Goal: Task Accomplishment & Management: Manage account settings

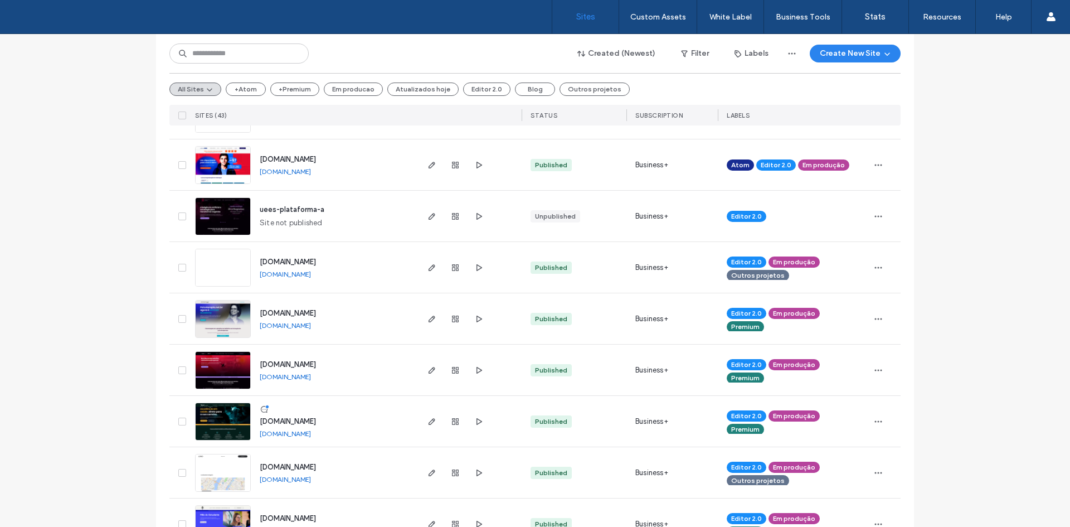
scroll to position [334, 0]
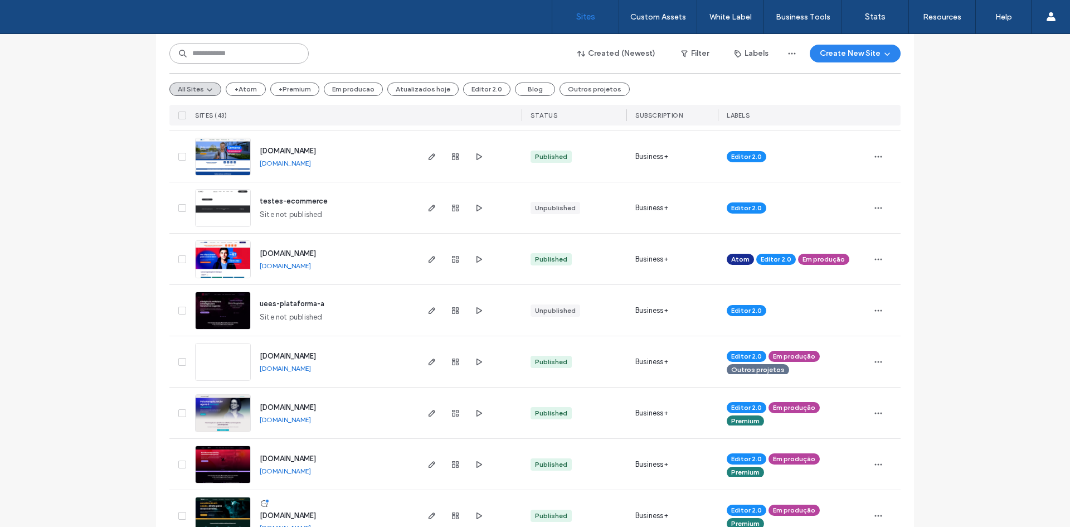
click at [226, 48] on input at bounding box center [238, 53] width 139 height 20
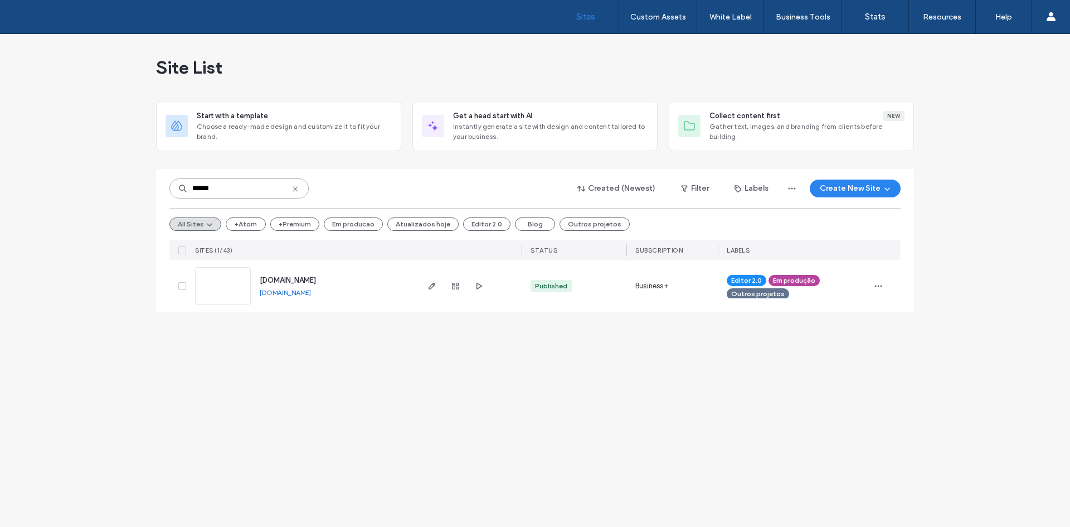
scroll to position [0, 0]
type input "******"
click at [439, 284] on div at bounding box center [455, 285] width 60 height 51
click at [431, 285] on icon "button" at bounding box center [431, 285] width 9 height 9
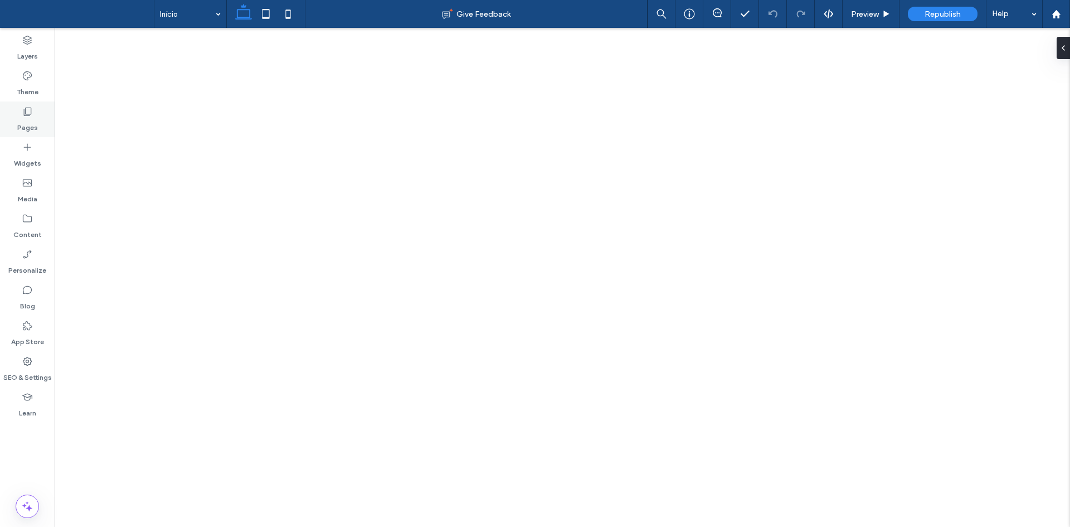
click at [18, 131] on label "Pages" at bounding box center [27, 125] width 21 height 16
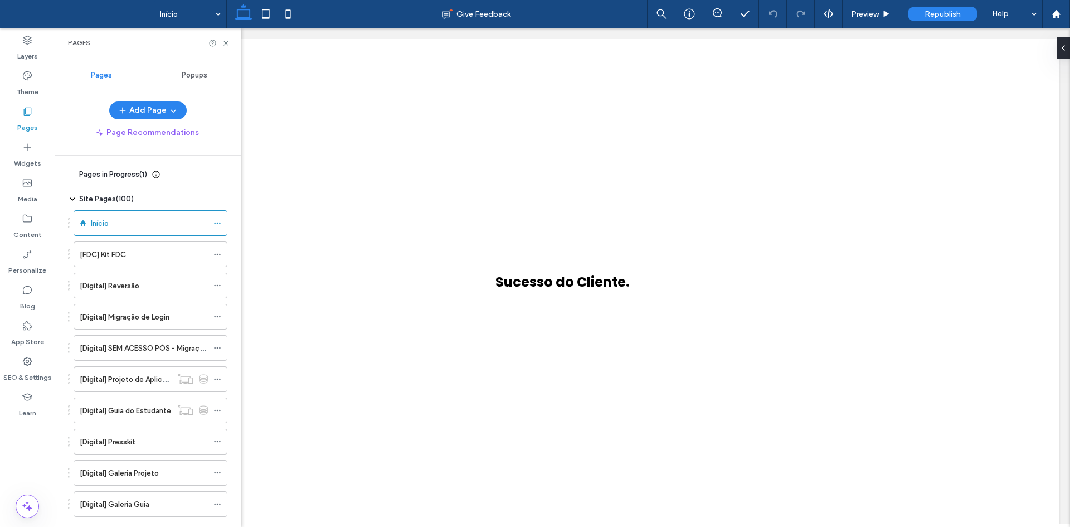
click at [304, 47] on div "Sucesso do Cliente." at bounding box center [562, 287] width 669 height 496
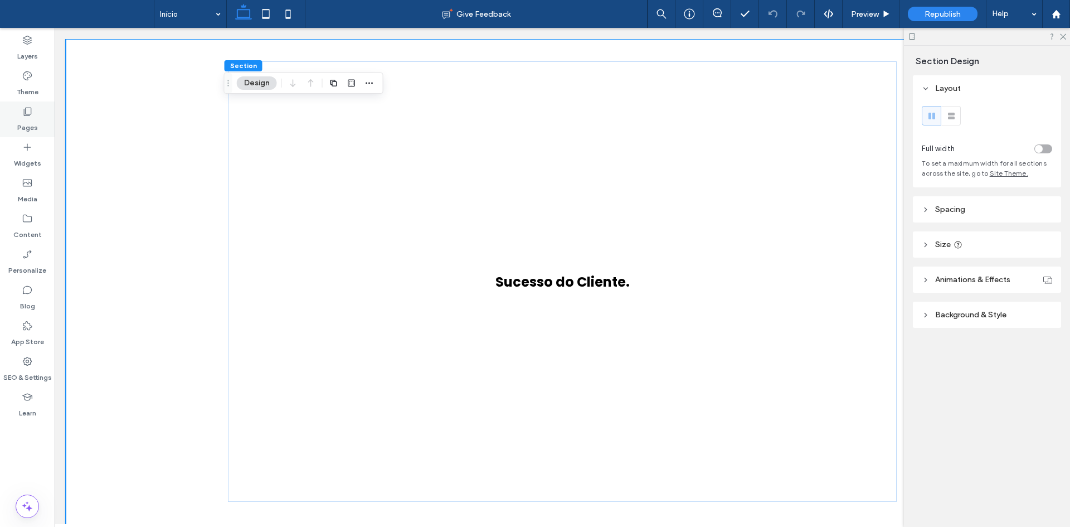
click at [17, 106] on div "Pages" at bounding box center [27, 119] width 55 height 36
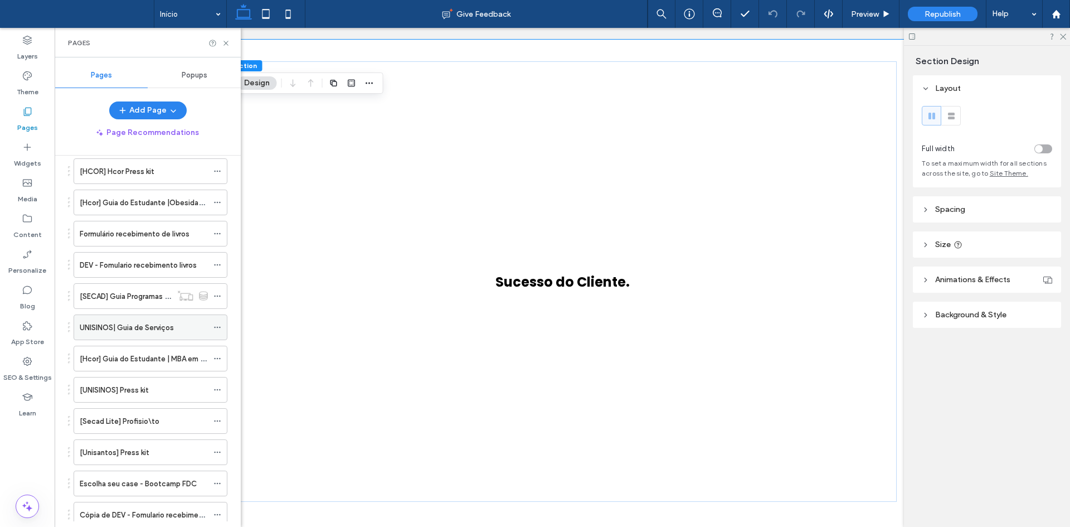
scroll to position [2832, 0]
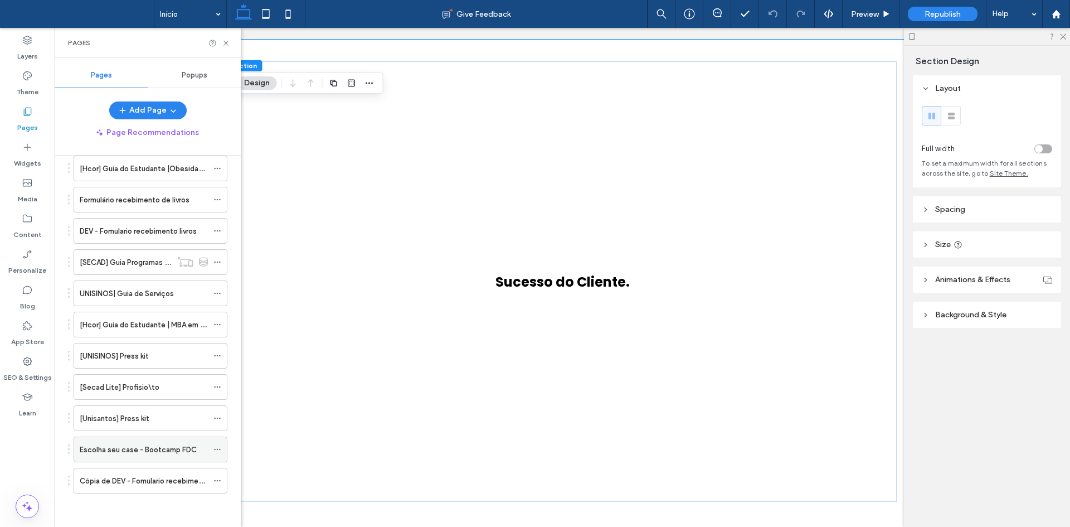
click at [159, 451] on label "Escolha seu case - Bootcamp FDC" at bounding box center [138, 450] width 117 height 20
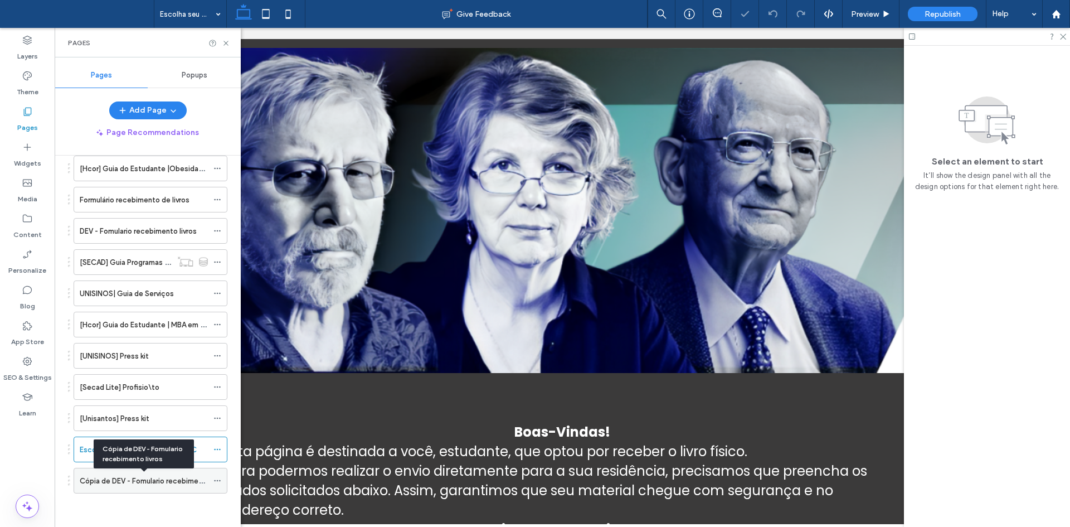
click at [164, 481] on label "Cópia de DEV - Fomulario recebimento livros" at bounding box center [154, 481] width 149 height 20
click at [228, 39] on icon at bounding box center [226, 43] width 8 height 8
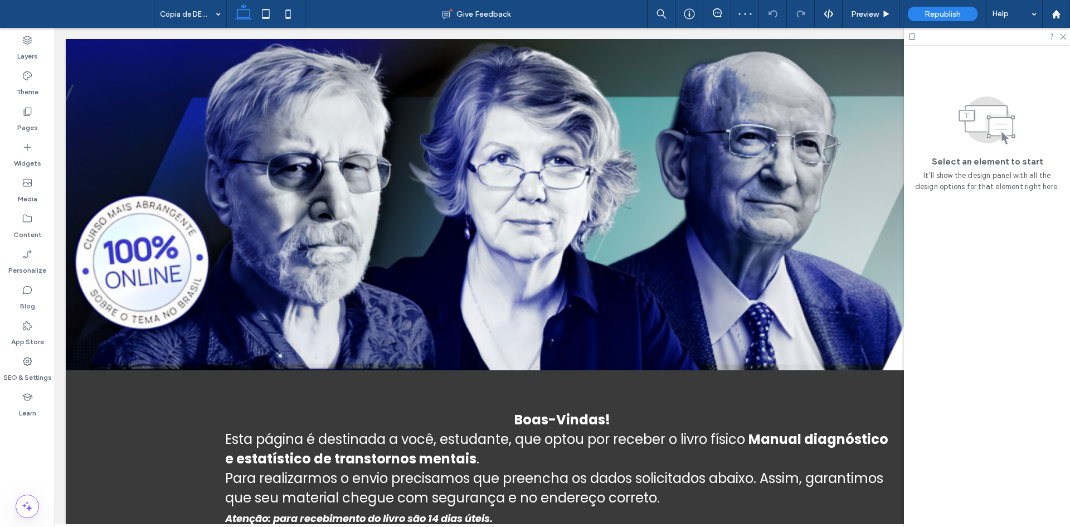
scroll to position [390, 0]
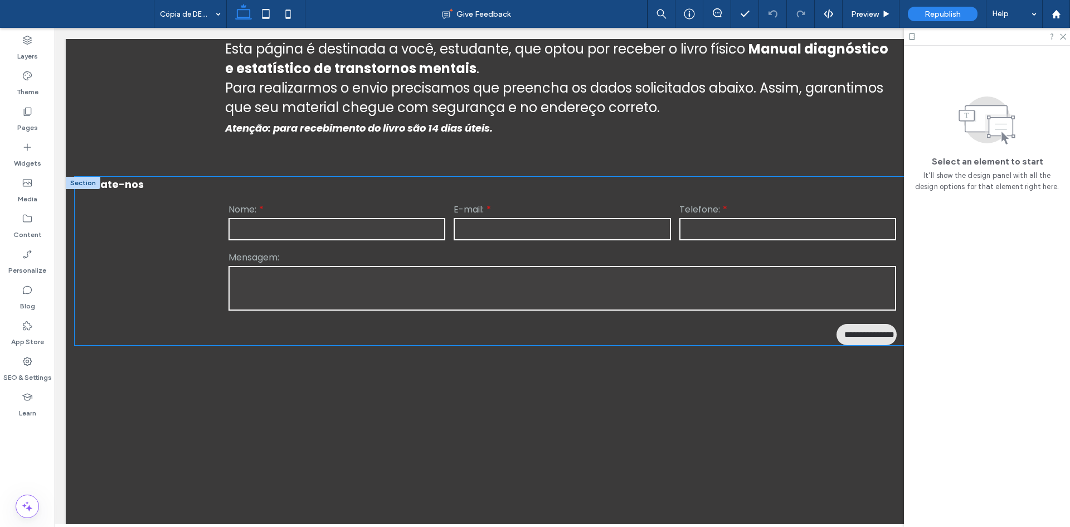
click at [729, 188] on div "**********" at bounding box center [562, 261] width 975 height 168
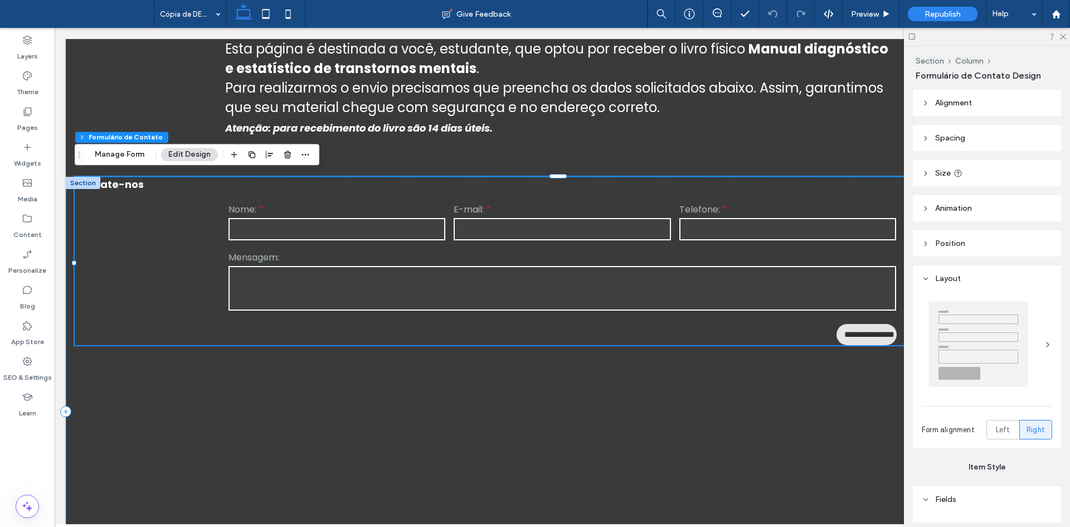
type input "*"
type input "***"
type input "*"
type input "***"
click at [119, 156] on button "Manage Form" at bounding box center [119, 154] width 64 height 13
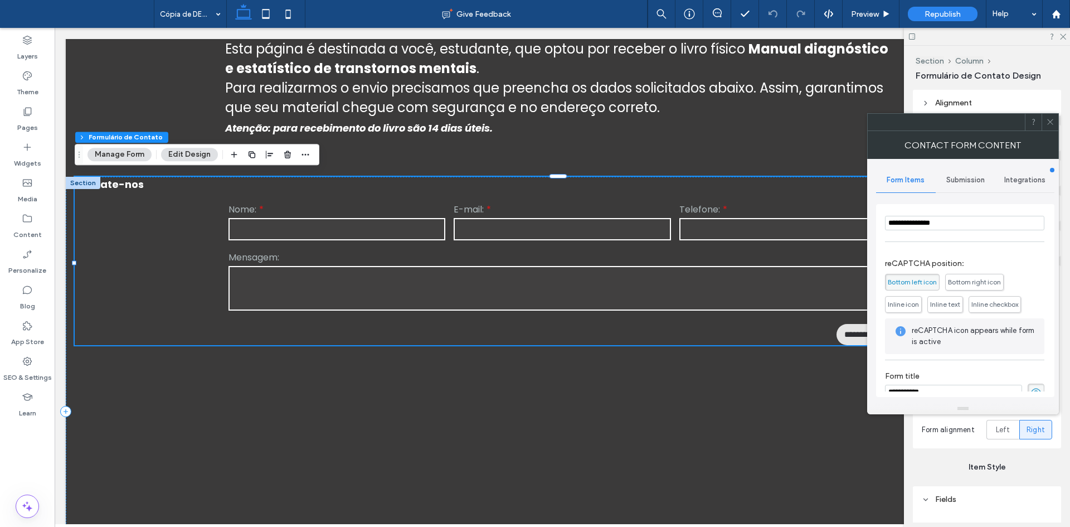
scroll to position [226, 0]
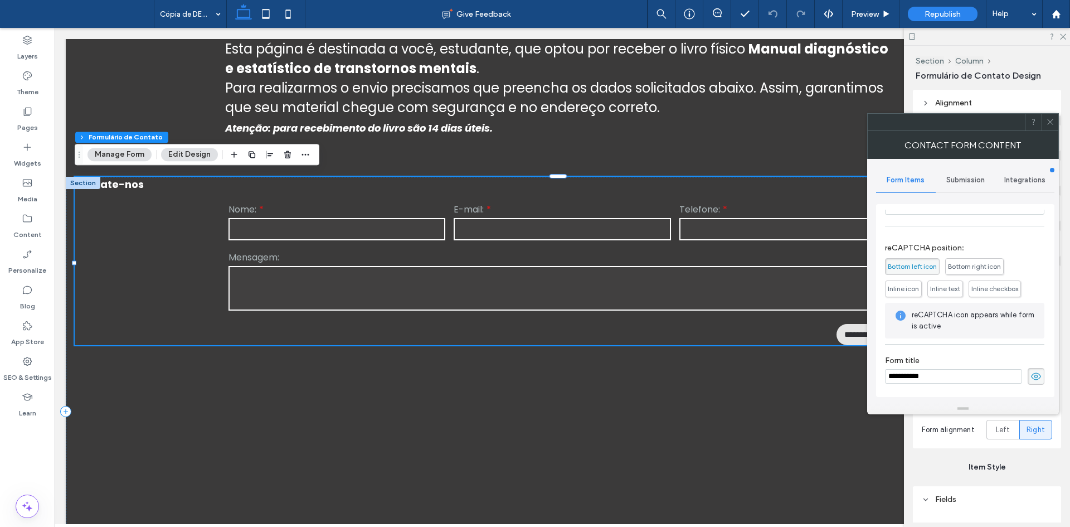
click at [964, 187] on div "Submission" at bounding box center [966, 180] width 60 height 25
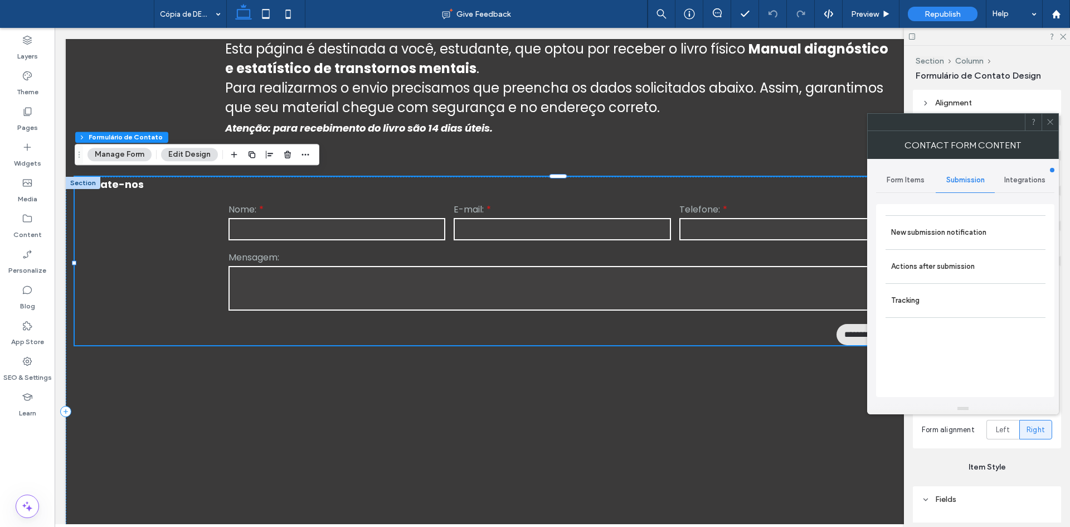
click at [1008, 176] on span "Integrations" at bounding box center [1024, 180] width 41 height 9
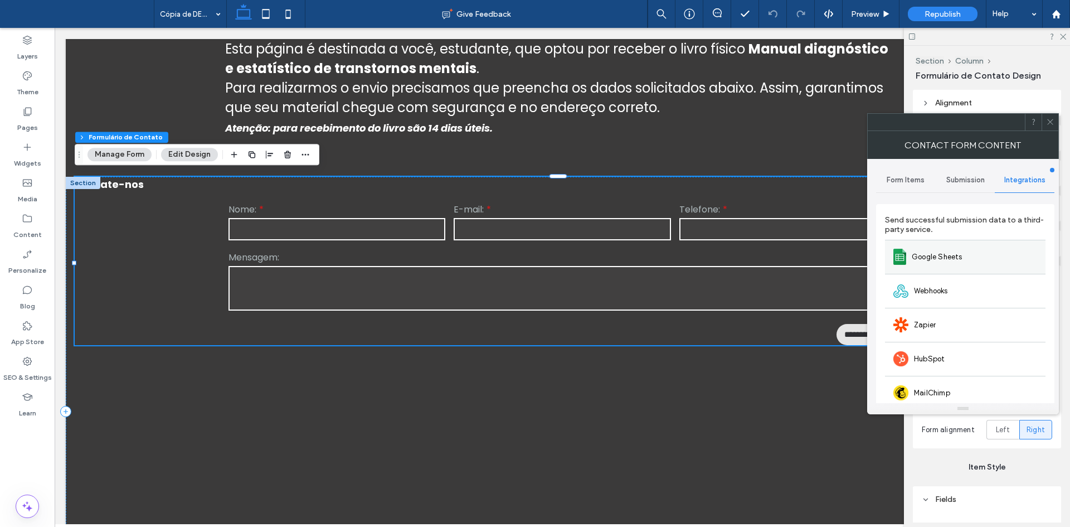
click at [944, 265] on div "Google Sheets" at bounding box center [965, 257] width 160 height 34
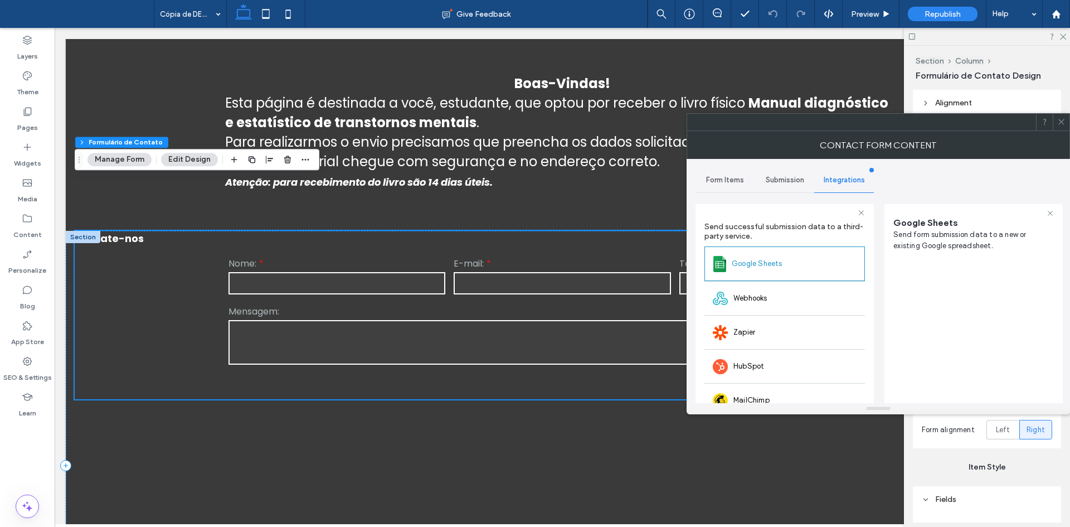
scroll to position [390, 0]
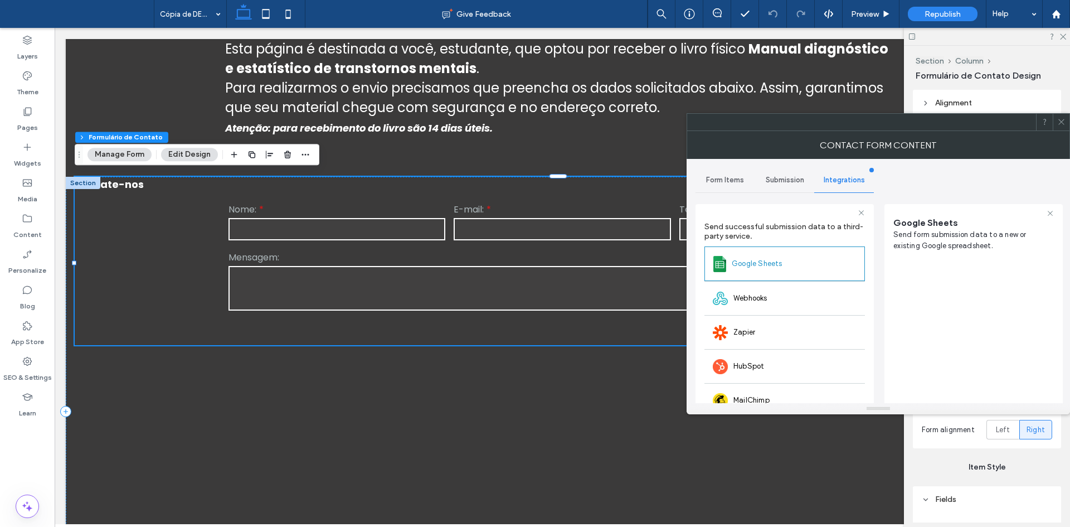
click at [783, 183] on span "Submission" at bounding box center [785, 180] width 38 height 9
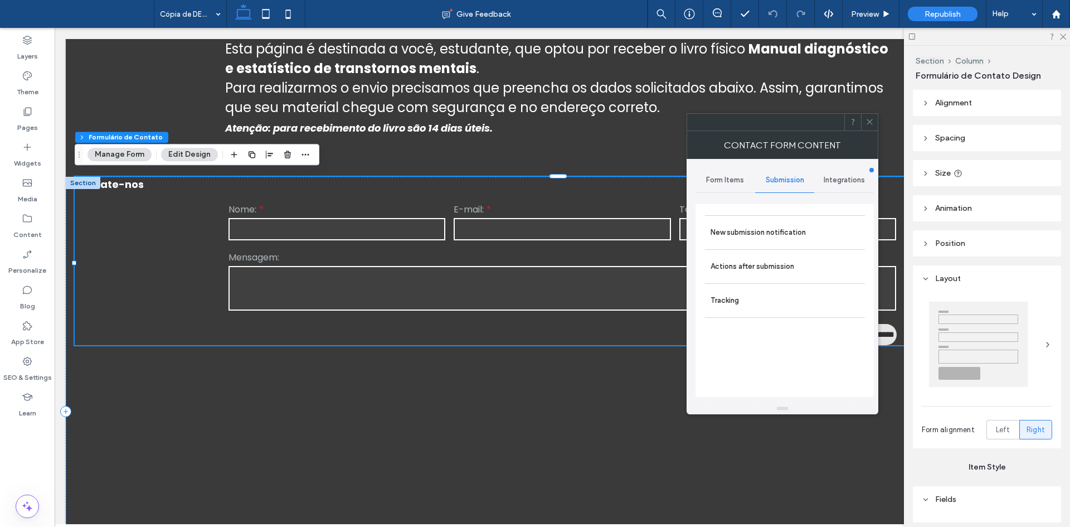
click at [835, 180] on span "Integrations" at bounding box center [844, 180] width 41 height 9
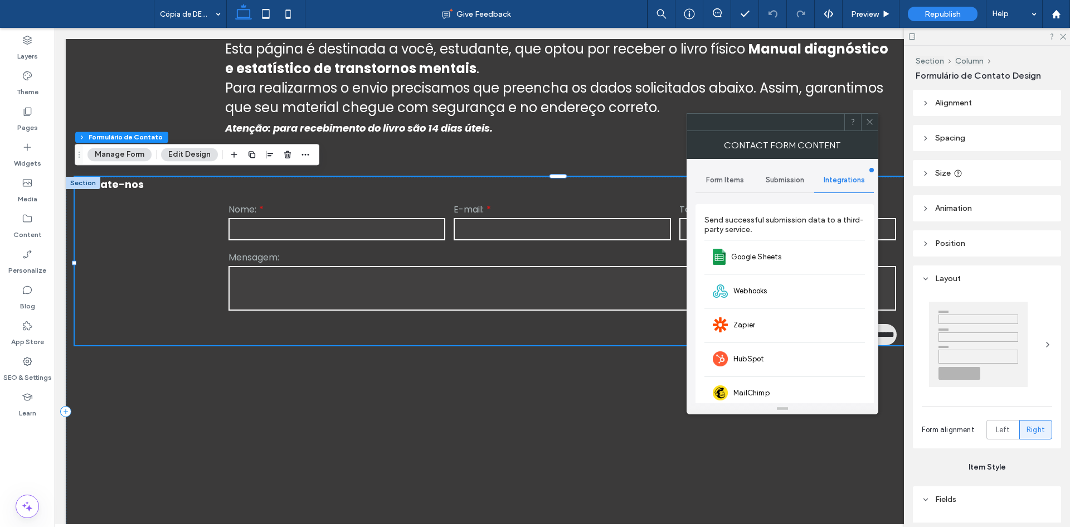
click at [826, 179] on span "Integrations" at bounding box center [844, 180] width 41 height 9
click at [743, 255] on span "Google Sheets" at bounding box center [756, 256] width 51 height 11
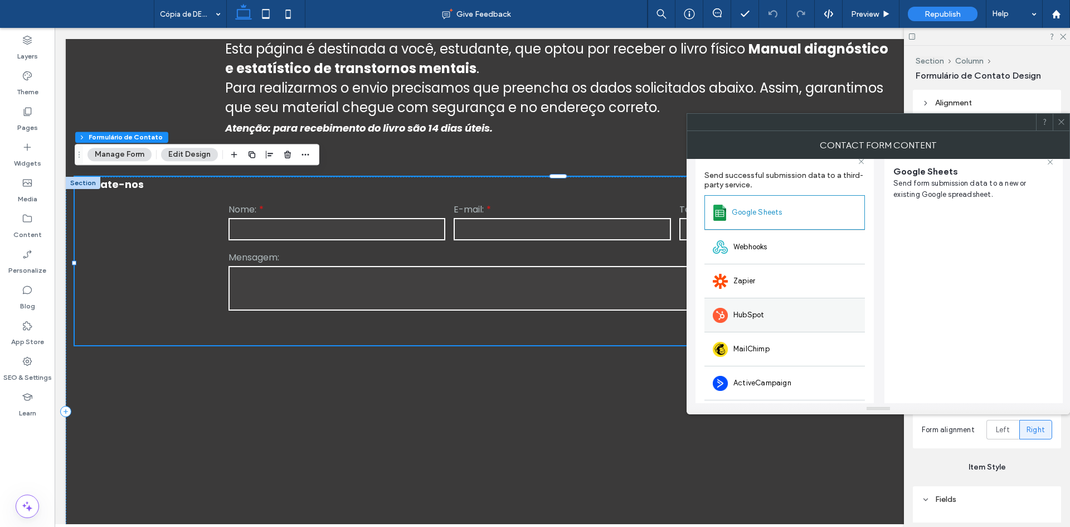
scroll to position [0, 0]
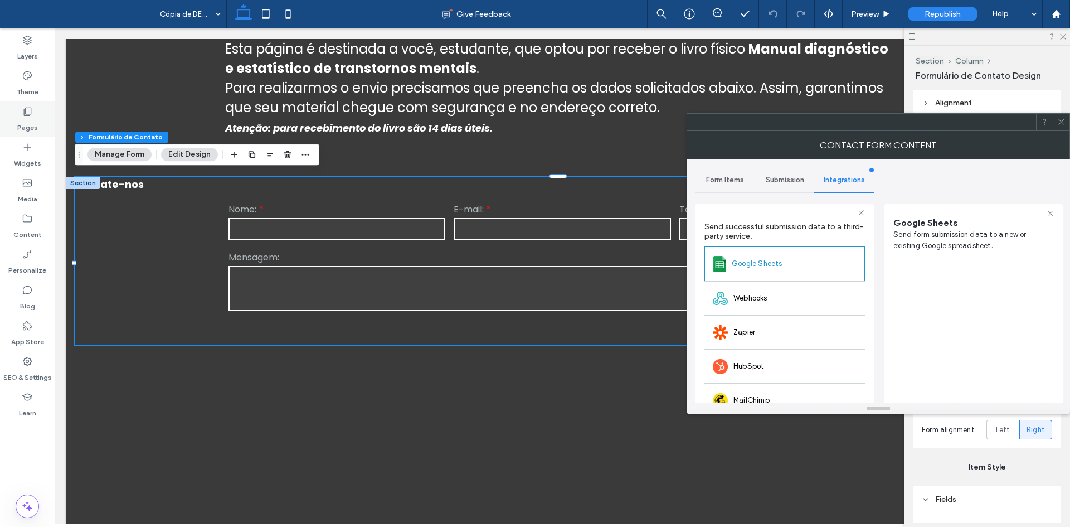
click at [33, 130] on label "Pages" at bounding box center [27, 125] width 21 height 16
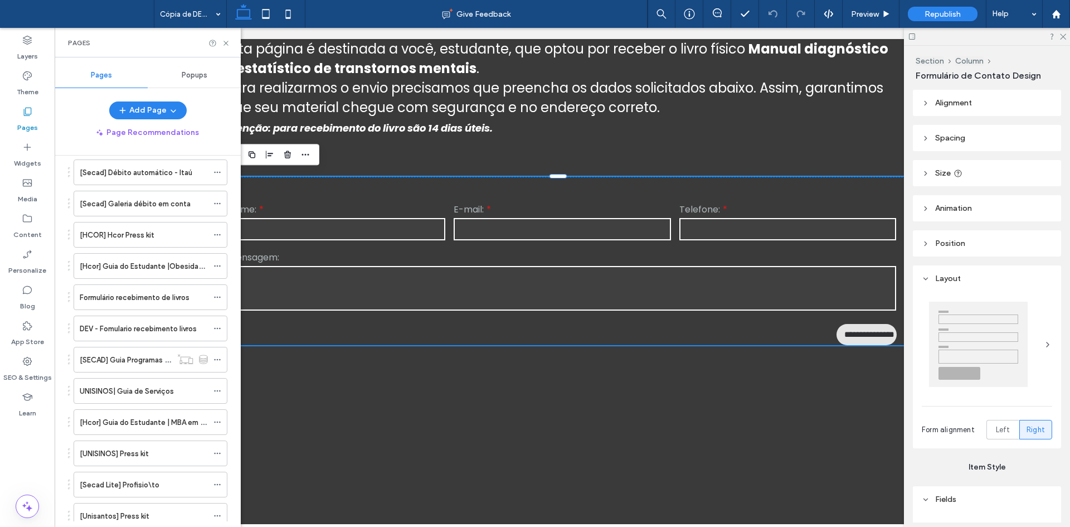
scroll to position [2832, 0]
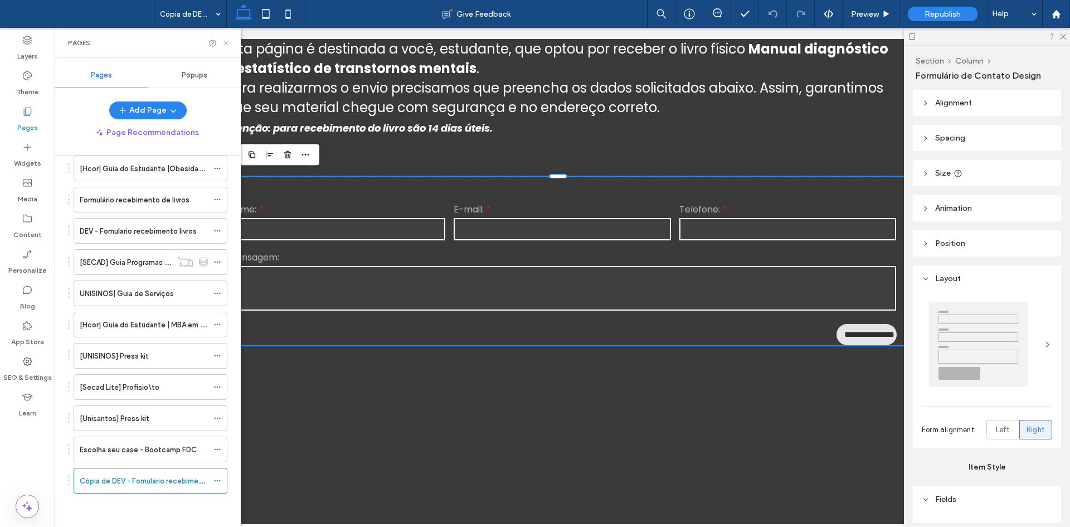
click at [223, 42] on icon at bounding box center [226, 43] width 8 height 8
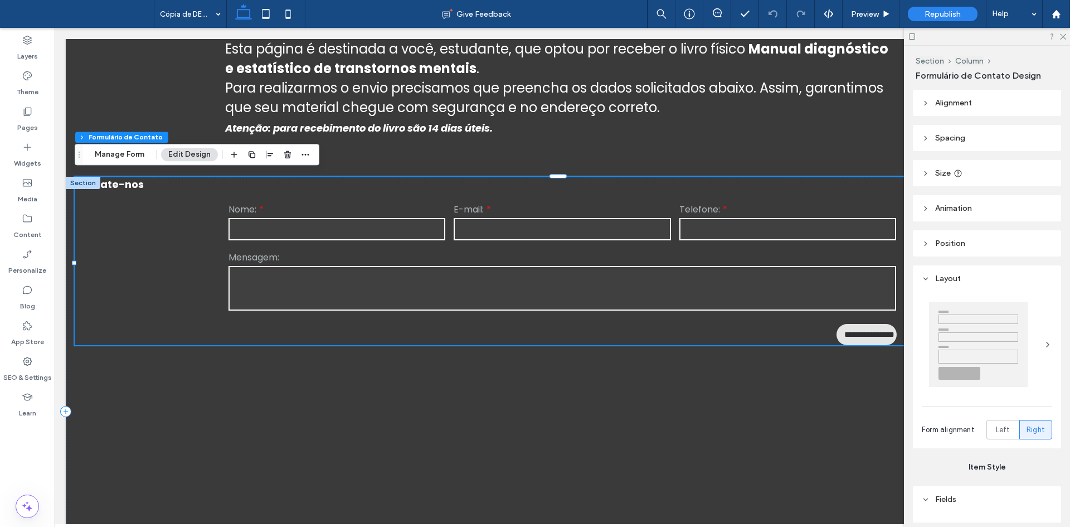
click at [450, 192] on div "**********" at bounding box center [562, 261] width 975 height 168
click at [140, 154] on button "Manage Form" at bounding box center [119, 154] width 64 height 13
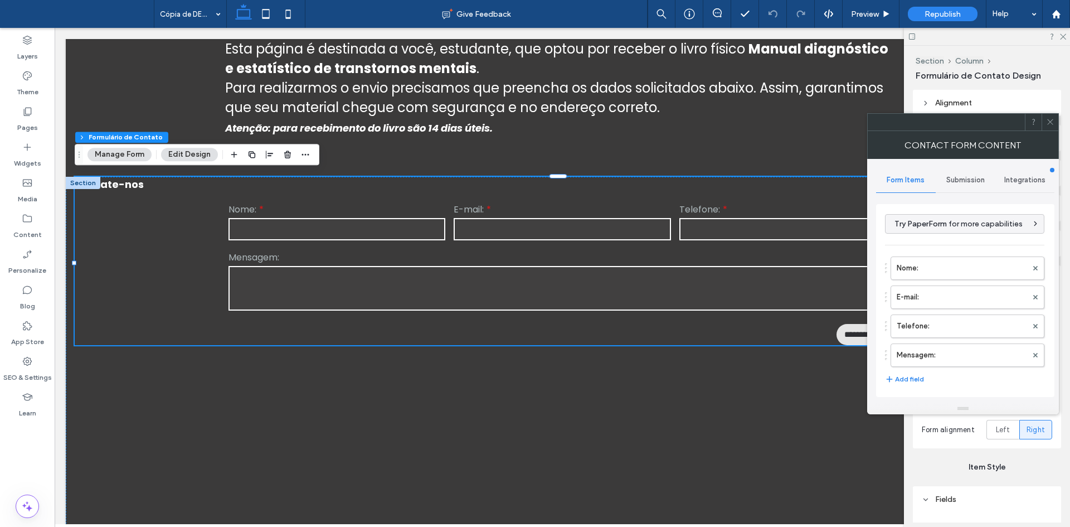
click at [1010, 183] on span "Integrations" at bounding box center [1024, 180] width 41 height 9
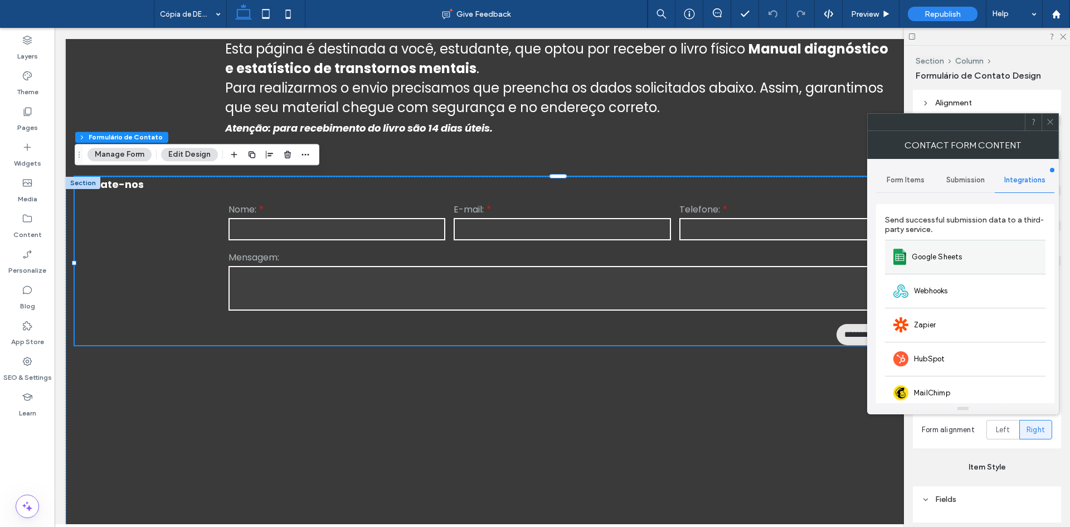
click at [943, 257] on span "Google Sheets" at bounding box center [937, 256] width 51 height 11
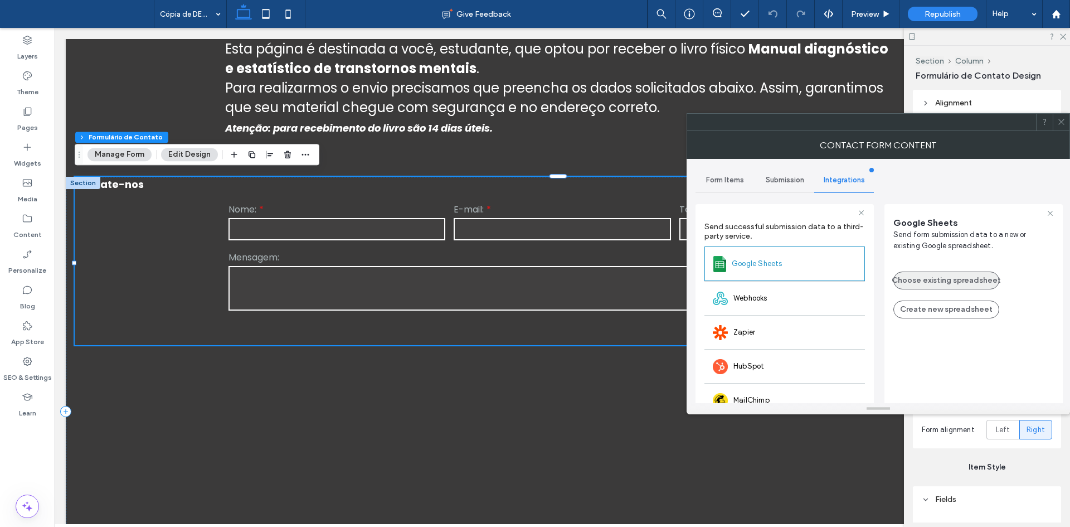
click at [908, 289] on button "Choose existing spreadsheet" at bounding box center [946, 280] width 106 height 18
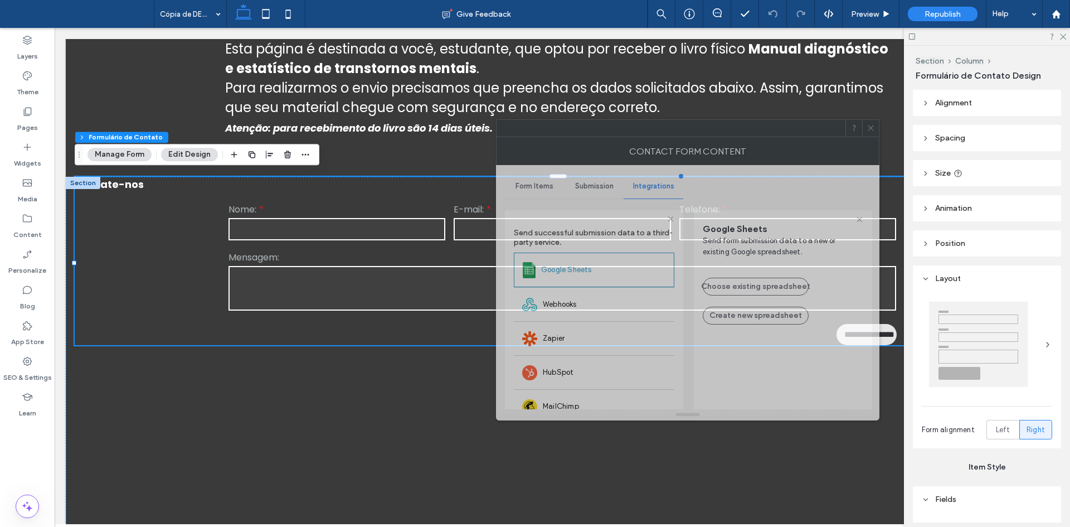
drag, startPoint x: 903, startPoint y: 130, endPoint x: 703, endPoint y: 132, distance: 200.0
click at [703, 137] on div "Contact Form Content" at bounding box center [687, 151] width 383 height 28
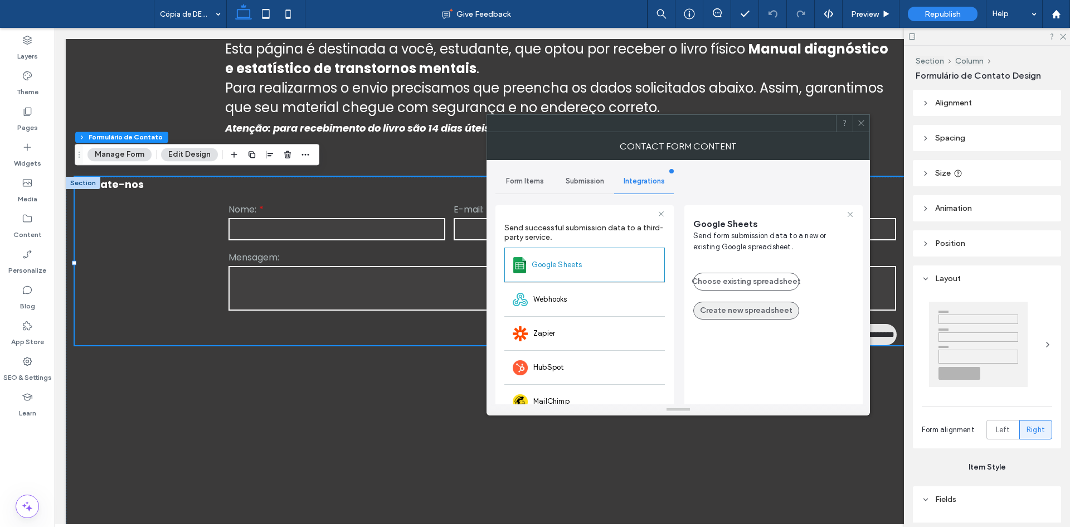
click at [743, 306] on button "Create new spreadsheet" at bounding box center [746, 310] width 106 height 18
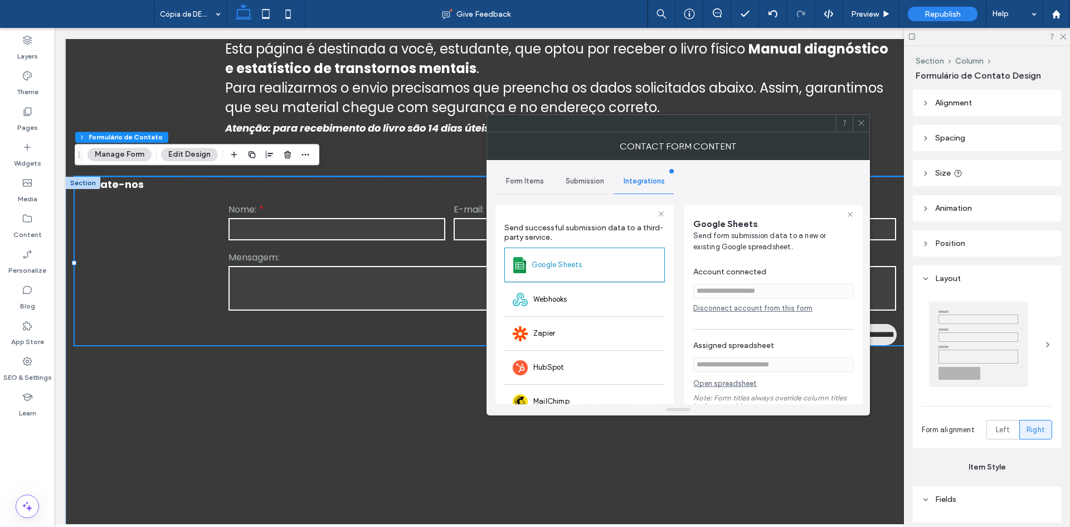
scroll to position [94, 0]
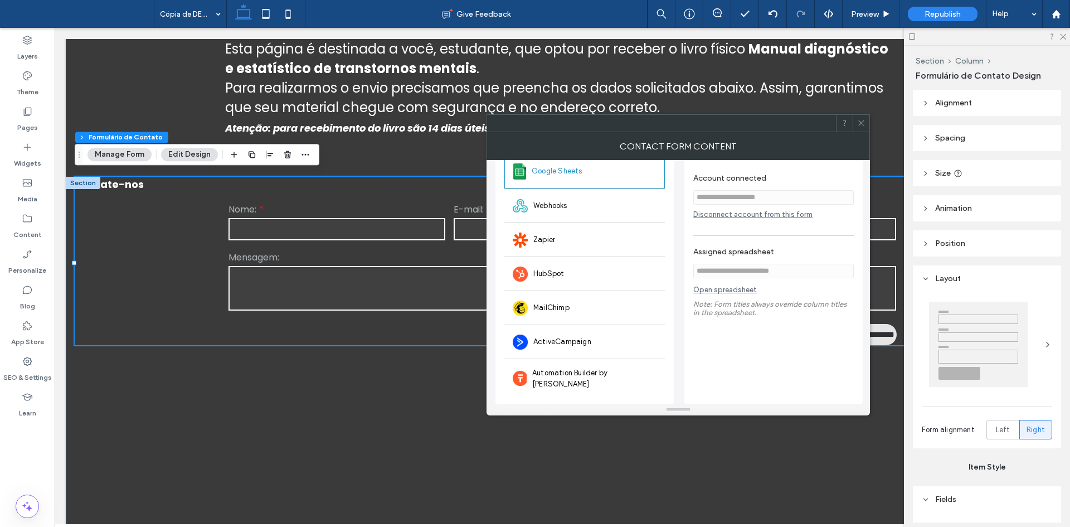
click at [734, 293] on link "Open spreadsheet" at bounding box center [725, 292] width 64 height 14
click at [865, 129] on div at bounding box center [861, 123] width 17 height 17
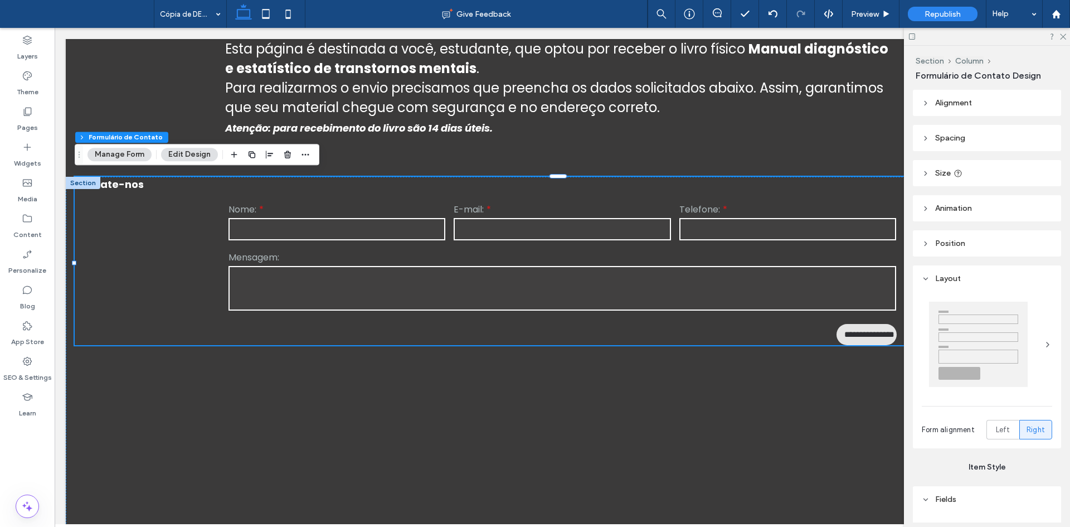
click at [938, 14] on span "Republish" at bounding box center [942, 13] width 36 height 9
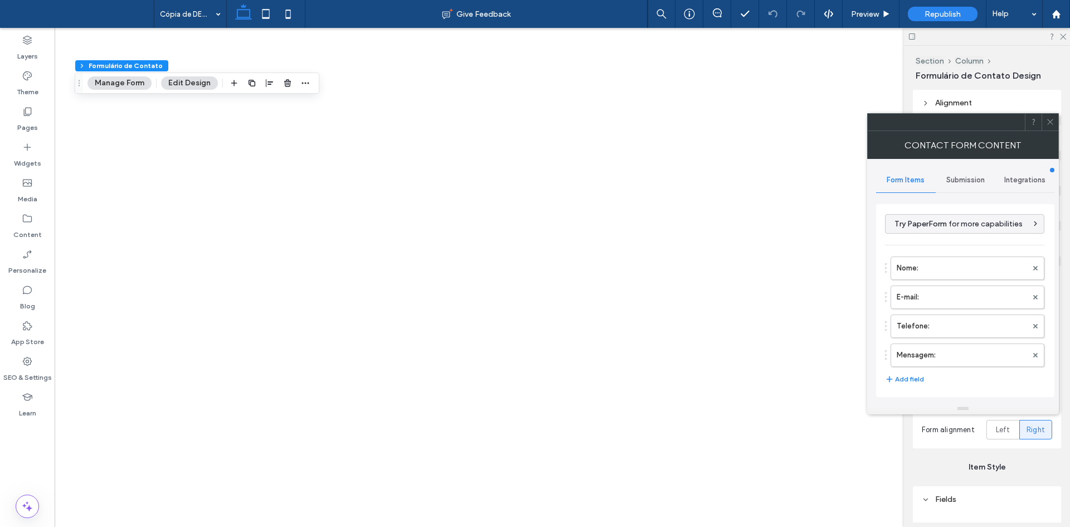
click at [1034, 182] on span "Integrations" at bounding box center [1024, 180] width 41 height 9
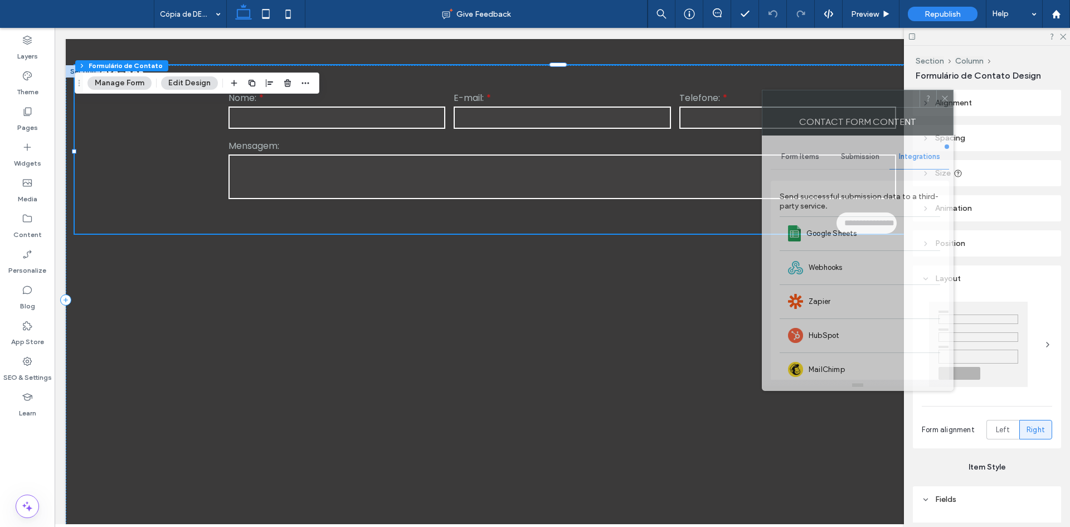
drag, startPoint x: 922, startPoint y: 137, endPoint x: 816, endPoint y: 163, distance: 108.9
click at [815, 114] on div "Contact Form Content" at bounding box center [858, 122] width 192 height 28
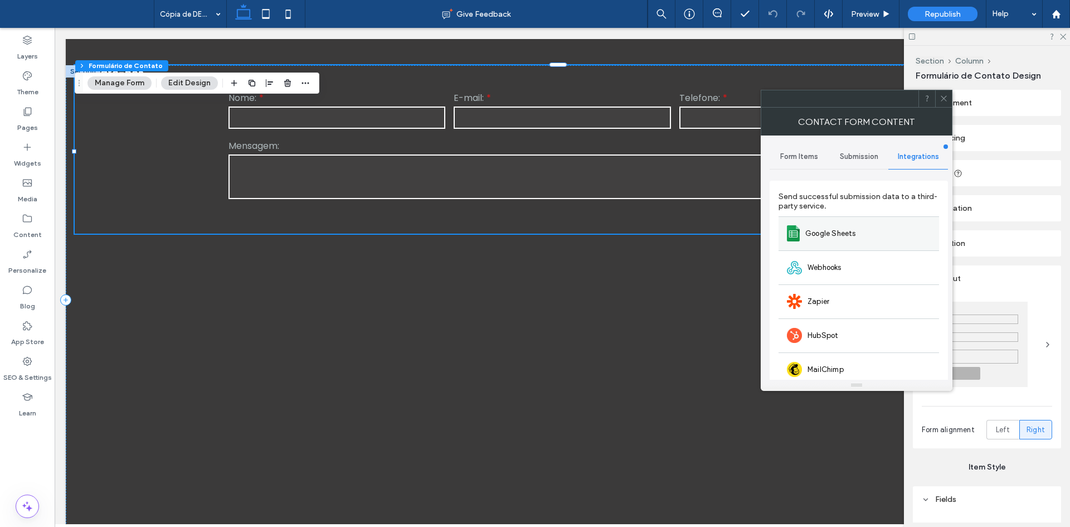
click at [824, 230] on span "Google Sheets" at bounding box center [830, 233] width 51 height 11
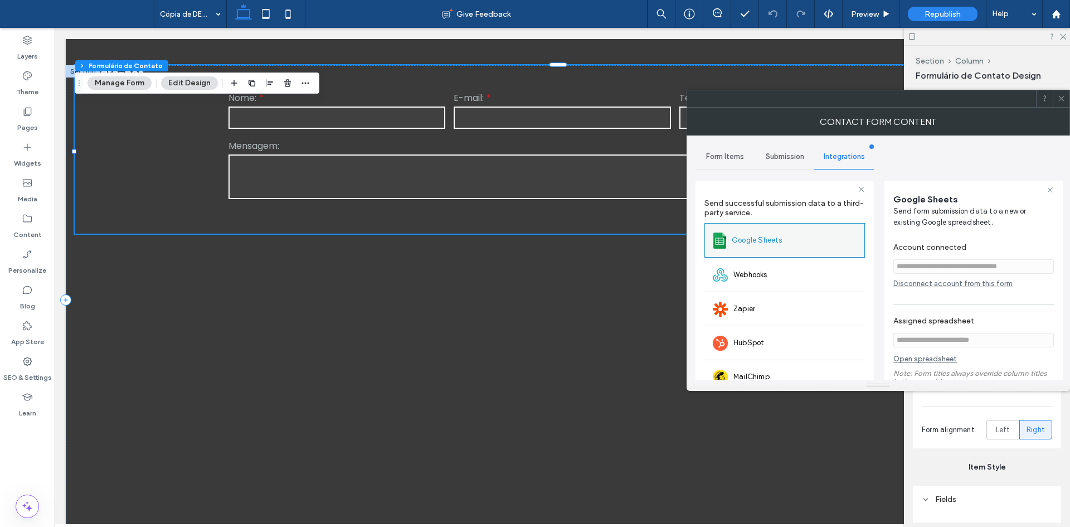
scroll to position [94, 0]
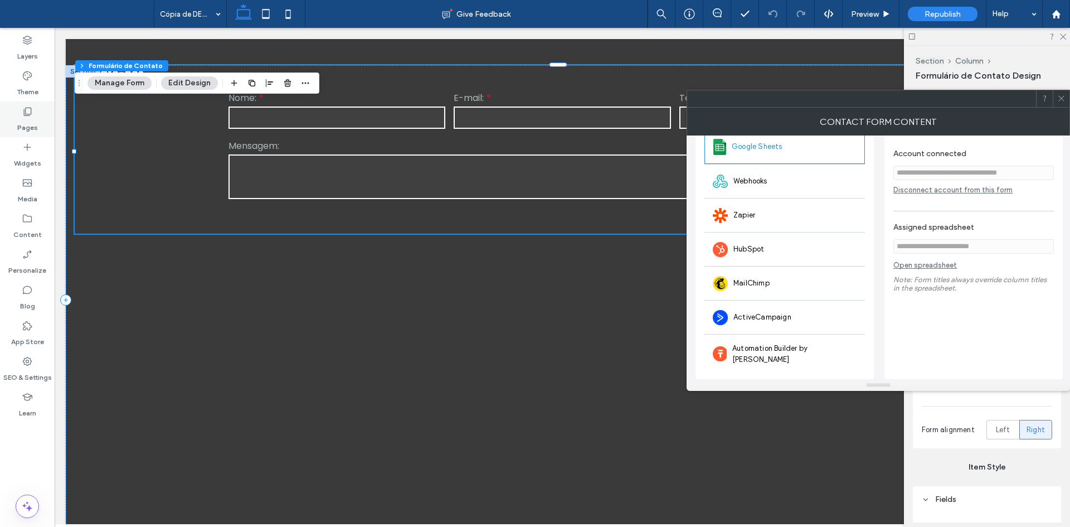
click at [17, 121] on label "Pages" at bounding box center [27, 125] width 21 height 16
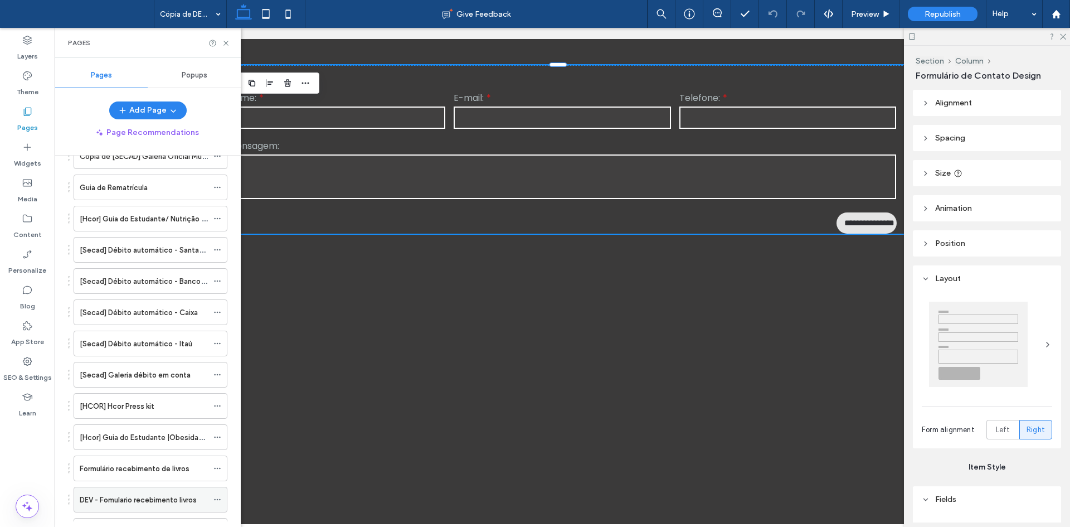
scroll to position [2832, 0]
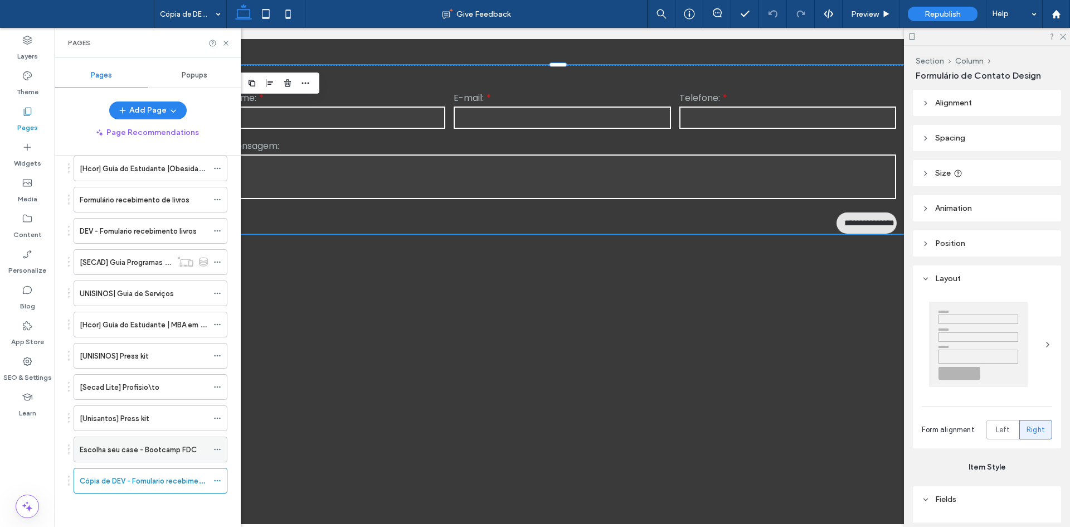
click at [144, 450] on label "Escolha seu case - Bootcamp FDC" at bounding box center [138, 450] width 117 height 20
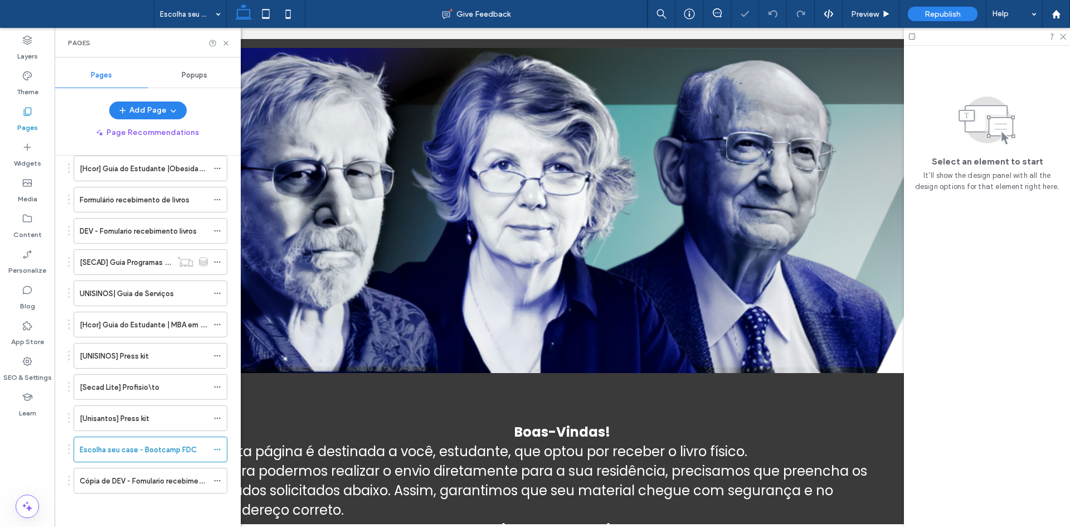
scroll to position [446, 0]
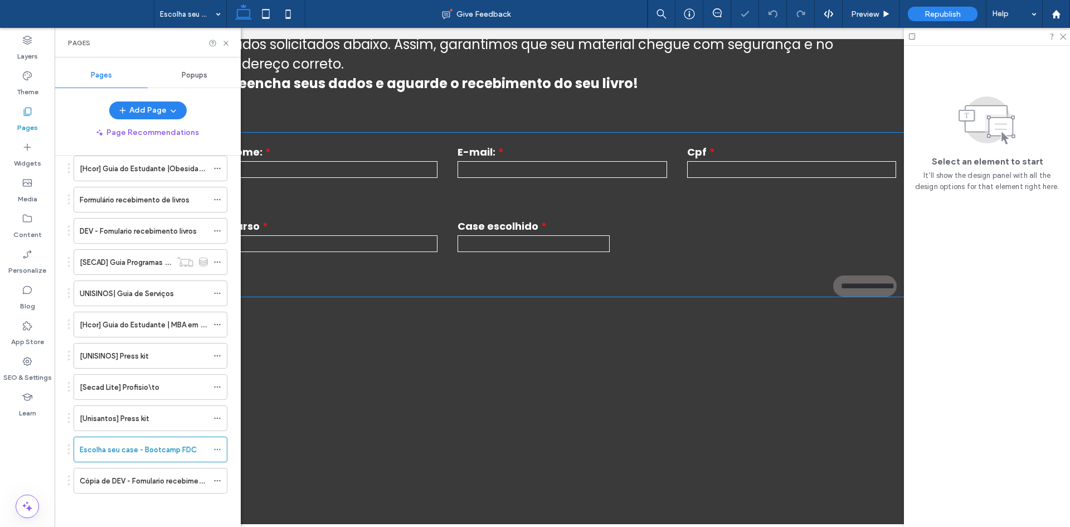
click at [713, 229] on div "**********" at bounding box center [562, 193] width 689 height 149
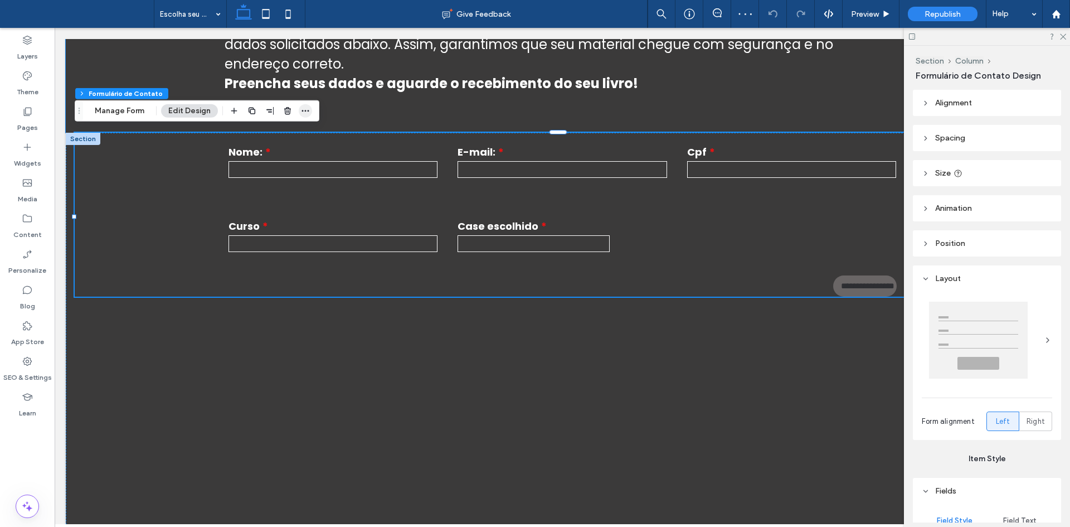
type input "*"
type input "***"
type input "*"
type input "***"
click at [111, 109] on button "Manage Form" at bounding box center [119, 110] width 64 height 13
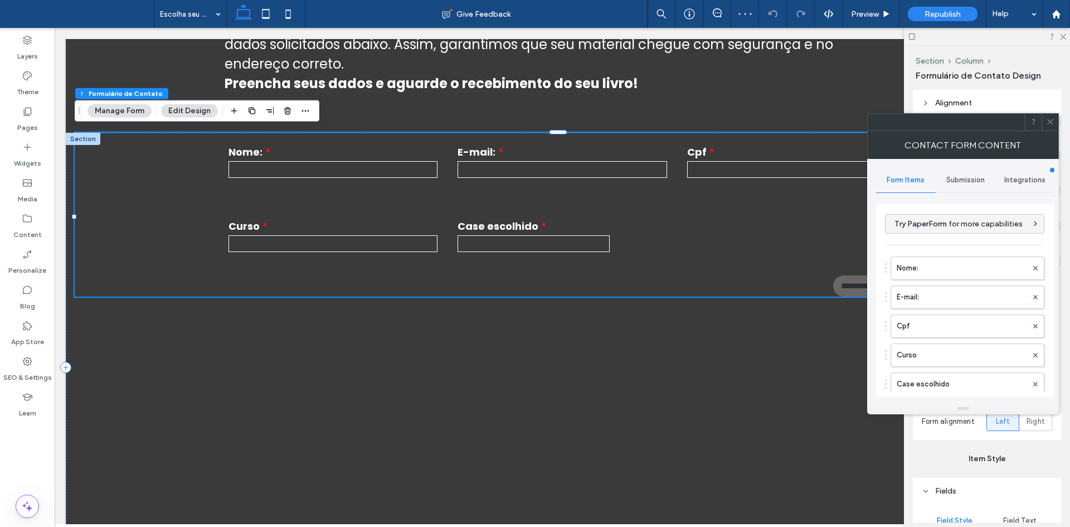
click at [1019, 176] on span "Integrations" at bounding box center [1024, 180] width 41 height 9
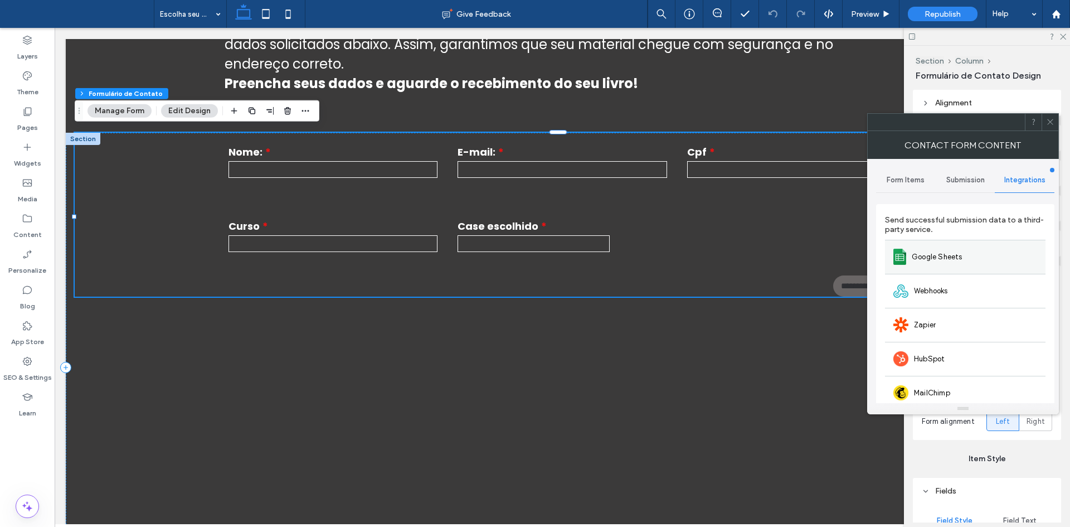
click at [973, 244] on div "Google Sheets" at bounding box center [965, 257] width 160 height 34
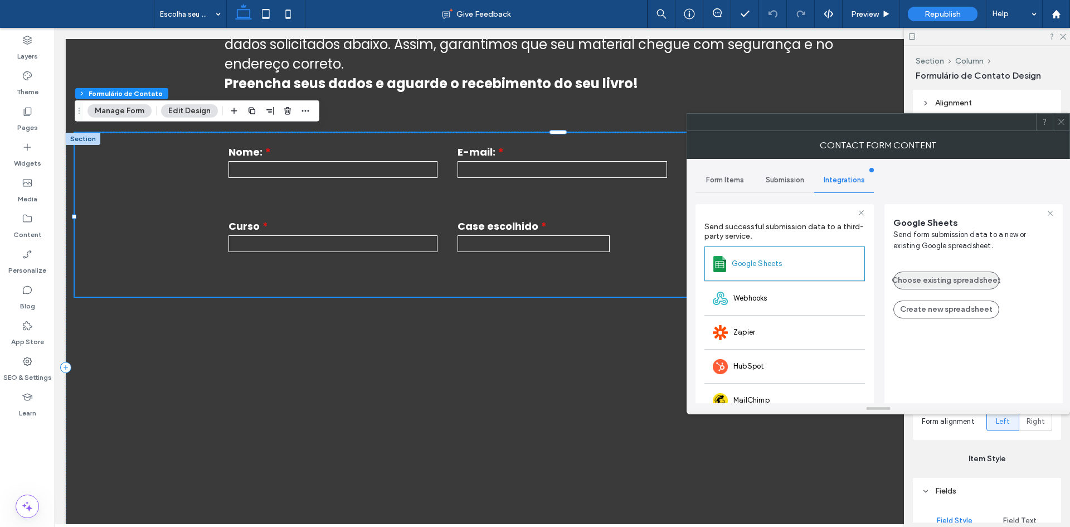
click at [921, 280] on button "Choose existing spreadsheet" at bounding box center [946, 280] width 106 height 18
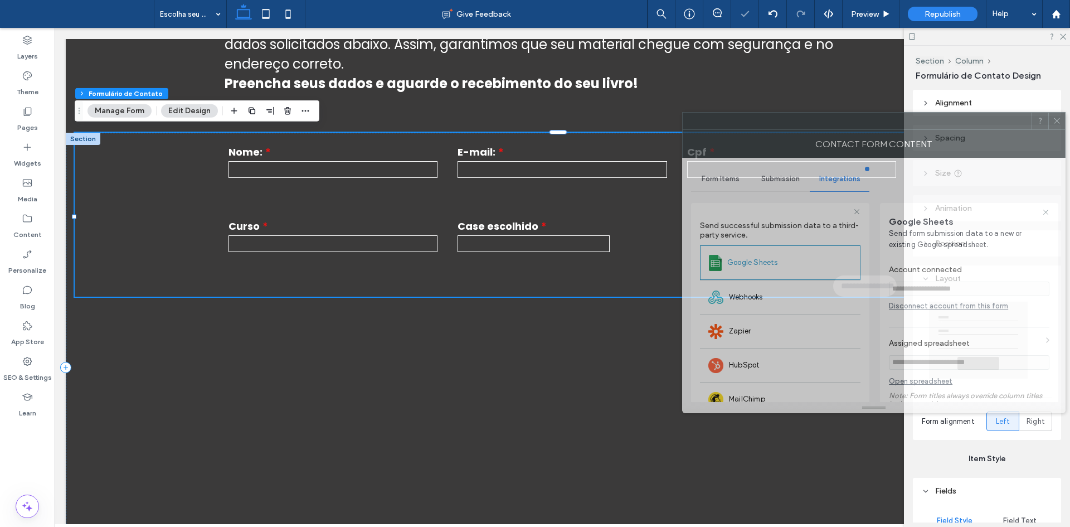
drag, startPoint x: 956, startPoint y: 135, endPoint x: 866, endPoint y: 127, distance: 90.1
click at [866, 130] on div "Contact Form Content" at bounding box center [873, 144] width 383 height 28
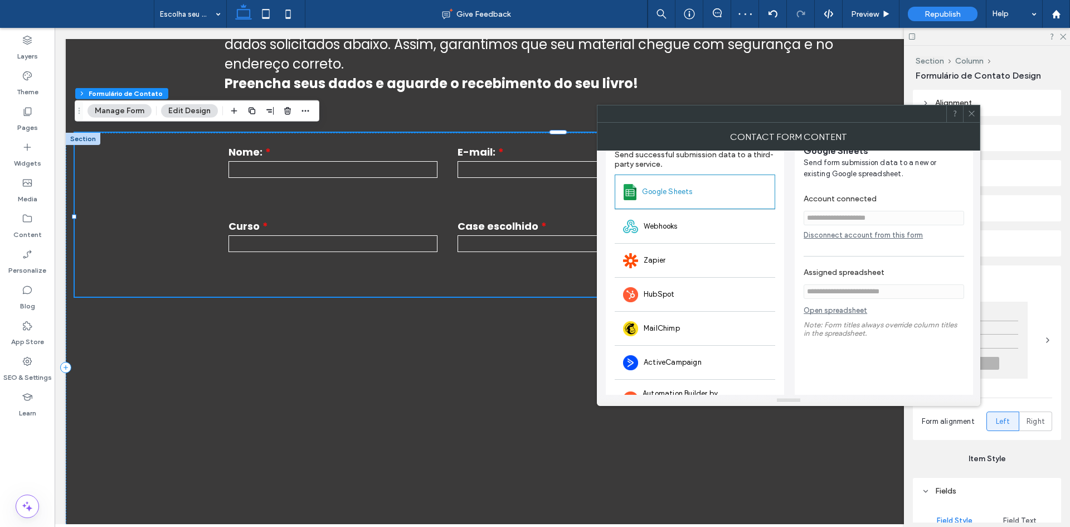
scroll to position [94, 0]
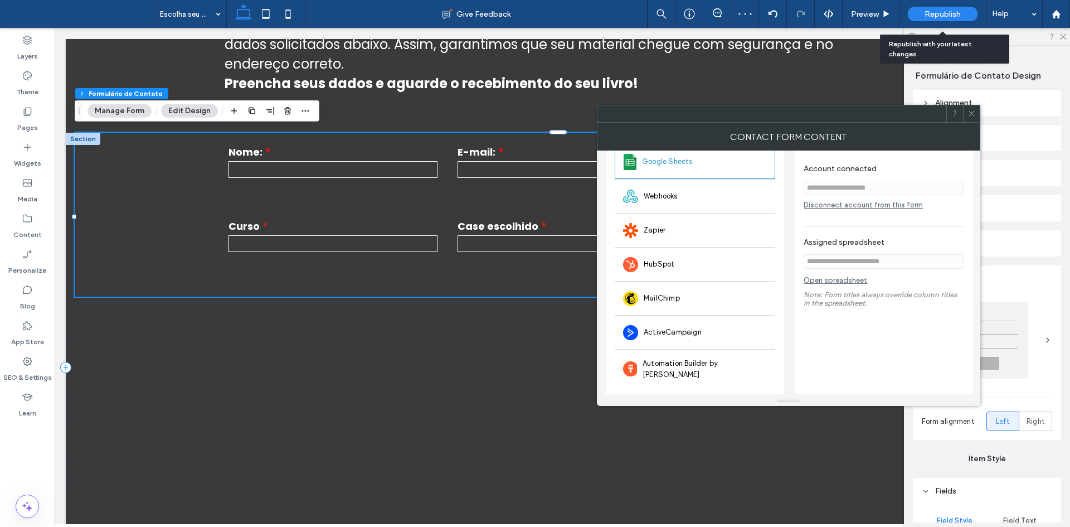
click at [952, 16] on span "Republish" at bounding box center [942, 13] width 36 height 9
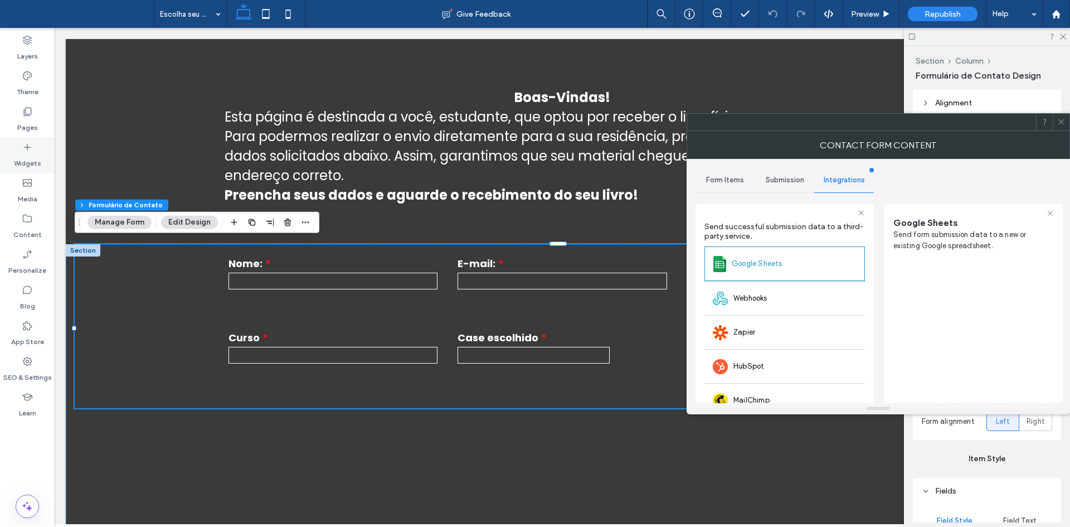
click at [11, 155] on div "Widgets" at bounding box center [27, 155] width 55 height 36
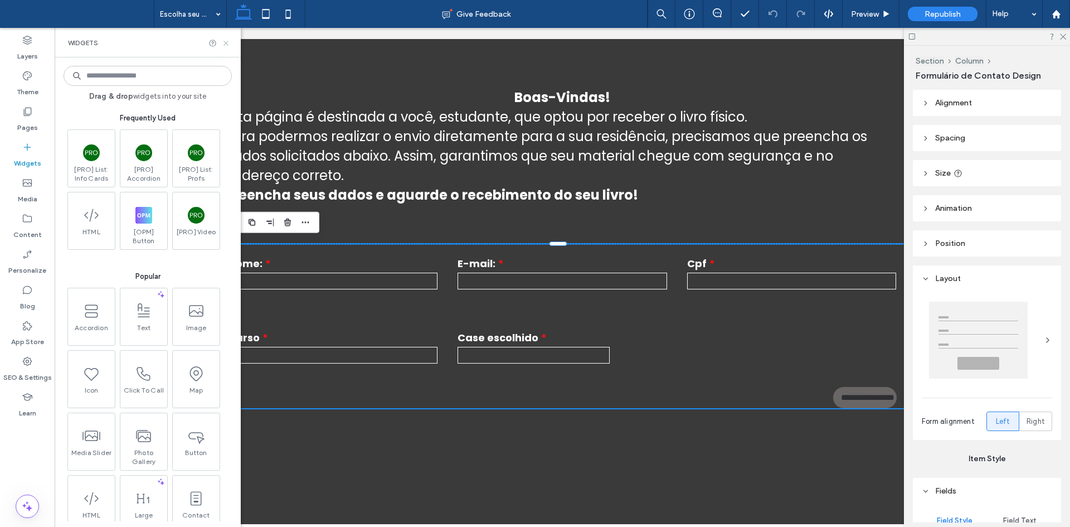
click at [230, 43] on icon at bounding box center [226, 43] width 8 height 8
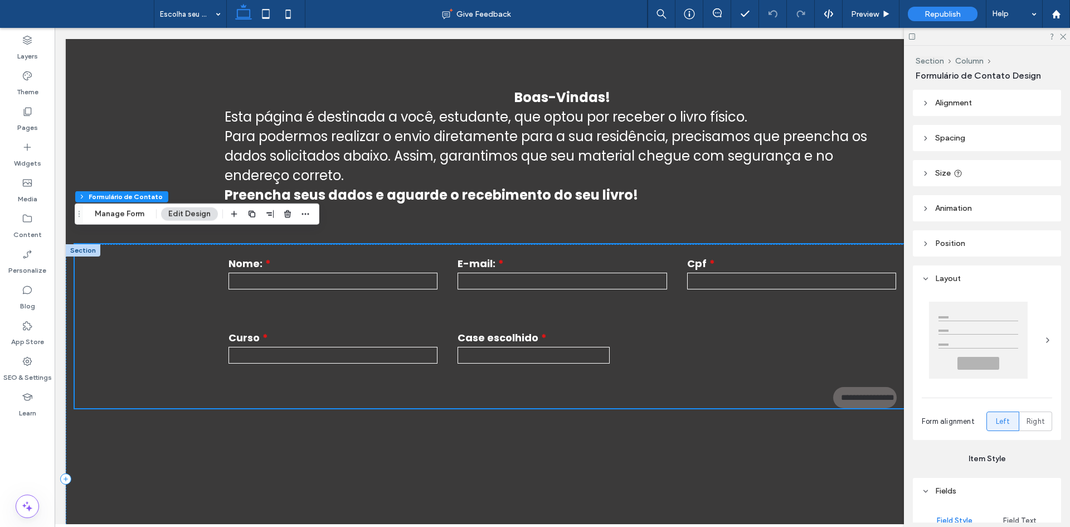
scroll to position [537, 0]
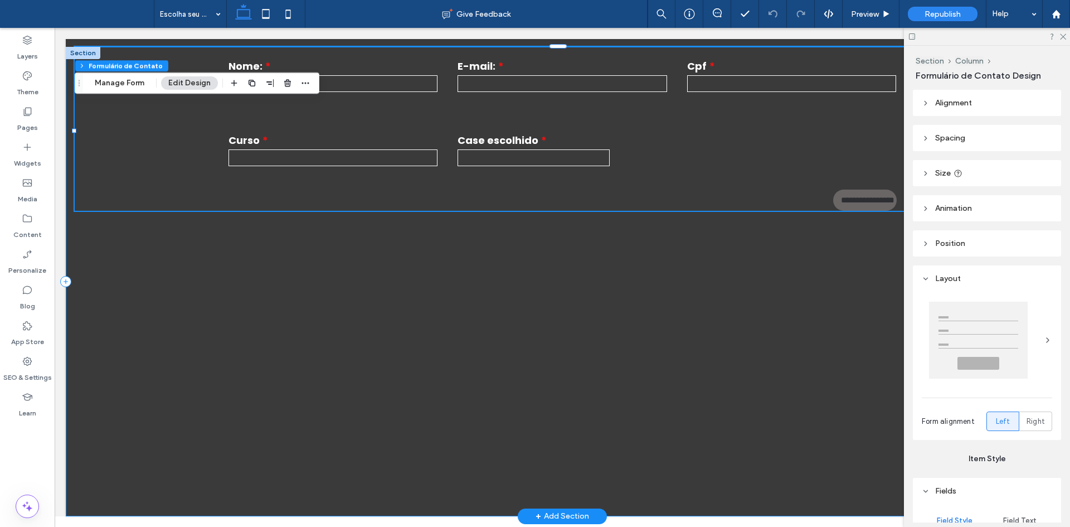
click at [265, 301] on div "**********" at bounding box center [562, 281] width 993 height 469
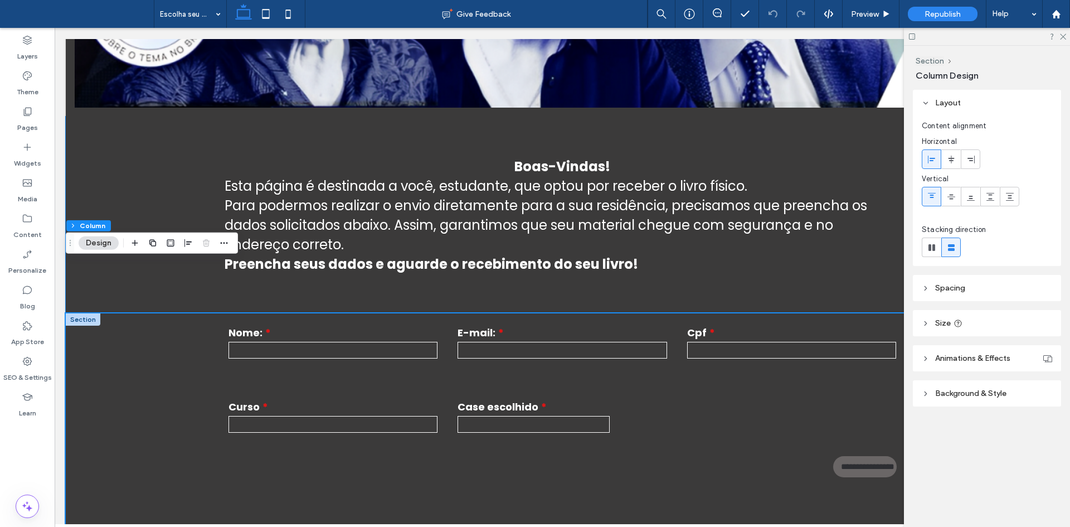
scroll to position [258, 0]
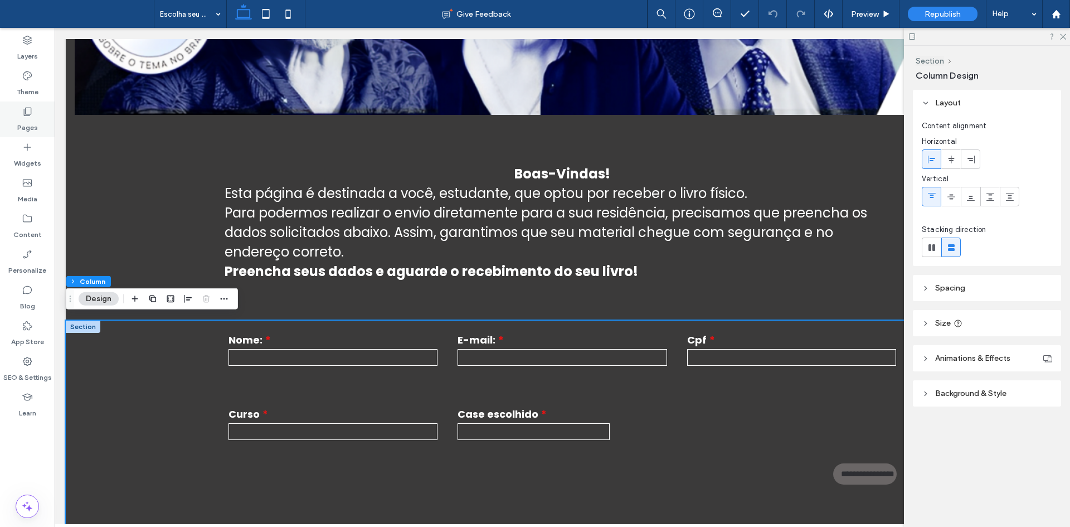
click at [17, 123] on label "Pages" at bounding box center [27, 125] width 21 height 16
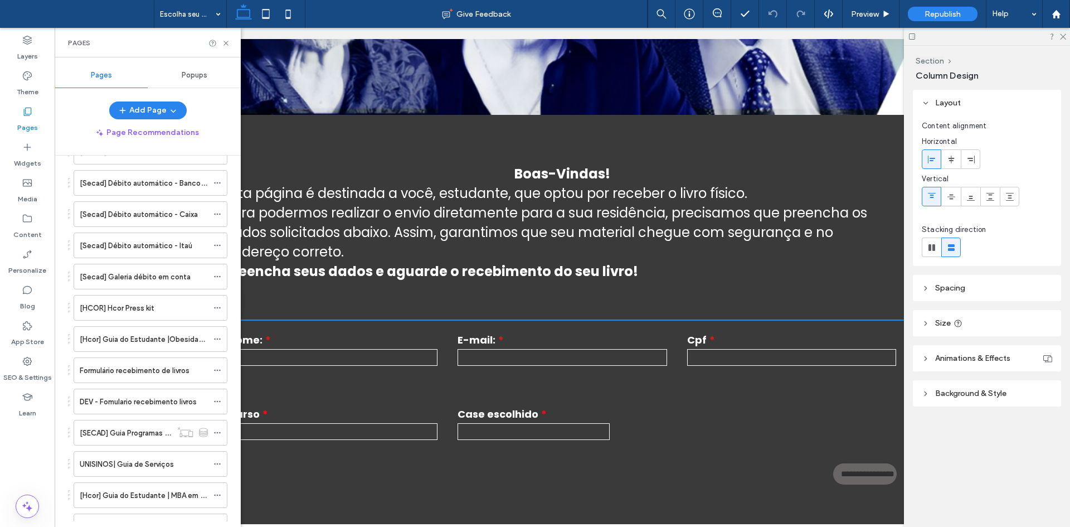
scroll to position [2832, 0]
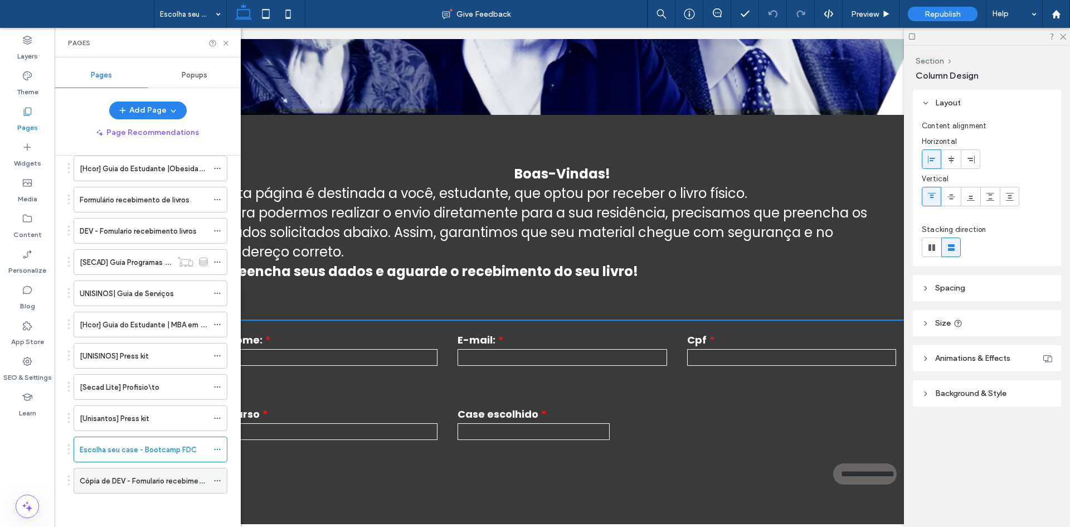
click at [217, 483] on icon at bounding box center [217, 480] width 8 height 8
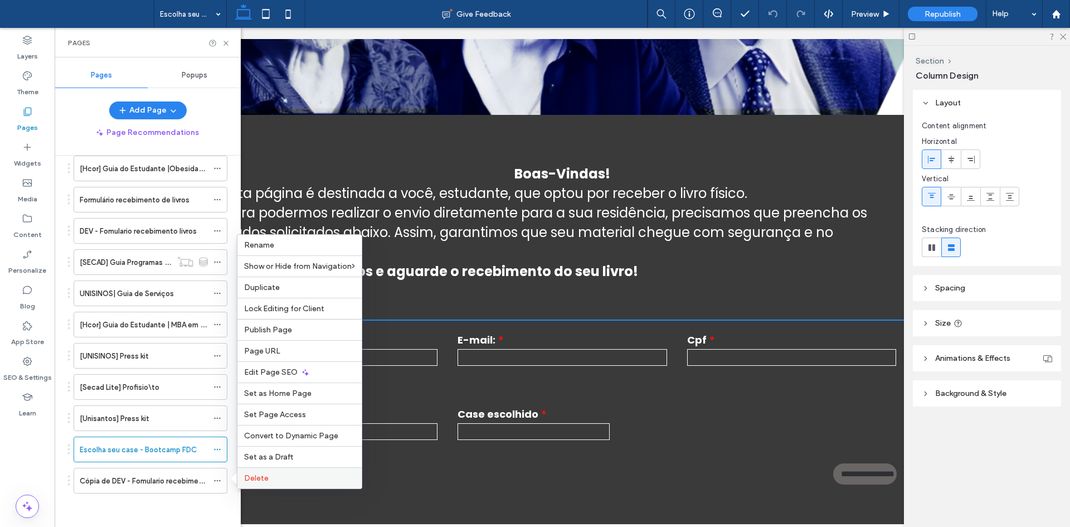
click at [256, 478] on span "Delete" at bounding box center [256, 477] width 25 height 9
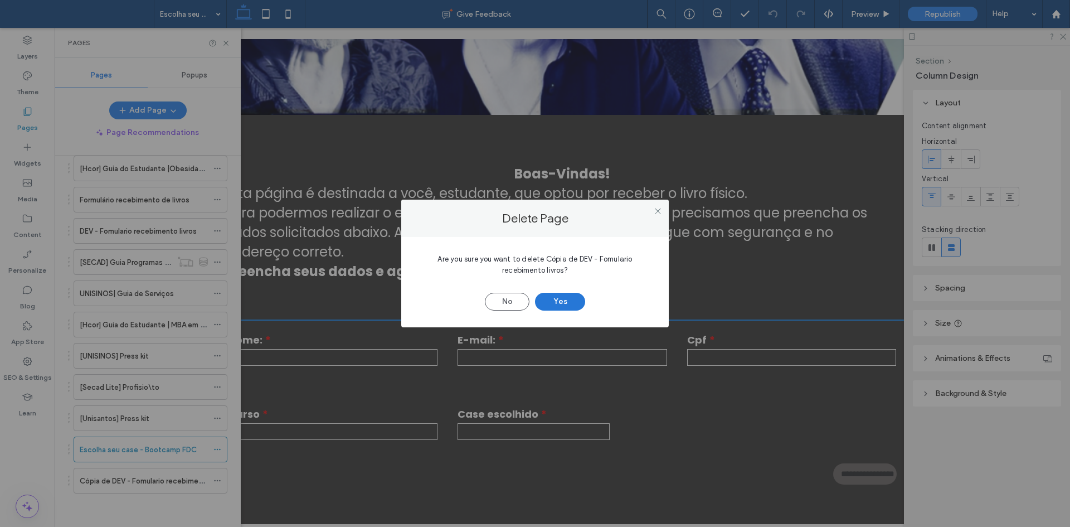
click at [572, 300] on button "Yes" at bounding box center [560, 302] width 50 height 18
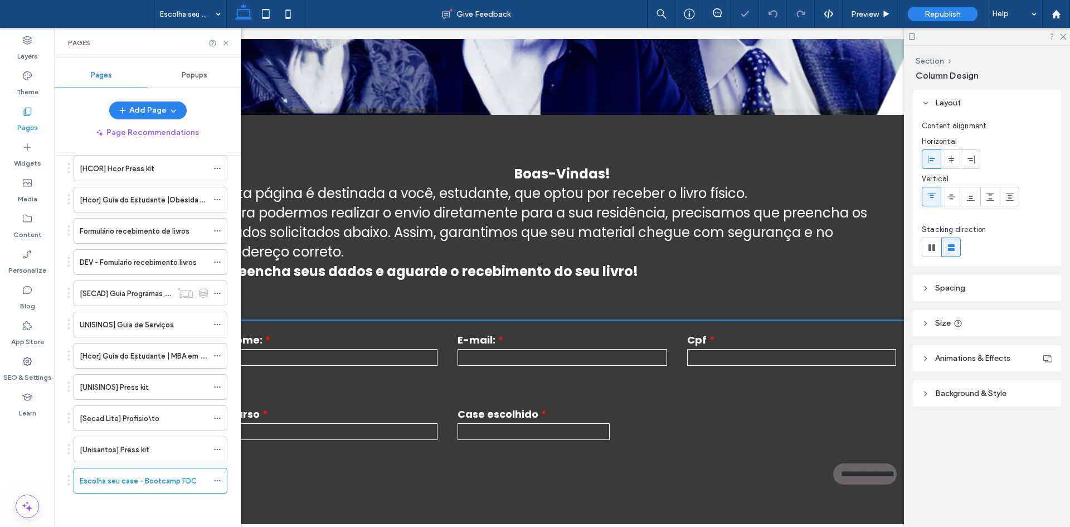
scroll to position [2801, 0]
click at [220, 479] on icon at bounding box center [217, 480] width 8 height 8
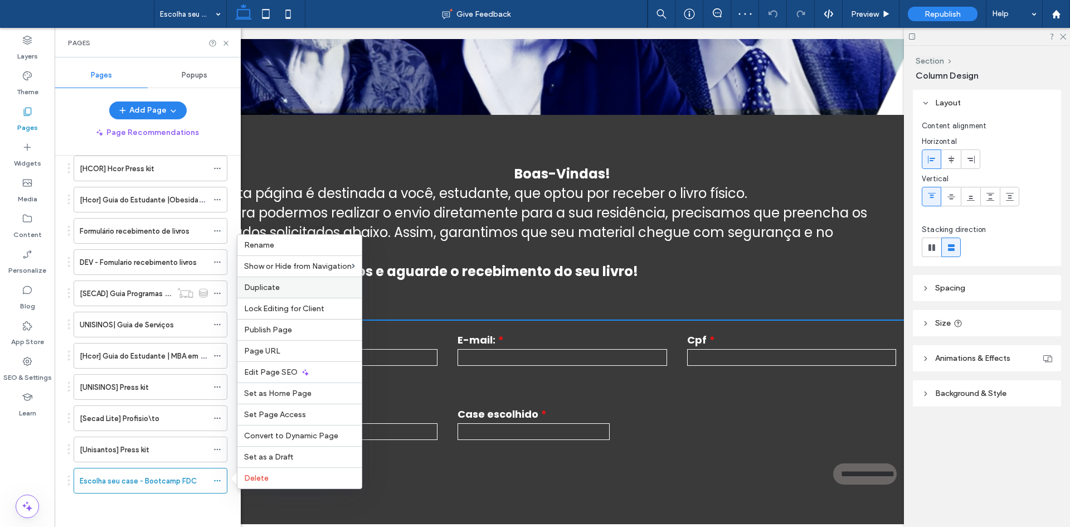
click at [283, 283] on label "Duplicate" at bounding box center [299, 287] width 111 height 9
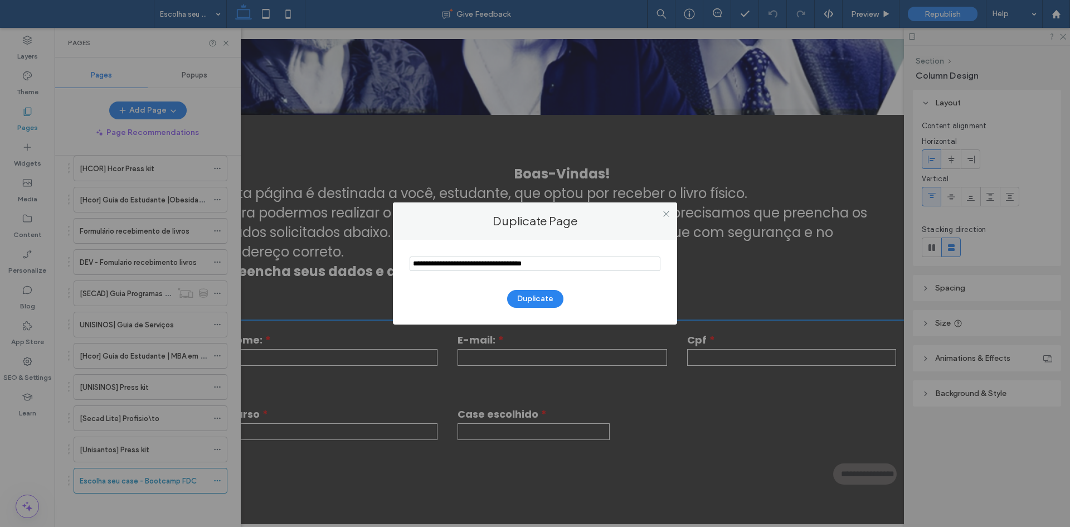
click at [436, 262] on input "notEmpty" at bounding box center [535, 263] width 251 height 14
drag, startPoint x: 436, startPoint y: 262, endPoint x: 417, endPoint y: 269, distance: 20.1
click at [417, 269] on input "notEmpty" at bounding box center [535, 263] width 251 height 14
type input "**********"
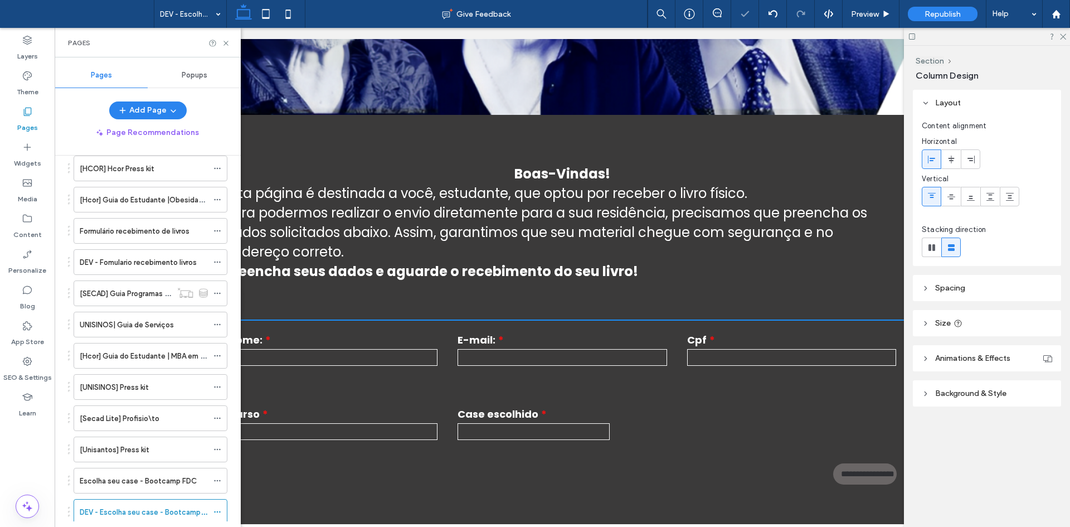
scroll to position [2832, 0]
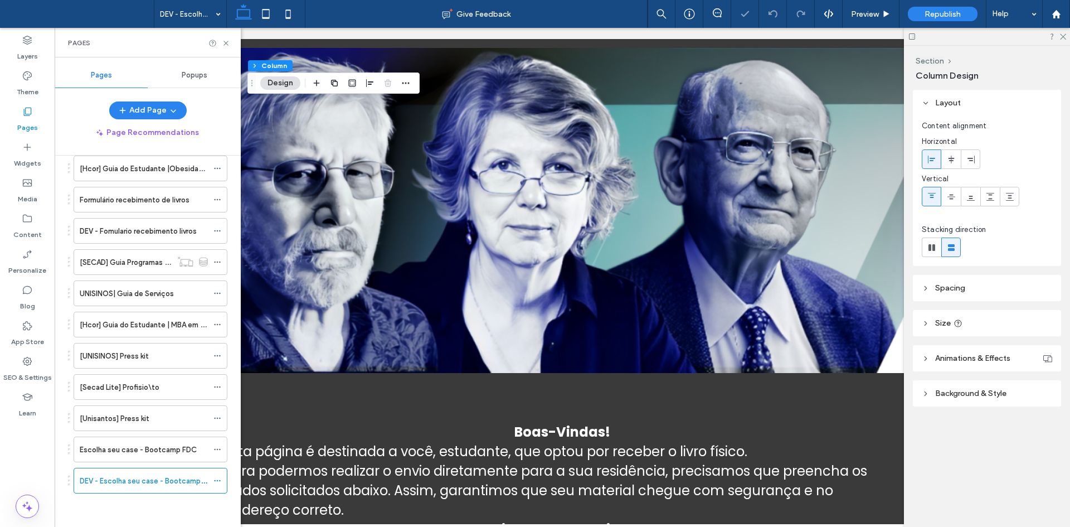
scroll to position [529, 0]
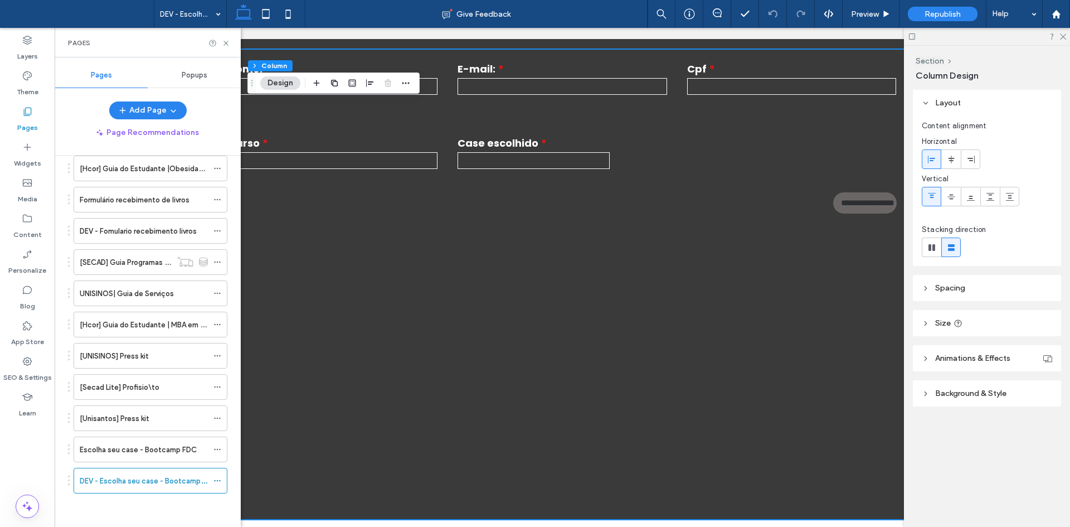
click at [230, 37] on div "Pages" at bounding box center [148, 43] width 186 height 30
click at [225, 40] on icon at bounding box center [226, 43] width 8 height 8
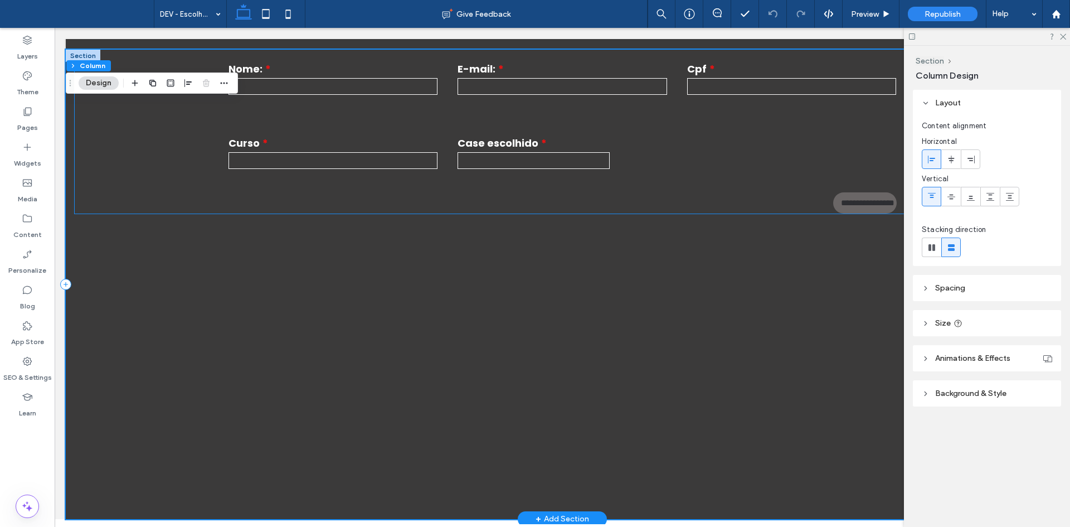
scroll to position [417, 0]
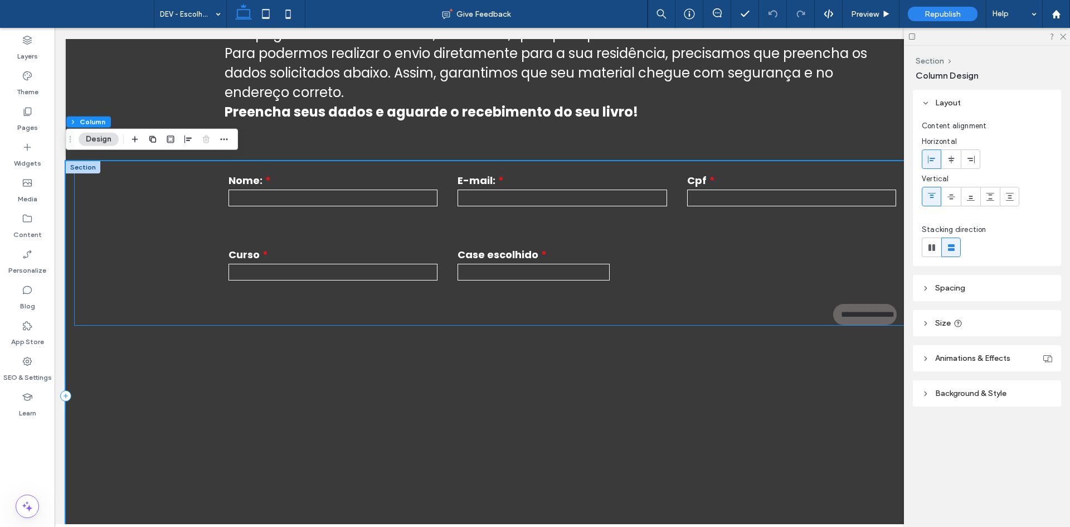
click at [847, 237] on div "**********" at bounding box center [562, 221] width 689 height 149
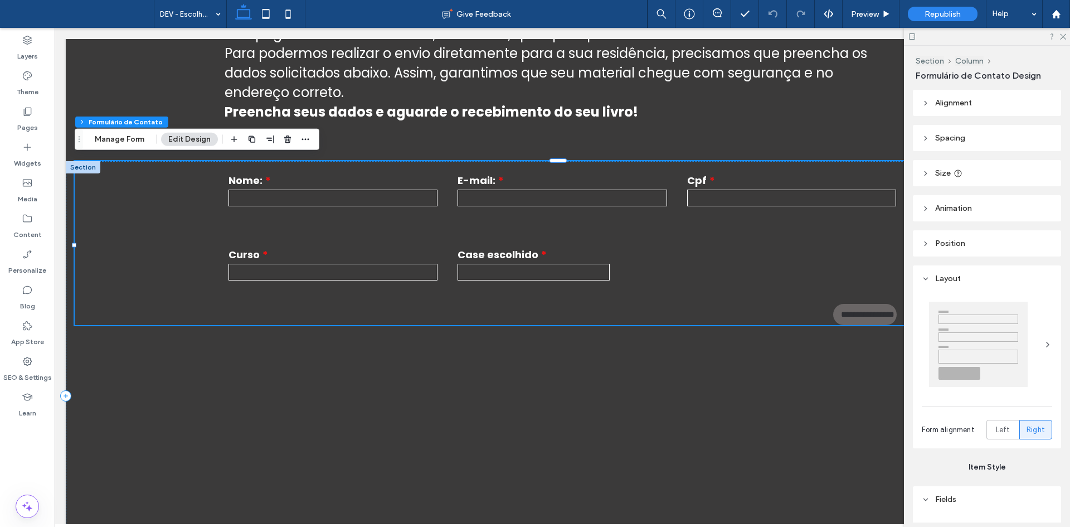
type input "*"
type input "***"
type input "*"
type input "***"
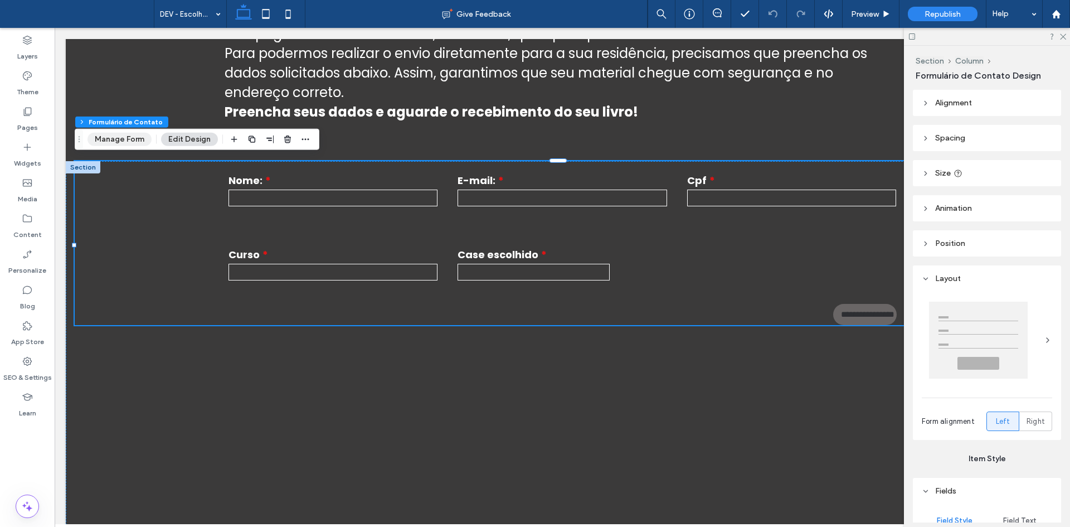
drag, startPoint x: 135, startPoint y: 138, endPoint x: 645, endPoint y: 63, distance: 515.8
click at [135, 138] on button "Manage Form" at bounding box center [119, 139] width 64 height 13
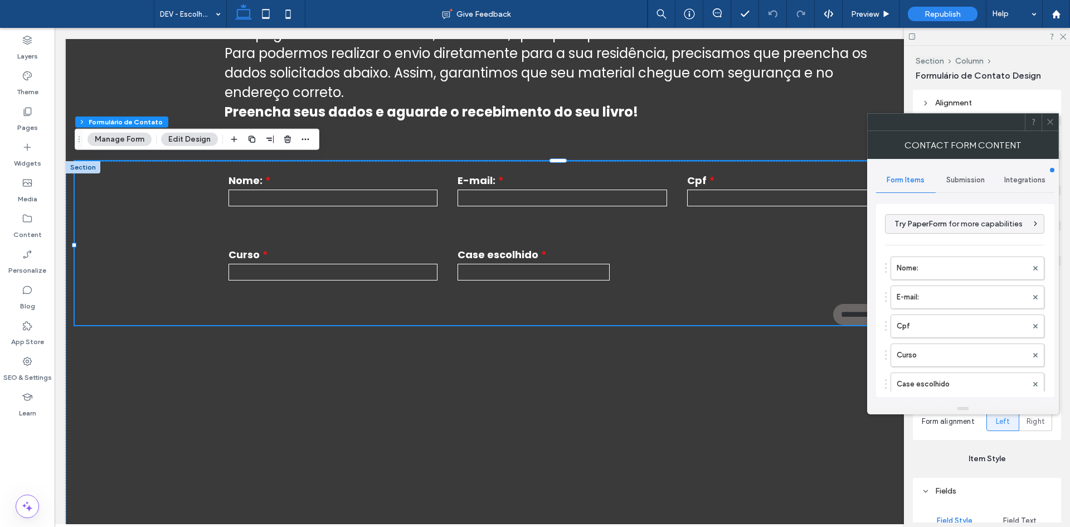
click at [1040, 184] on span "Integrations" at bounding box center [1024, 180] width 41 height 9
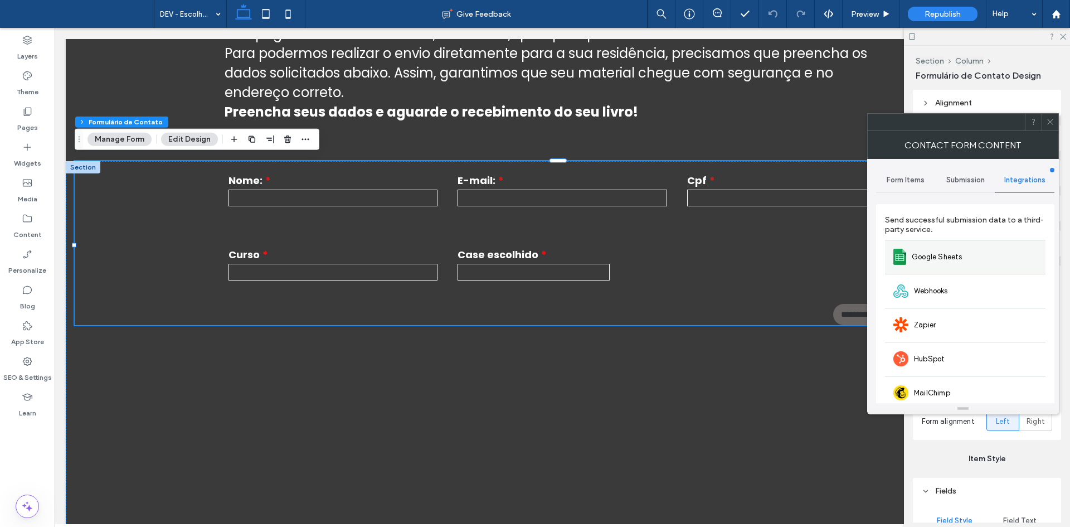
click at [971, 241] on div "Google Sheets" at bounding box center [965, 257] width 160 height 34
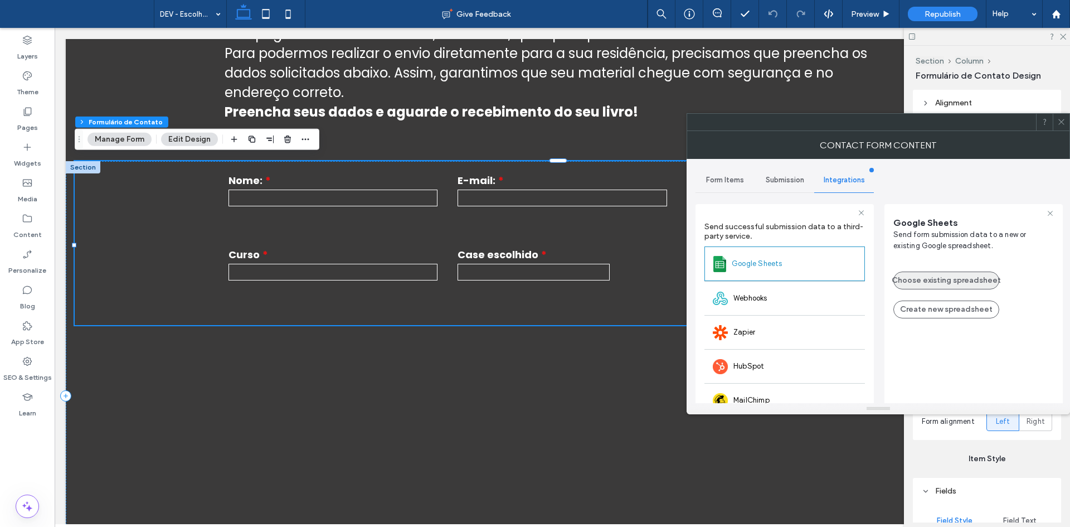
click at [916, 275] on button "Choose existing spreadsheet" at bounding box center [946, 280] width 106 height 18
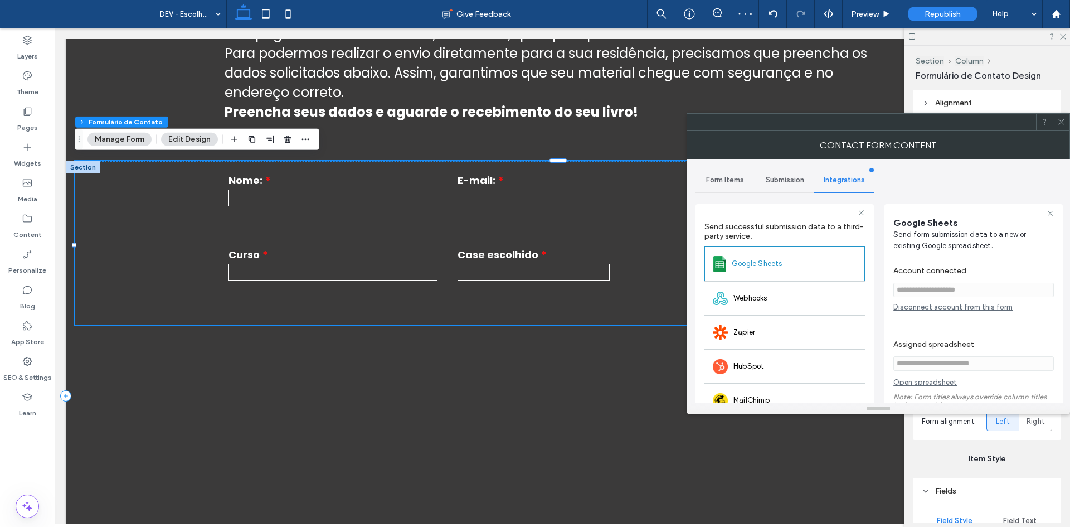
scroll to position [94, 0]
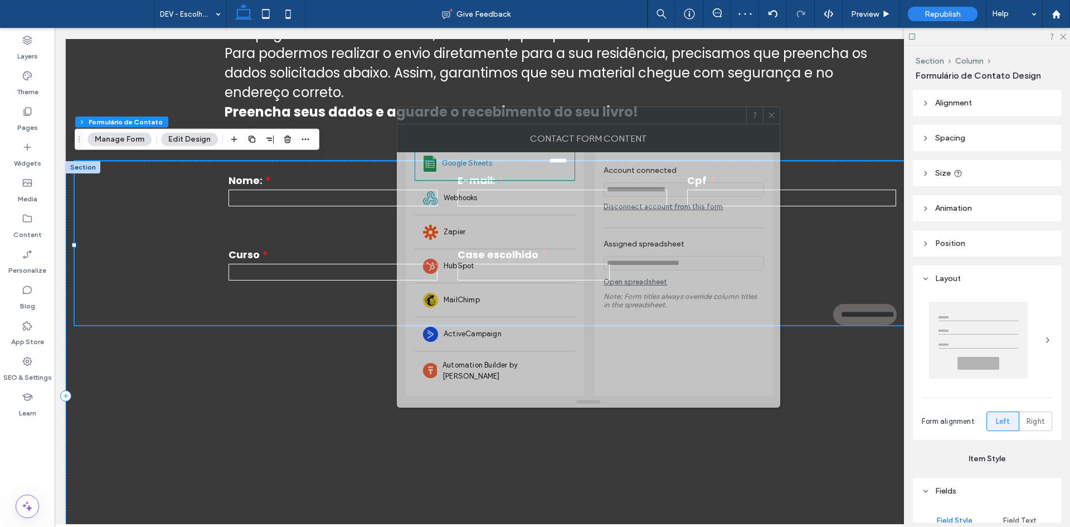
drag, startPoint x: 848, startPoint y: 134, endPoint x: 573, endPoint y: 123, distance: 274.4
click at [573, 124] on div "Contact Form Content" at bounding box center [588, 138] width 383 height 28
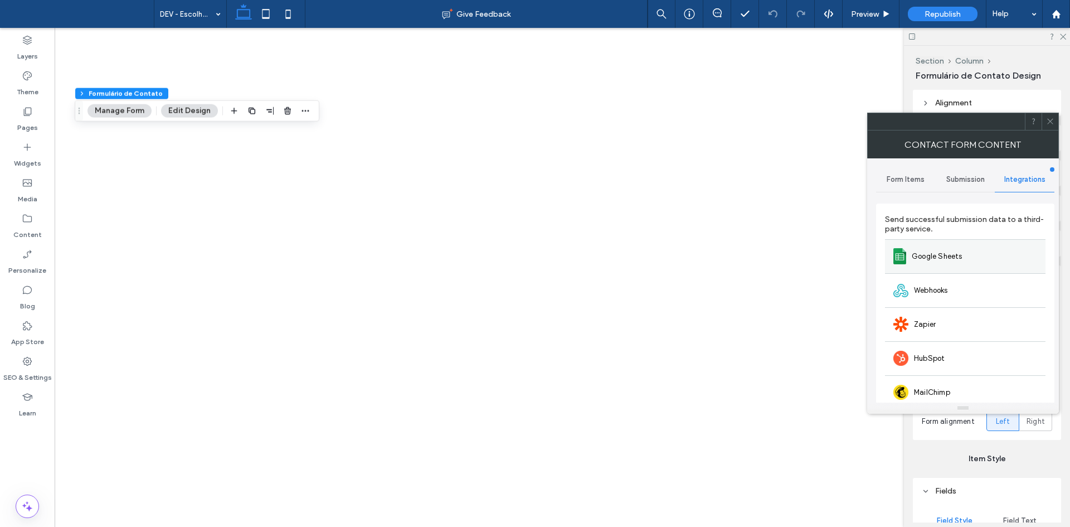
click at [957, 252] on span "Google Sheets" at bounding box center [937, 256] width 51 height 11
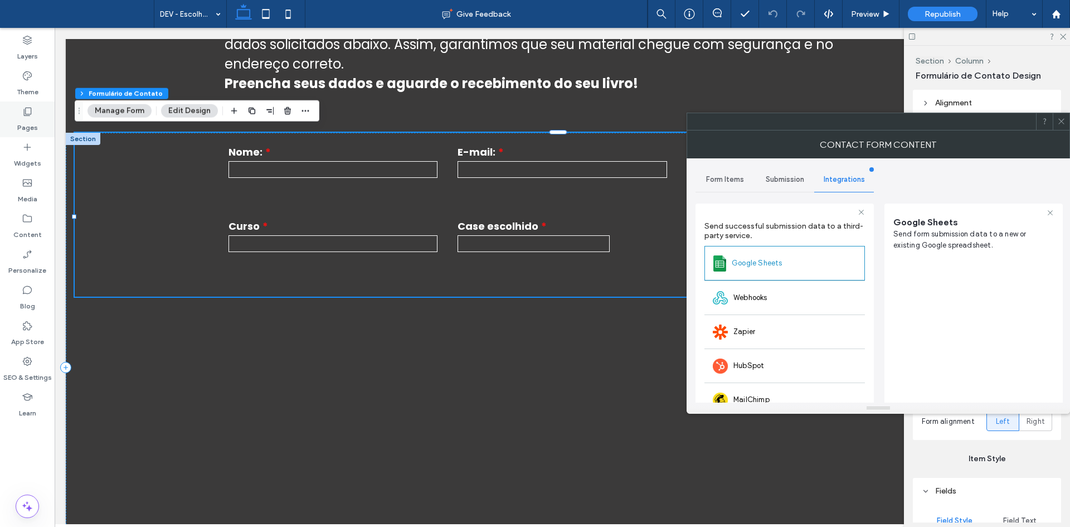
click at [12, 119] on div "Pages" at bounding box center [27, 119] width 55 height 36
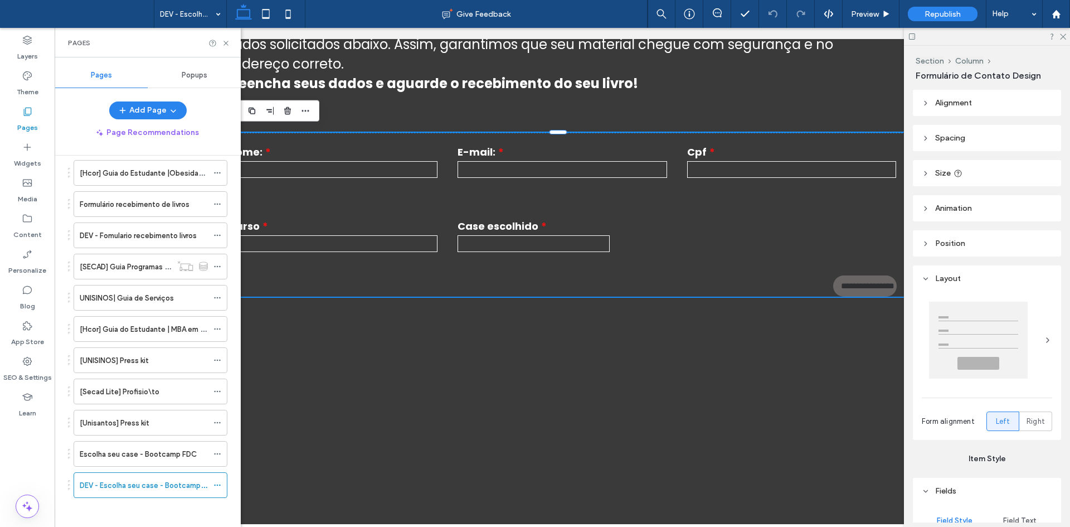
scroll to position [2832, 0]
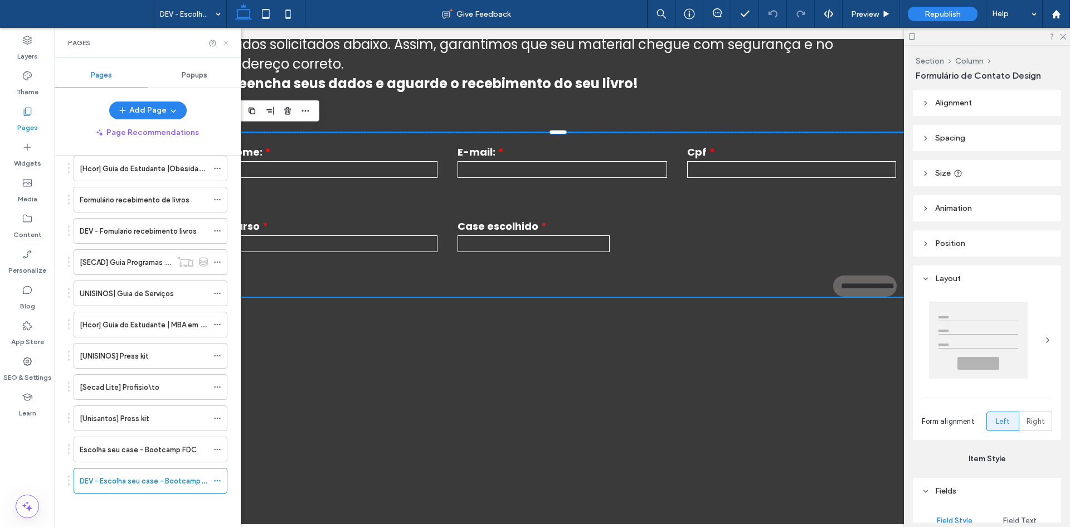
click at [227, 41] on icon at bounding box center [226, 43] width 8 height 8
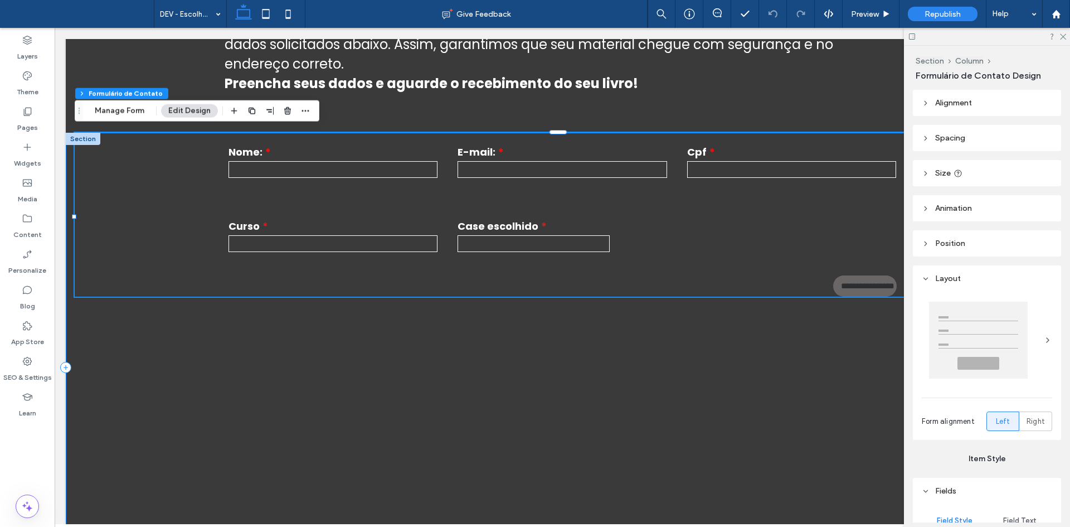
click at [70, 147] on div "**********" at bounding box center [562, 367] width 993 height 469
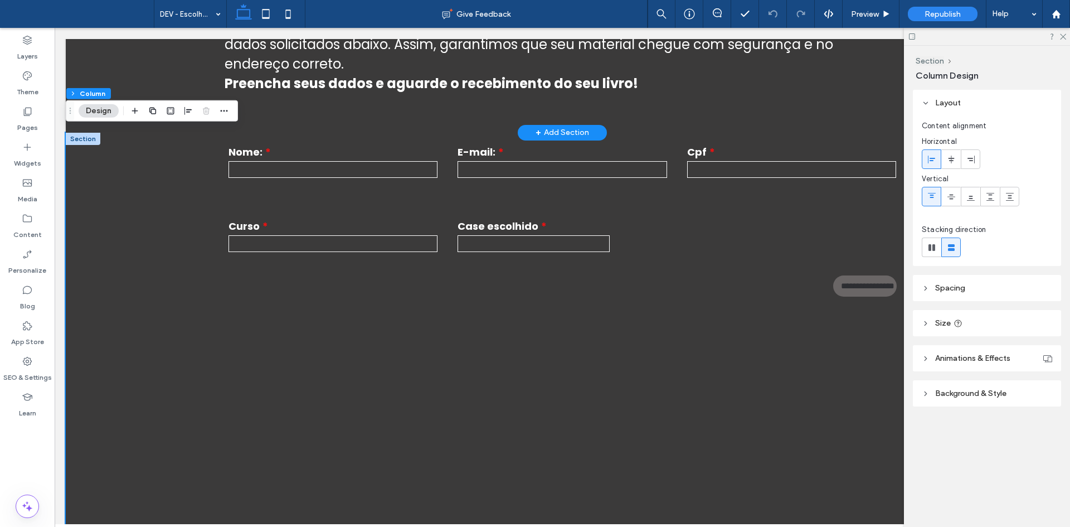
click at [558, 127] on div "+ Add Section" at bounding box center [561, 132] width 53 height 12
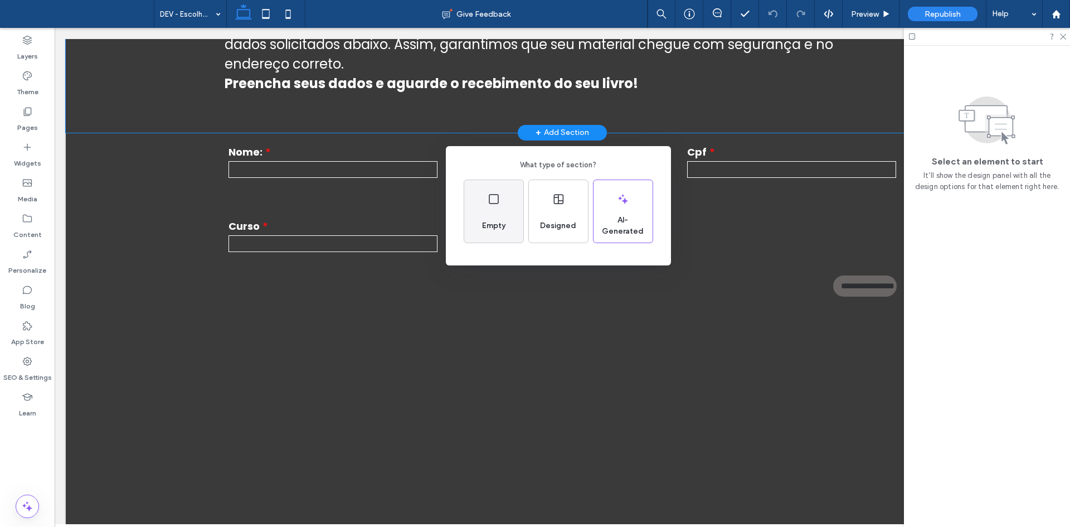
click at [480, 182] on div "Empty" at bounding box center [493, 211] width 59 height 62
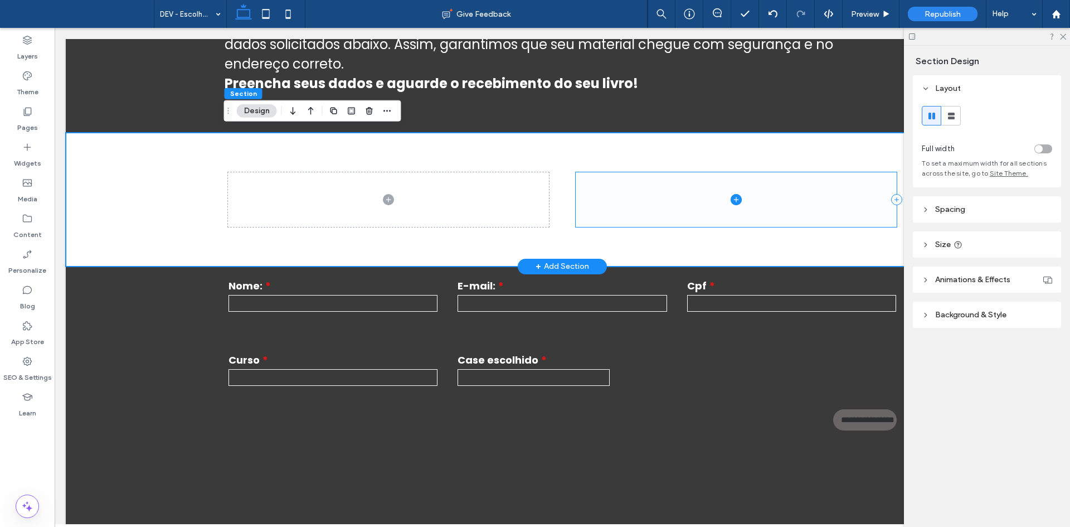
click at [631, 187] on span at bounding box center [736, 199] width 321 height 54
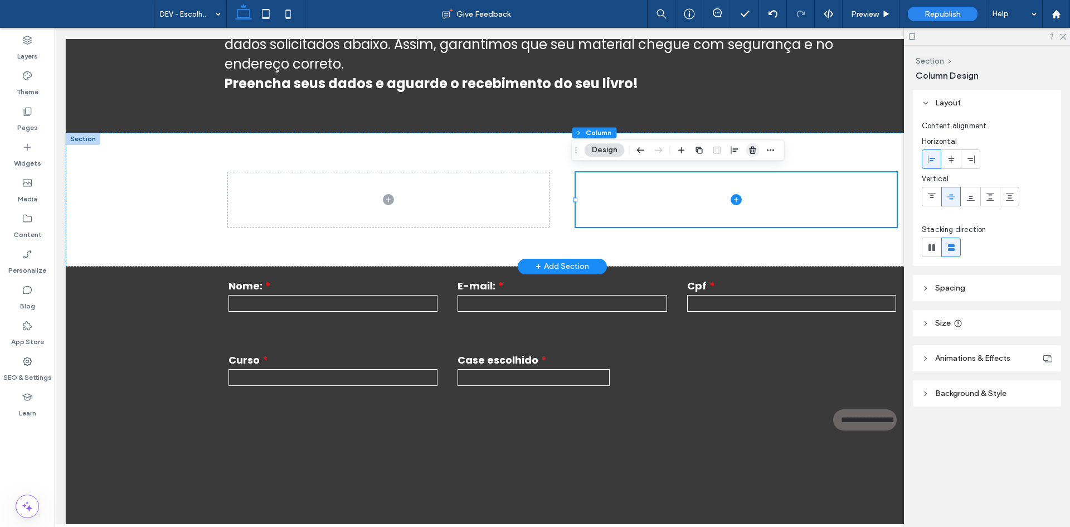
click at [746, 145] on span "button" at bounding box center [752, 149] width 13 height 13
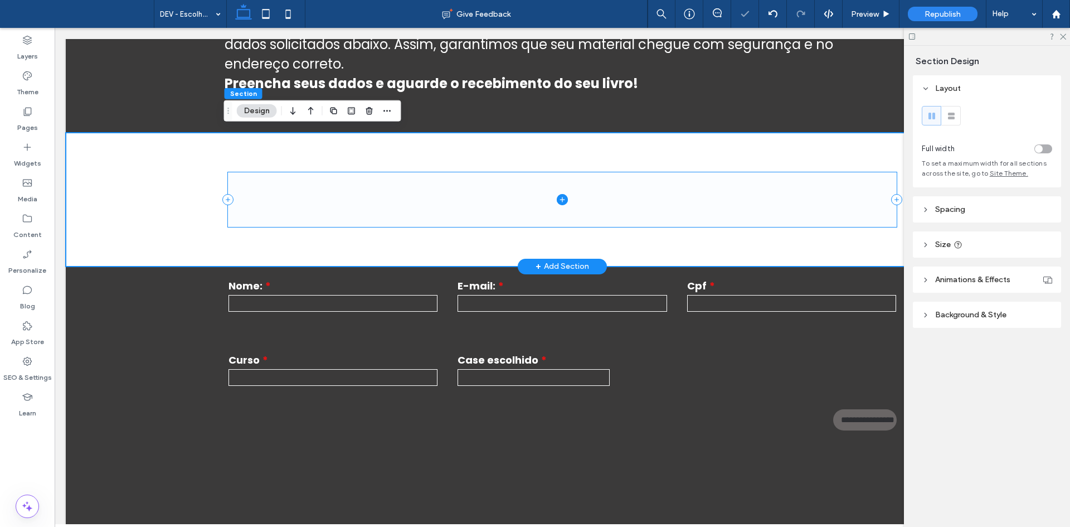
click at [620, 181] on span at bounding box center [562, 199] width 669 height 54
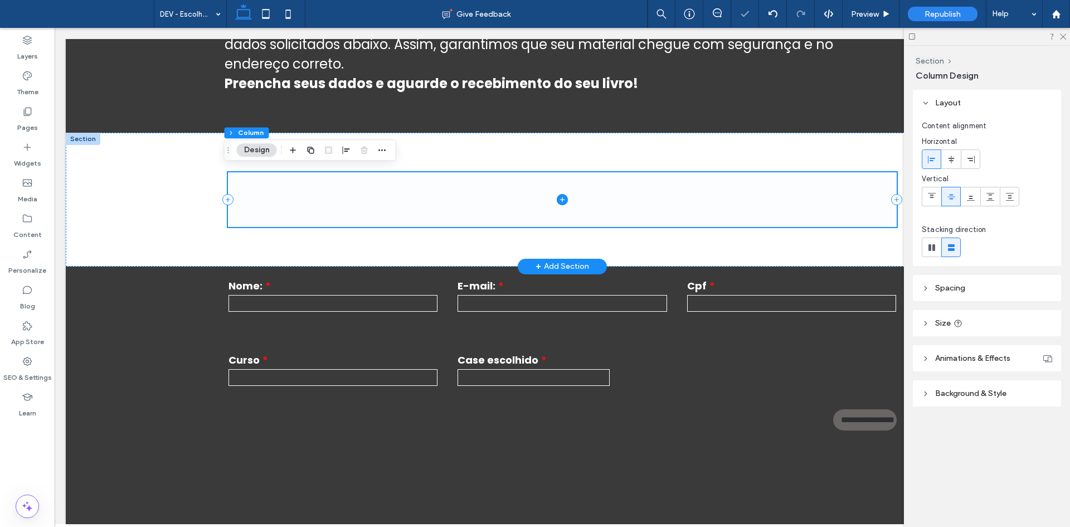
click at [557, 194] on icon at bounding box center [562, 199] width 11 height 11
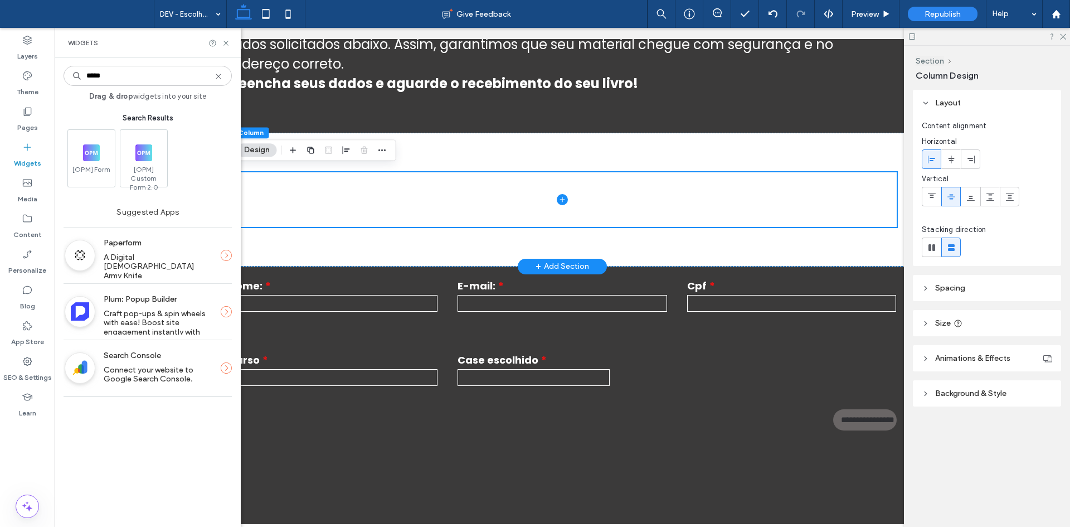
scroll to position [0, 0]
type input "*****"
drag, startPoint x: 219, startPoint y: 75, endPoint x: 261, endPoint y: 296, distance: 224.7
click at [219, 75] on icon at bounding box center [218, 76] width 9 height 9
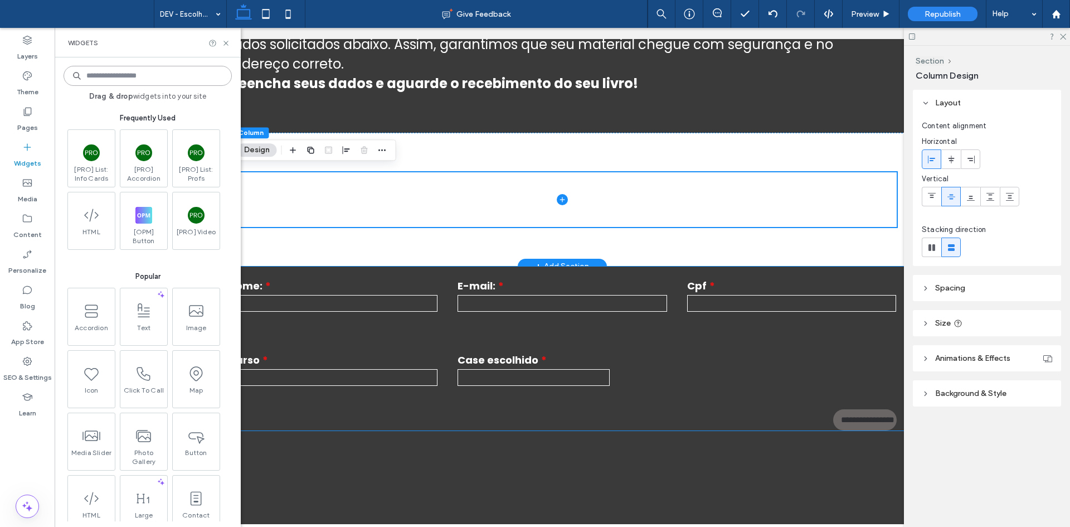
click at [318, 345] on div "**********" at bounding box center [332, 369] width 229 height 63
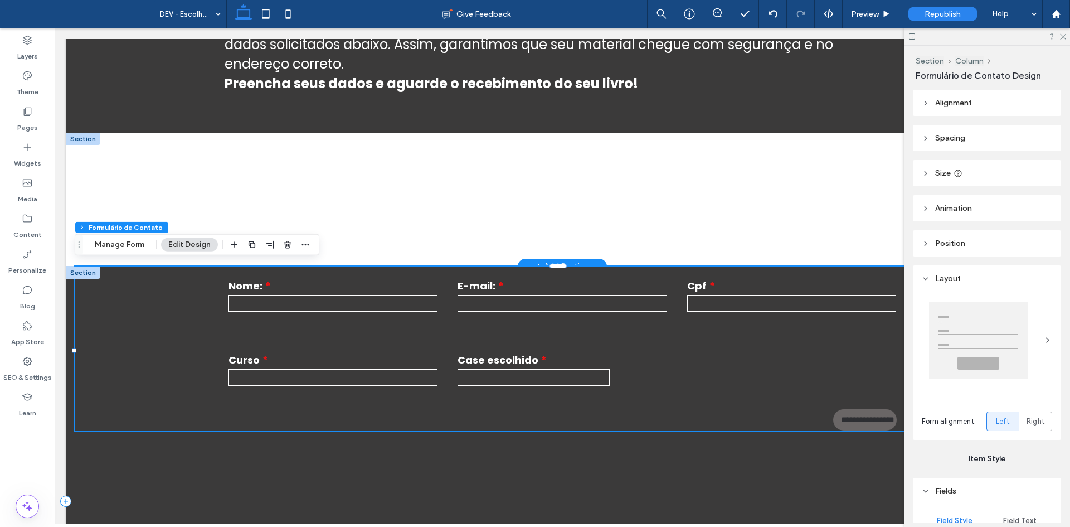
type input "*"
type input "***"
type input "*"
type input "***"
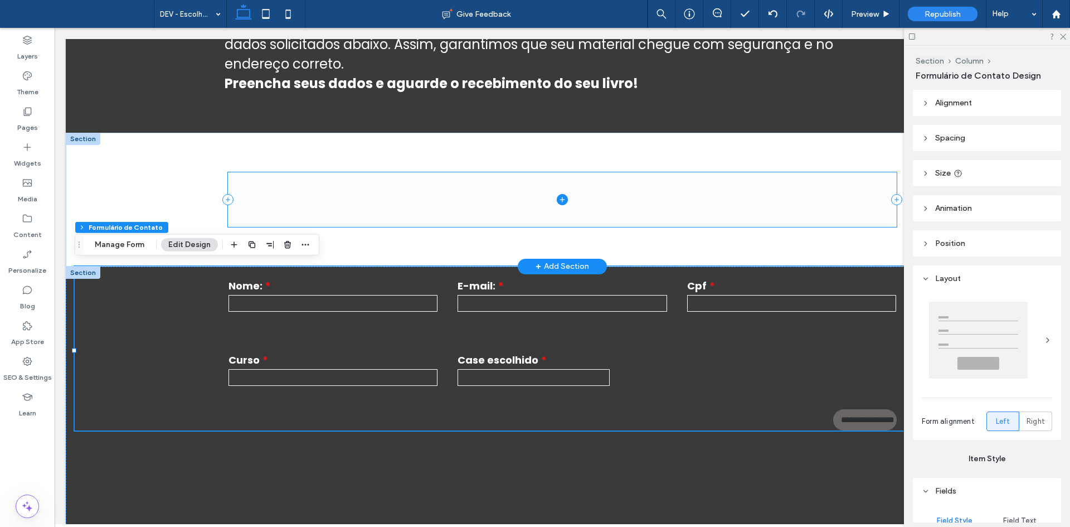
click at [412, 196] on span at bounding box center [562, 199] width 669 height 54
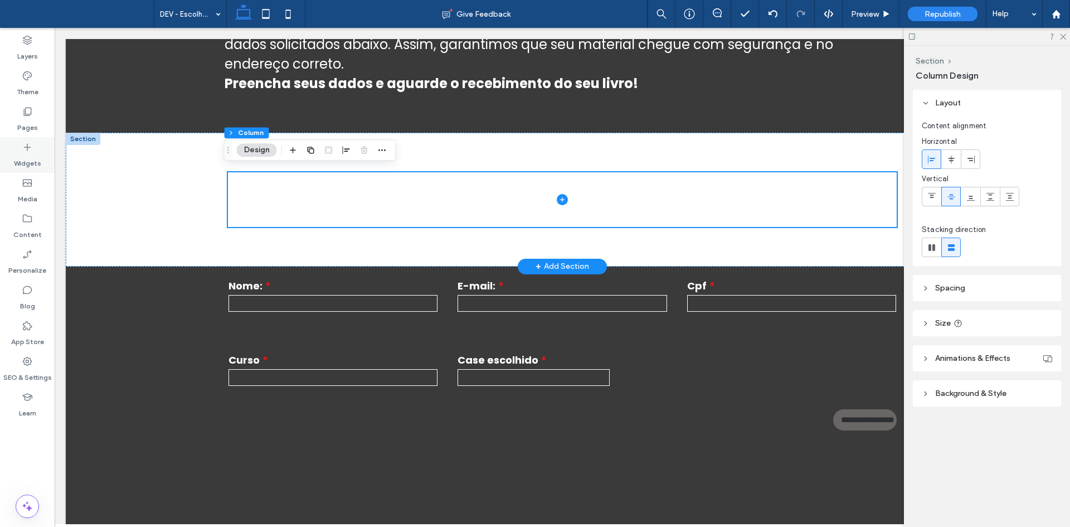
click at [44, 157] on div "Widgets" at bounding box center [27, 155] width 55 height 36
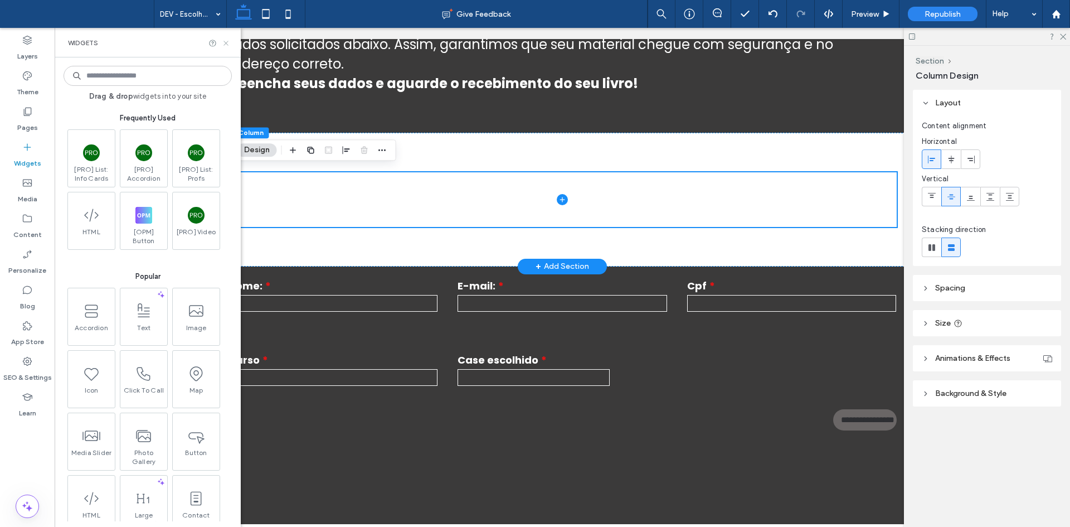
click at [227, 44] on use at bounding box center [225, 43] width 4 height 4
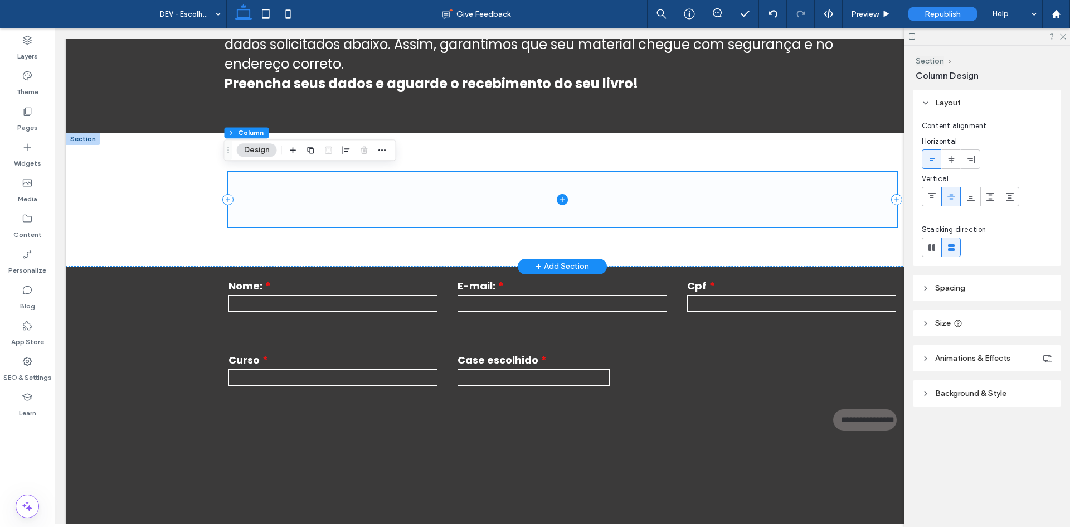
click at [303, 196] on span at bounding box center [562, 199] width 669 height 54
click at [34, 152] on div "Widgets" at bounding box center [27, 155] width 55 height 36
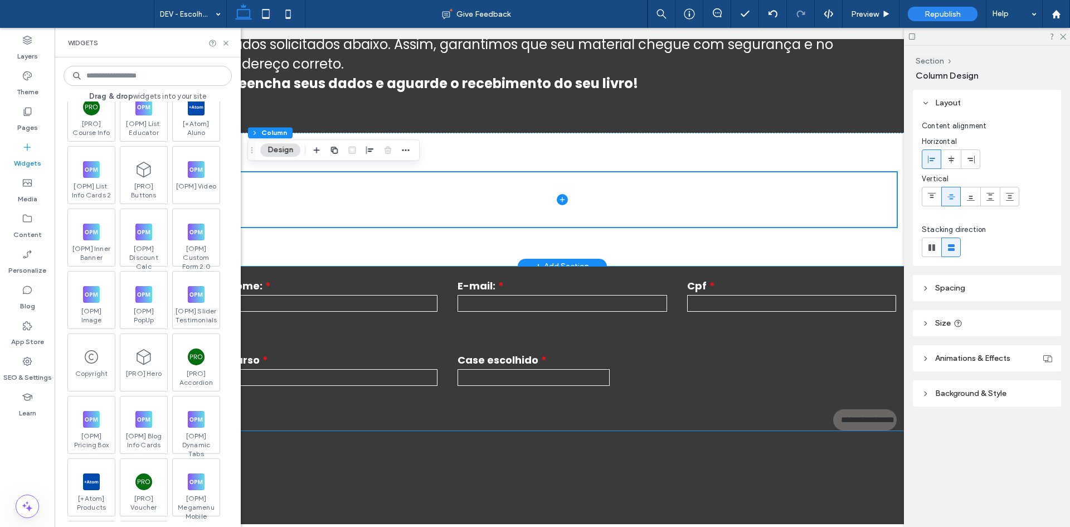
scroll to position [2842, 0]
click at [318, 352] on label "Curso" at bounding box center [332, 359] width 209 height 15
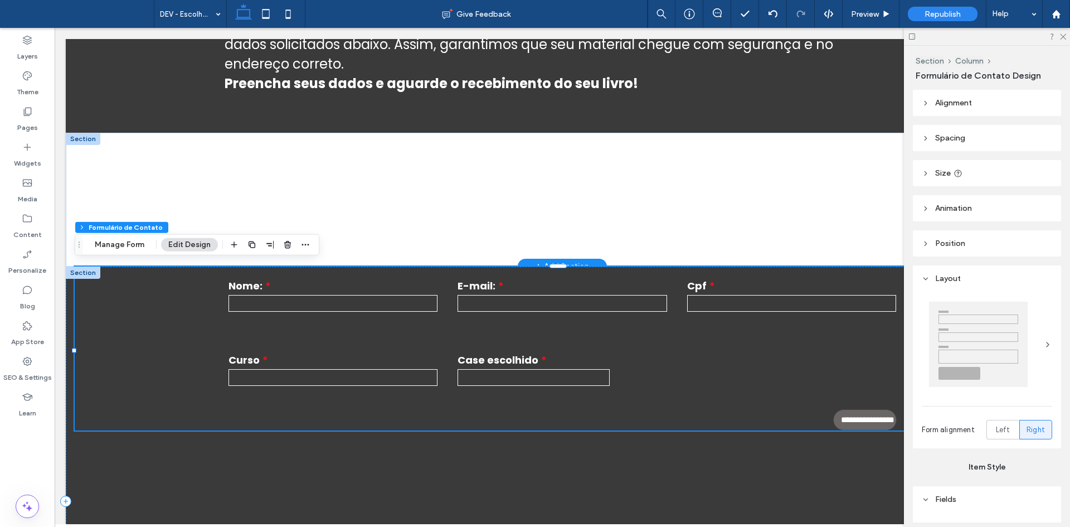
type input "*"
type input "***"
type input "*"
type input "***"
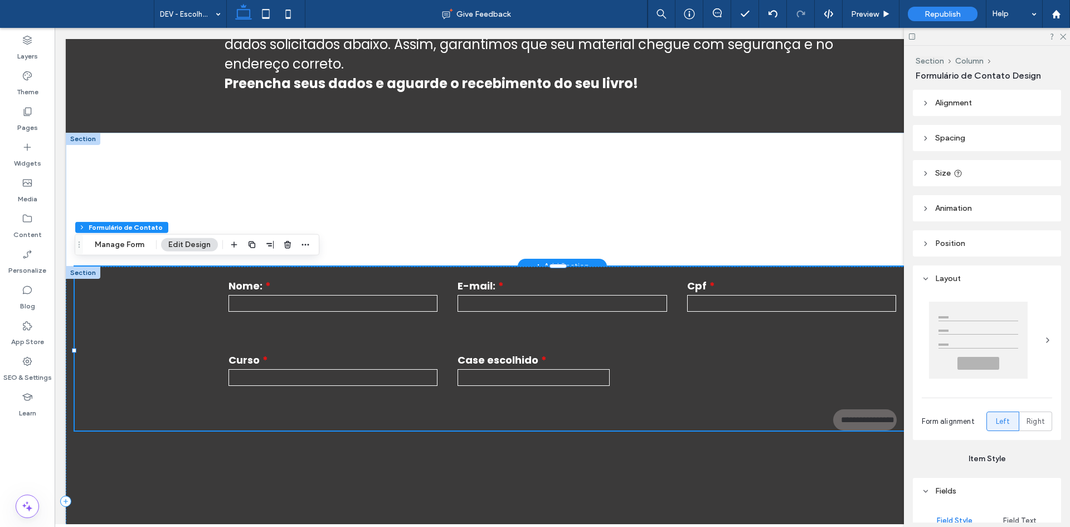
click at [324, 338] on div "**********" at bounding box center [332, 369] width 229 height 63
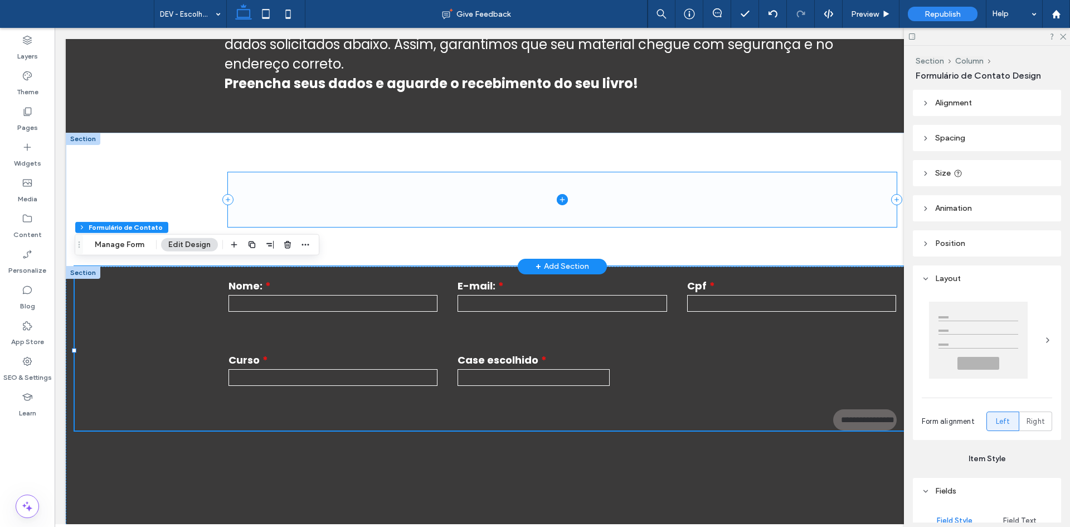
click at [508, 193] on span at bounding box center [562, 199] width 669 height 54
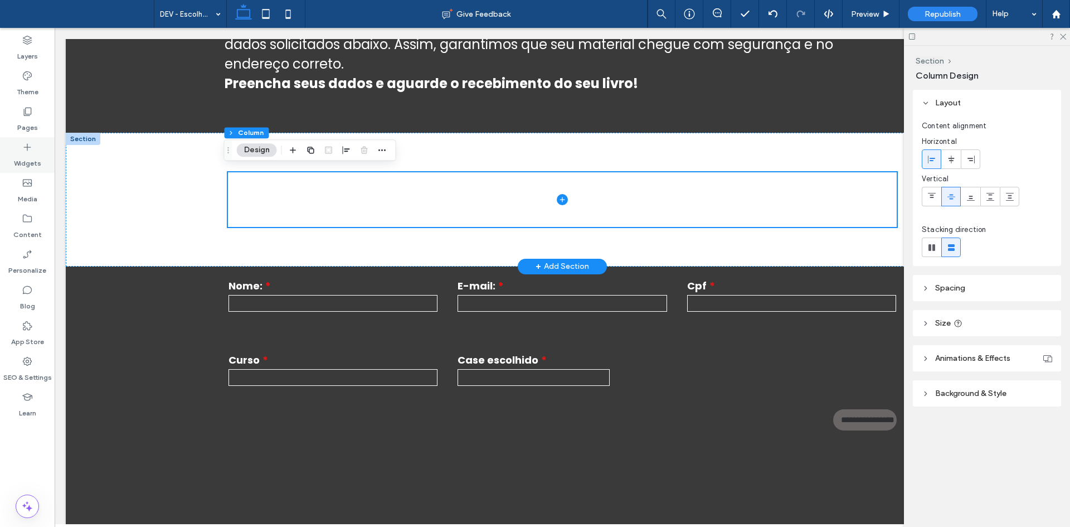
click at [40, 154] on label "Widgets" at bounding box center [27, 161] width 27 height 16
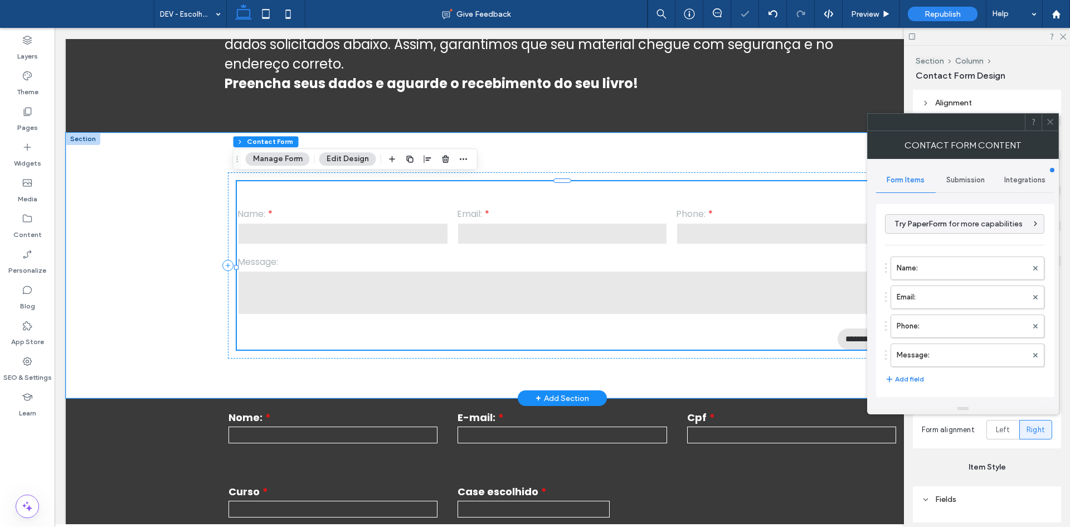
type input "**********"
type input "*"
type input "***"
type input "*"
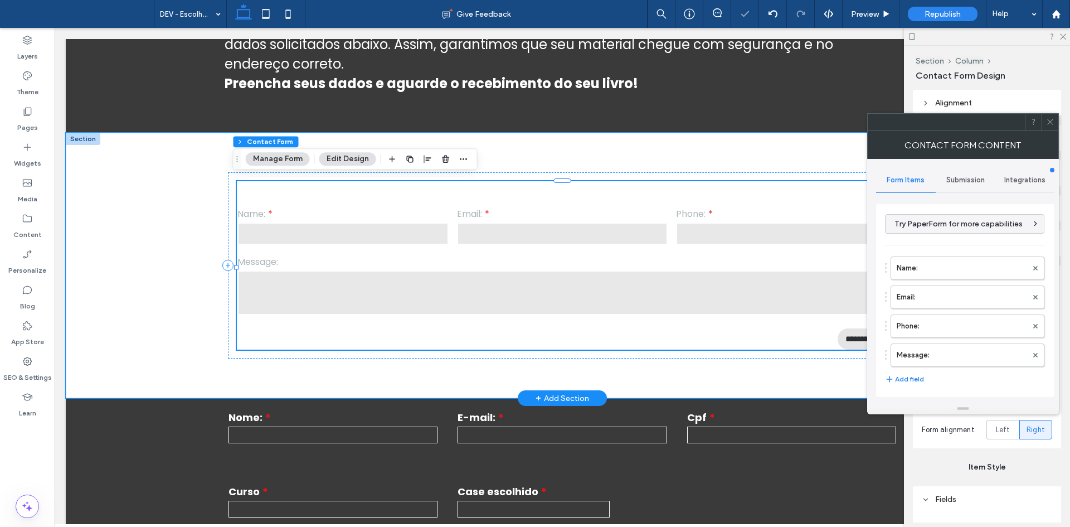
type input "***"
click at [1017, 181] on span "Integrations" at bounding box center [1024, 180] width 41 height 9
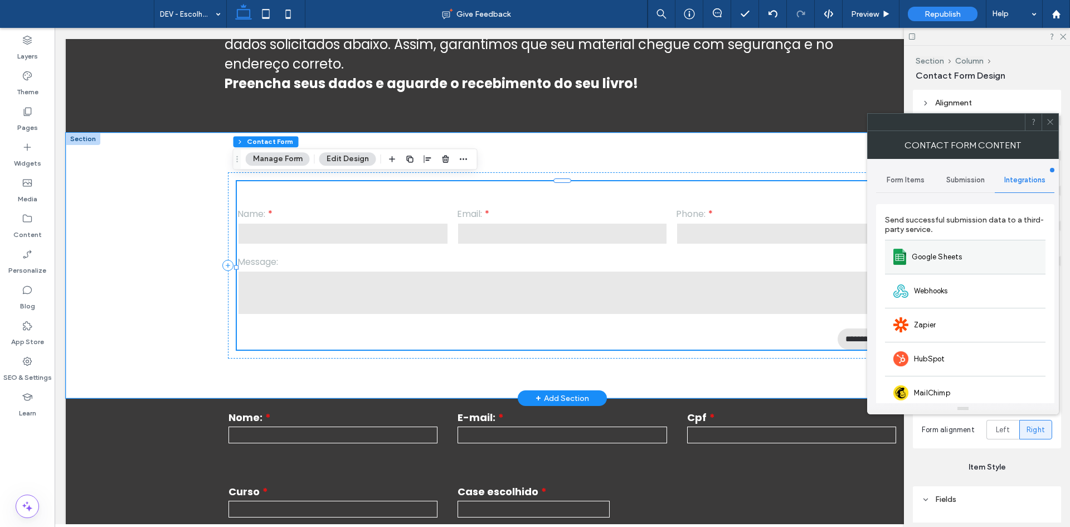
click at [942, 241] on div "Google Sheets" at bounding box center [965, 257] width 160 height 34
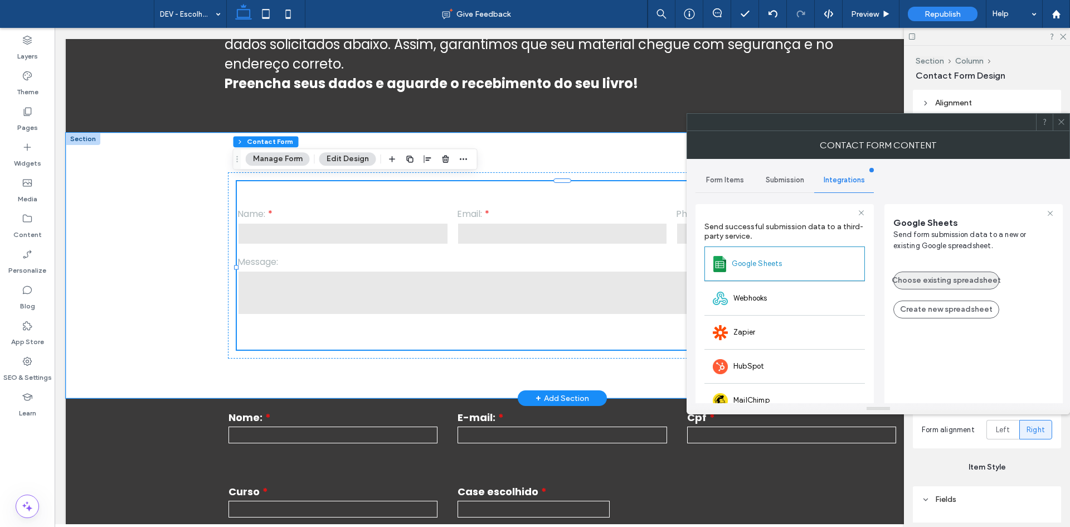
click at [913, 280] on button "Choose existing spreadsheet" at bounding box center [946, 280] width 106 height 18
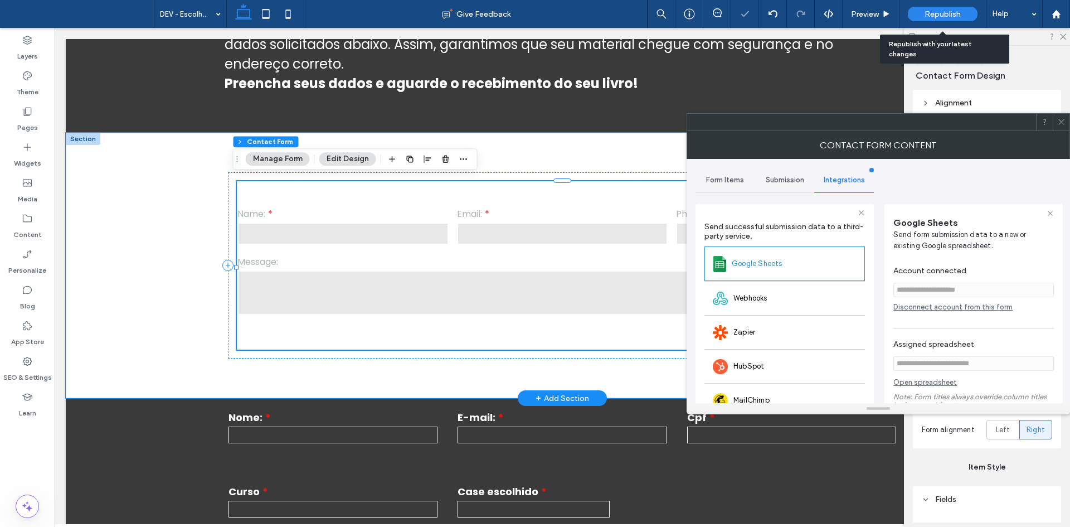
click at [947, 12] on span "Republish" at bounding box center [942, 13] width 36 height 9
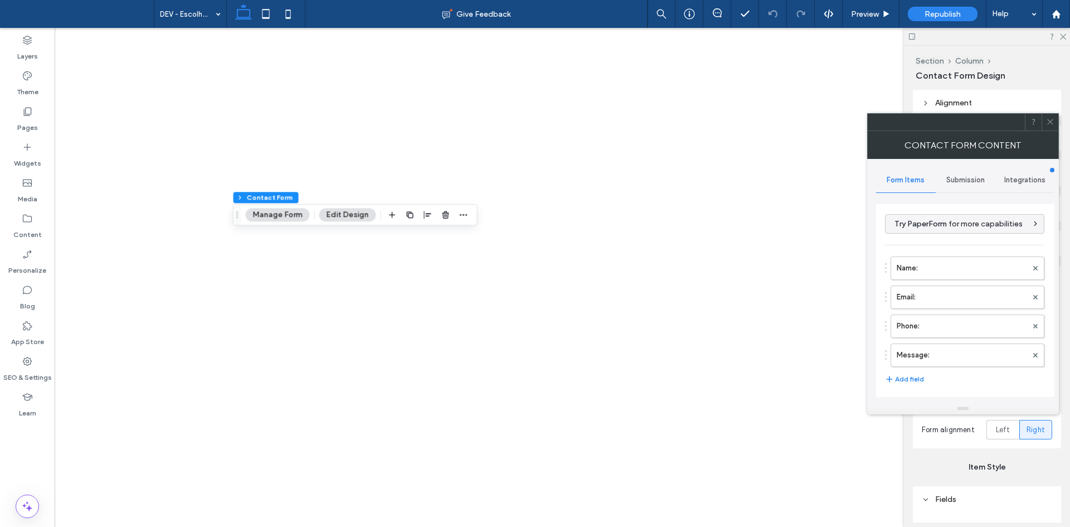
click at [1020, 178] on span "Integrations" at bounding box center [1024, 180] width 41 height 9
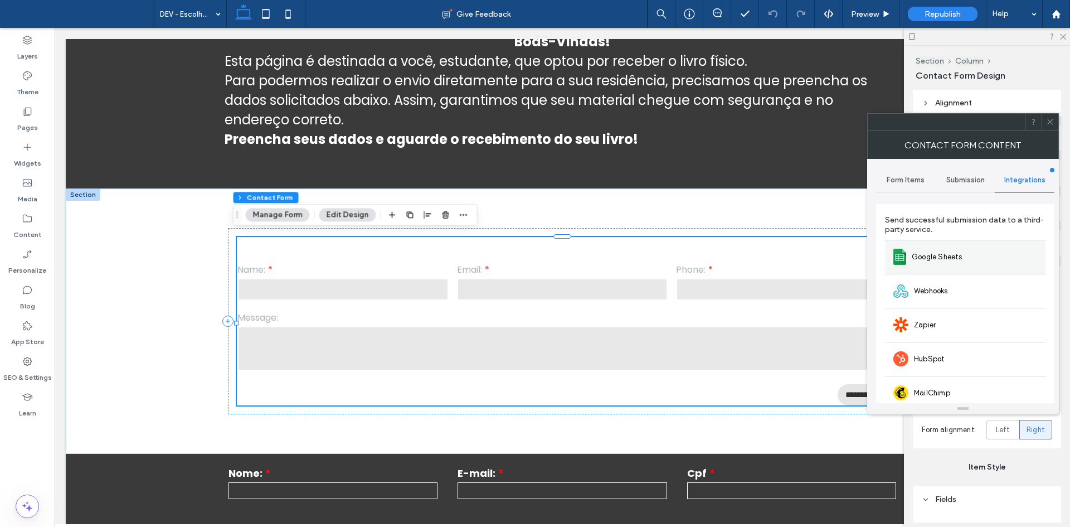
click at [977, 253] on div "Google Sheets" at bounding box center [965, 257] width 160 height 34
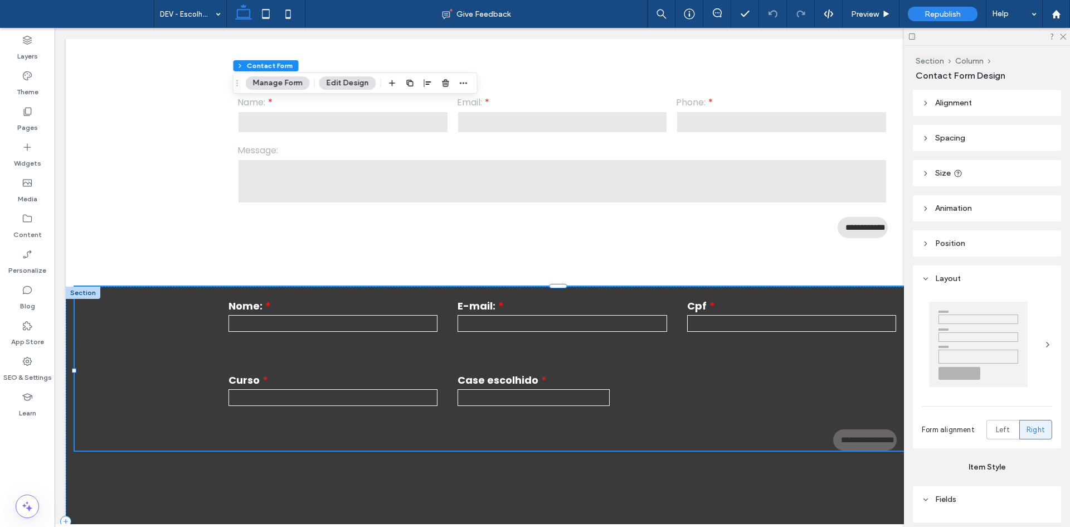
scroll to position [780, 0]
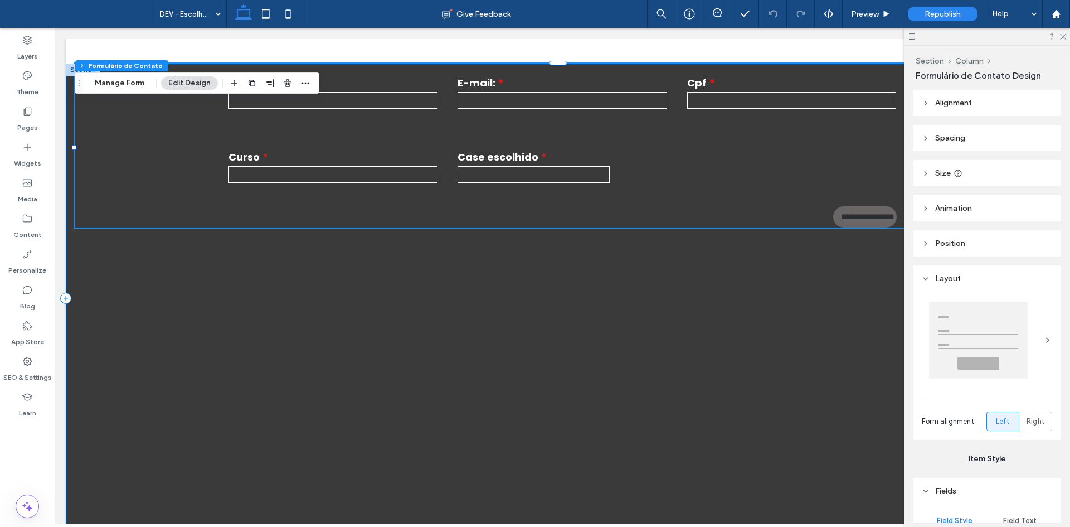
type input "*"
type input "***"
type input "*"
type input "***"
click at [129, 294] on div "**********" at bounding box center [562, 298] width 993 height 469
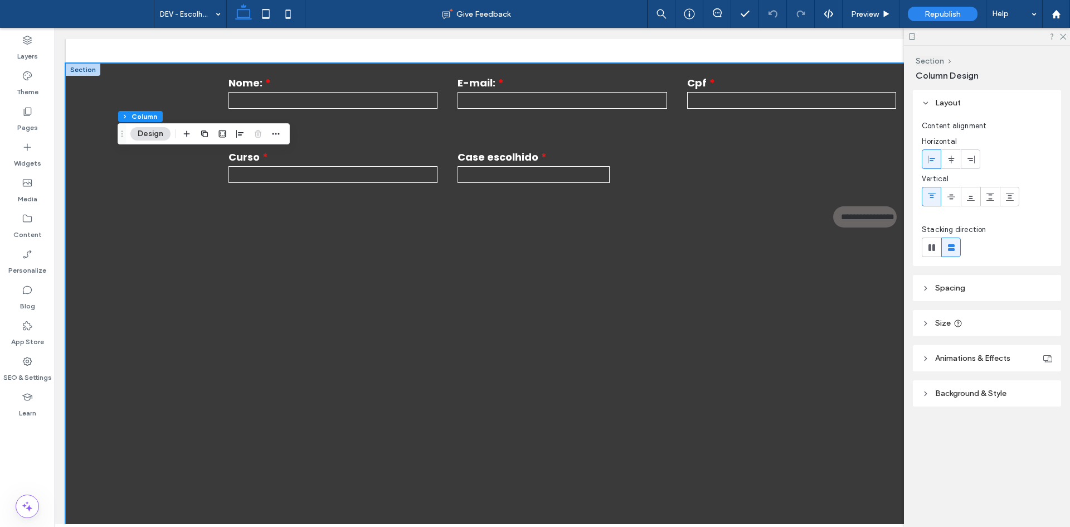
drag, startPoint x: 73, startPoint y: 82, endPoint x: 125, endPoint y: 136, distance: 74.5
click at [126, 138] on icon "Drag" at bounding box center [122, 134] width 9 height 8
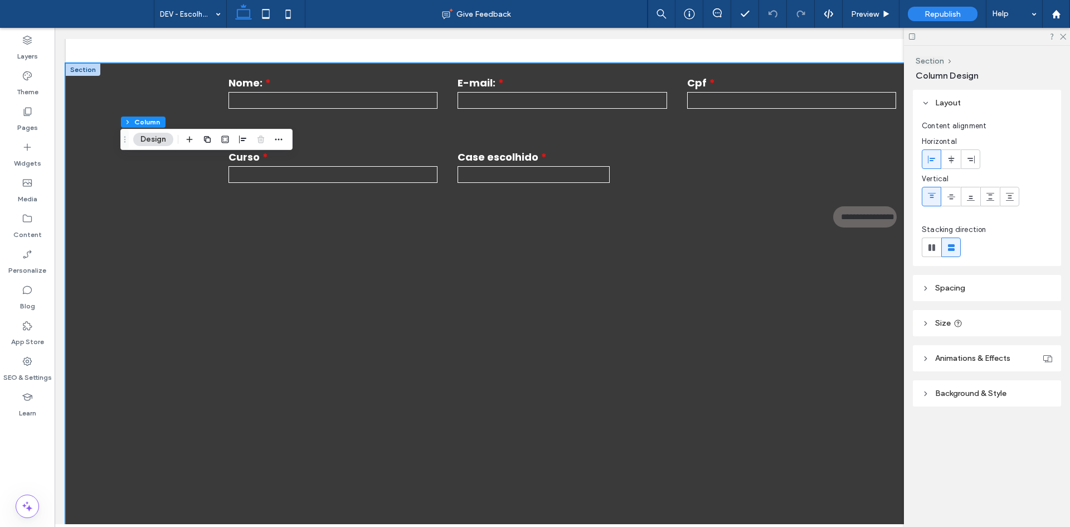
click at [71, 74] on div "Section Column Design" at bounding box center [141, 66] width 172 height 21
click at [78, 69] on div "Section Column Design" at bounding box center [141, 66] width 172 height 21
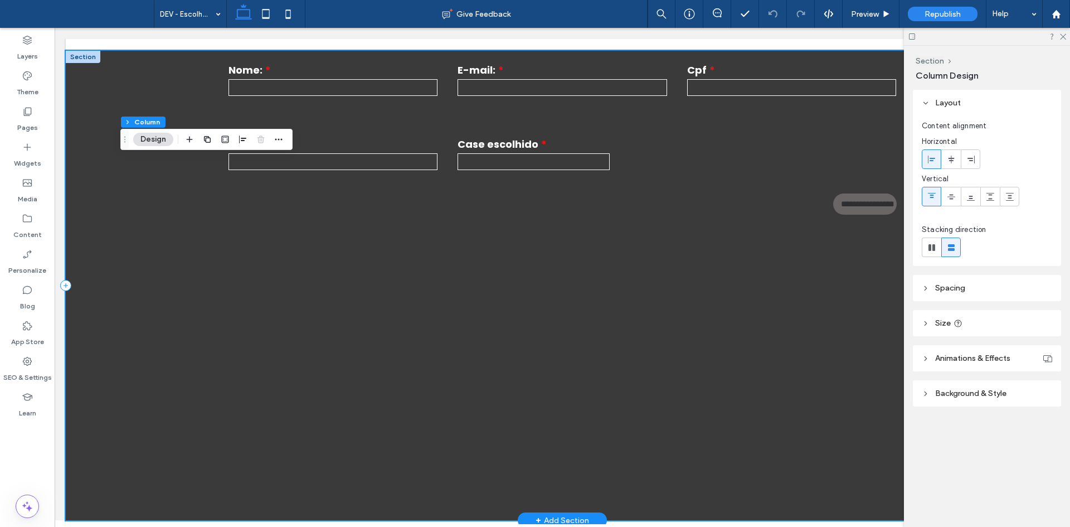
scroll to position [805, 0]
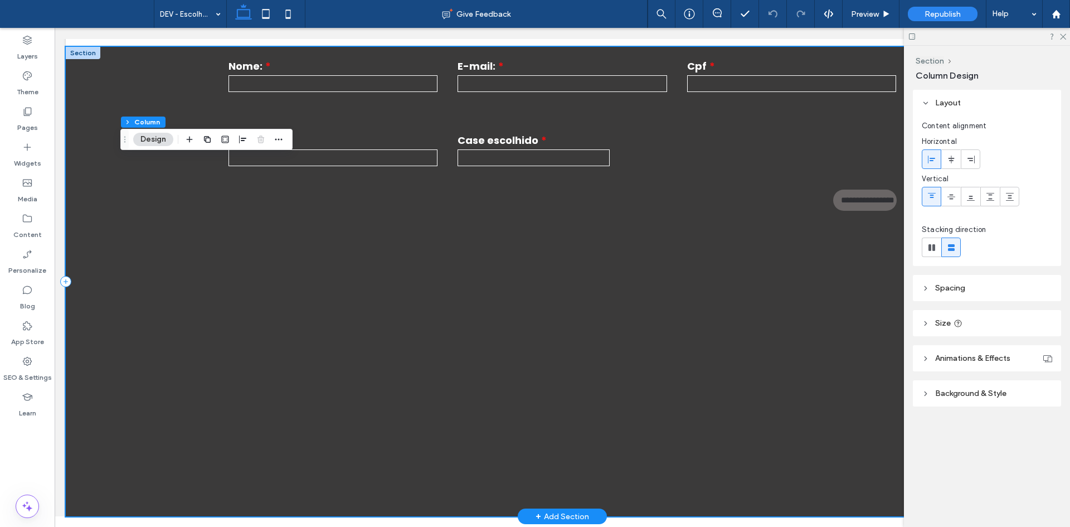
click at [577, 423] on div "**********" at bounding box center [562, 281] width 993 height 469
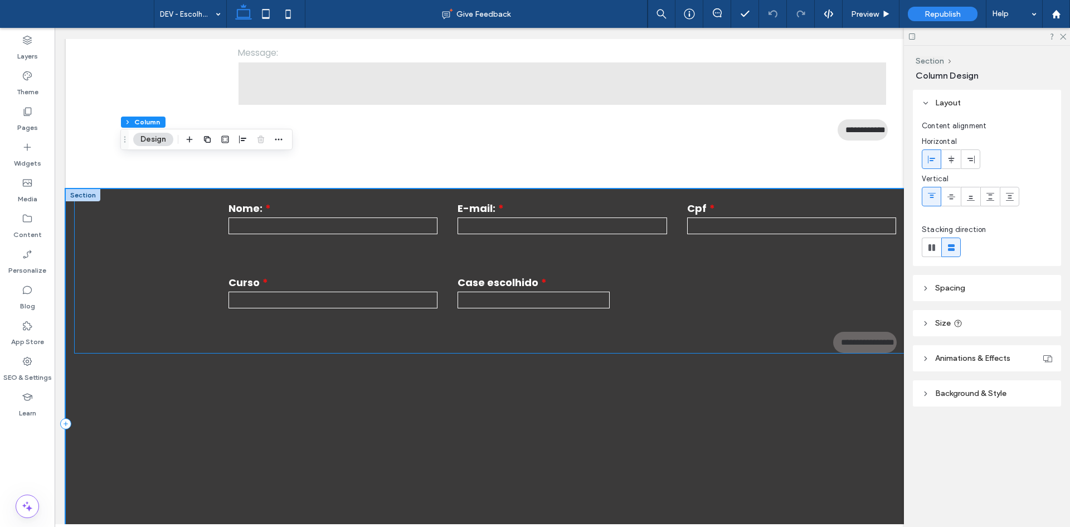
scroll to position [471, 0]
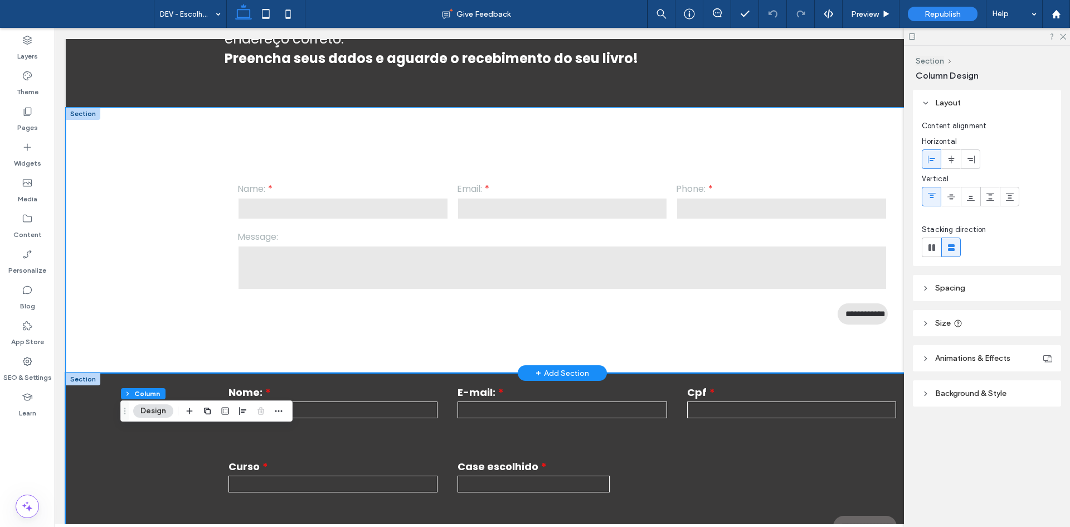
click at [134, 303] on div "**********" at bounding box center [562, 241] width 993 height 266
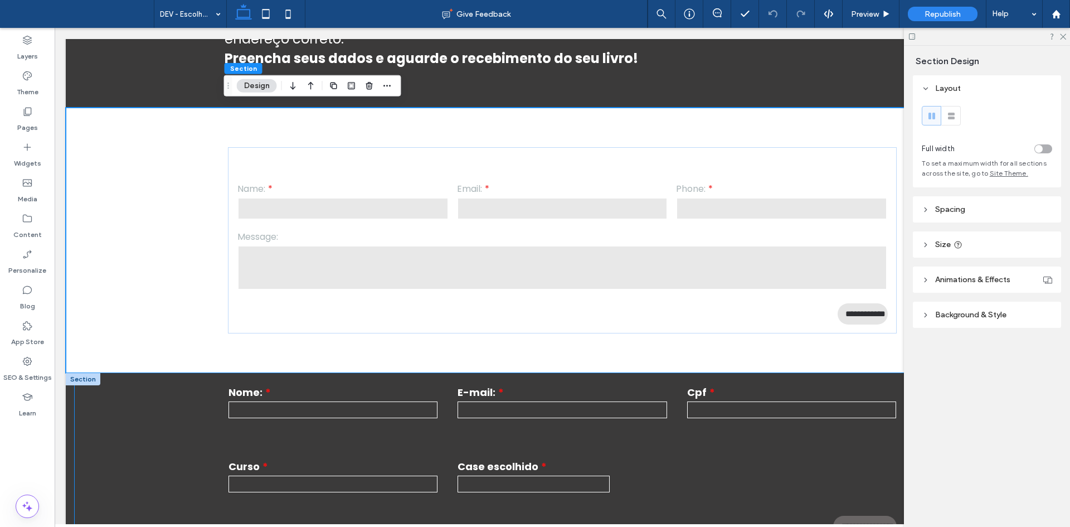
click at [104, 413] on div "**********" at bounding box center [562, 455] width 975 height 164
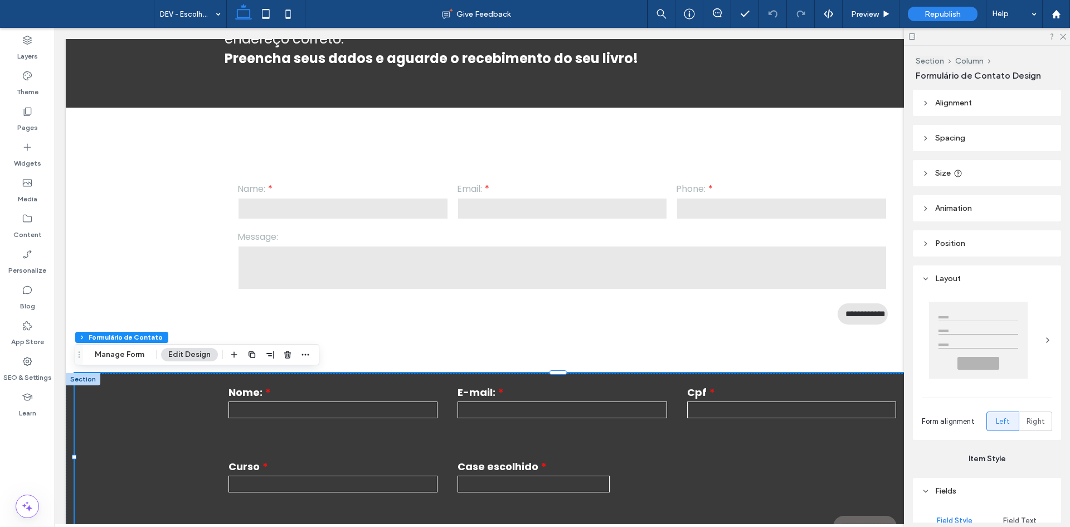
type input "*"
type input "***"
type input "*"
type input "***"
click at [286, 355] on icon "button" at bounding box center [287, 354] width 9 height 9
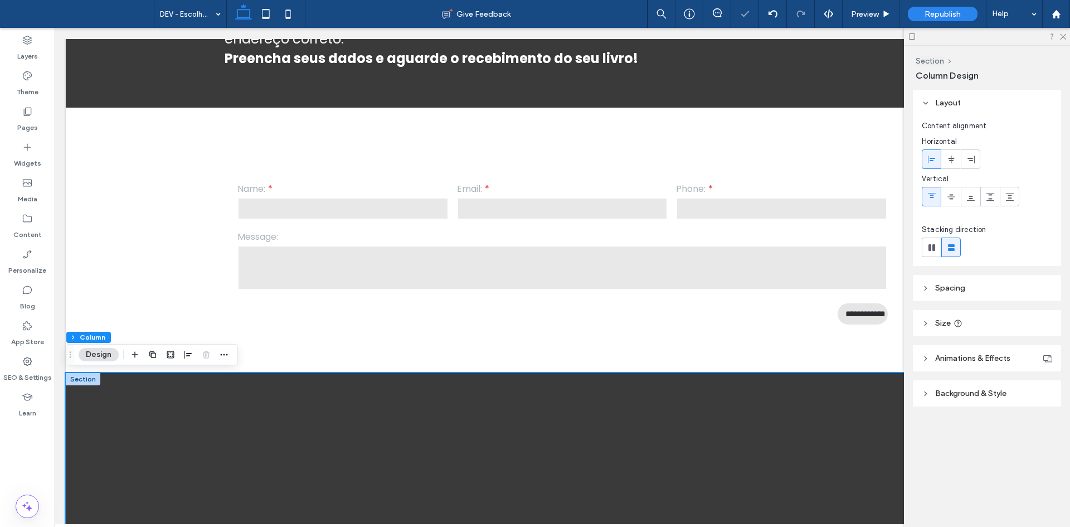
click at [81, 380] on div at bounding box center [83, 379] width 35 height 12
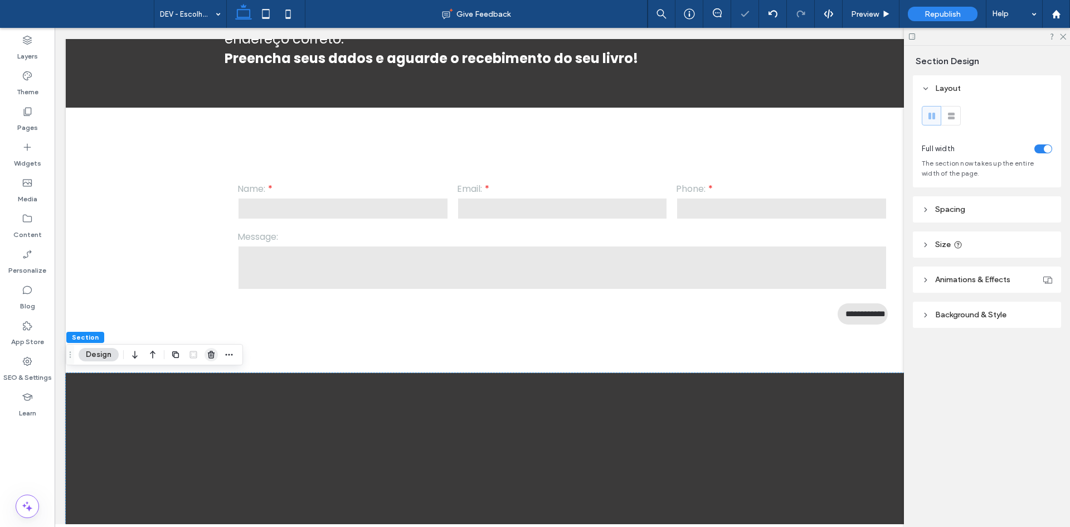
click at [213, 360] on span "button" at bounding box center [210, 354] width 13 height 13
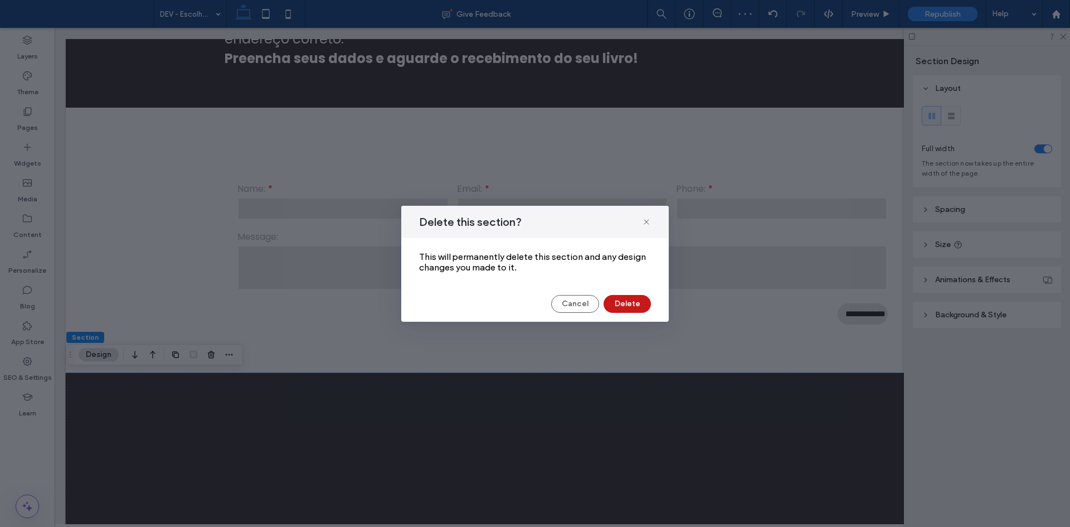
click at [613, 303] on button "Delete" at bounding box center [626, 304] width 47 height 18
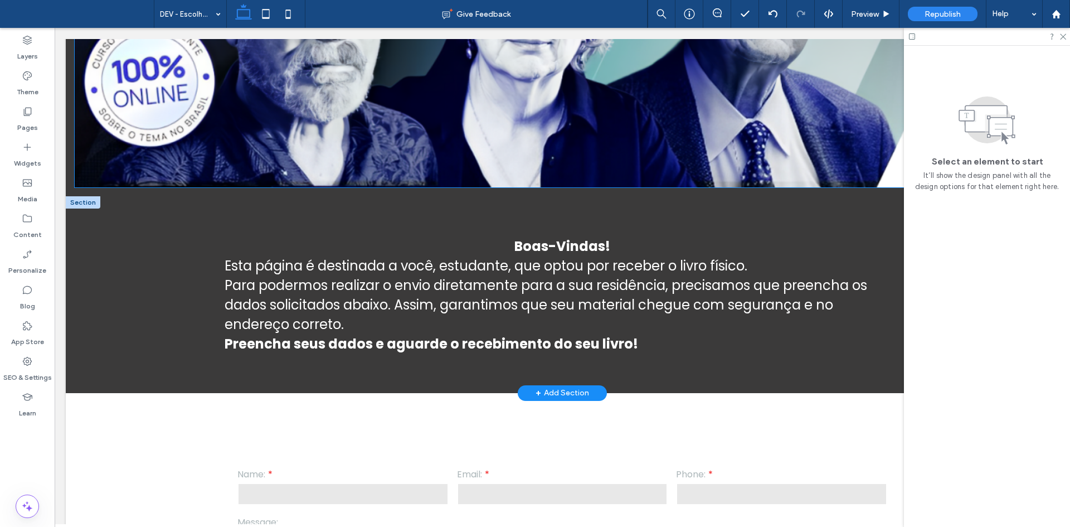
scroll to position [336, 0]
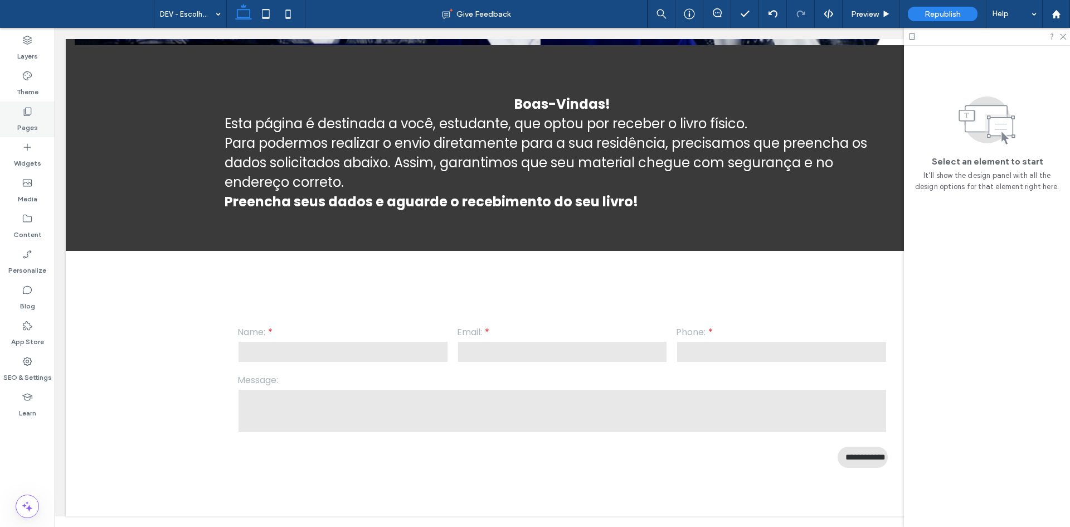
click at [25, 114] on icon at bounding box center [27, 111] width 11 height 11
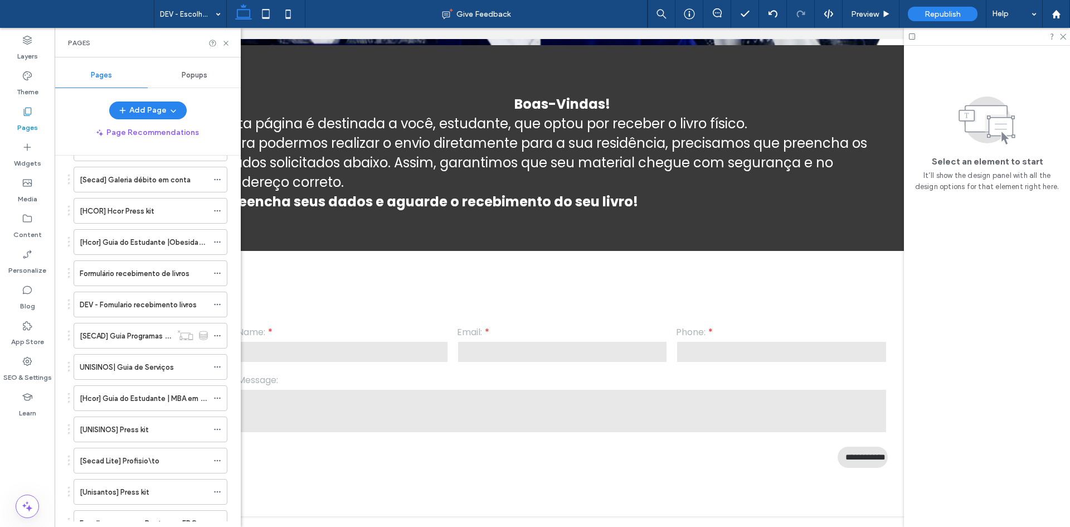
scroll to position [2832, 0]
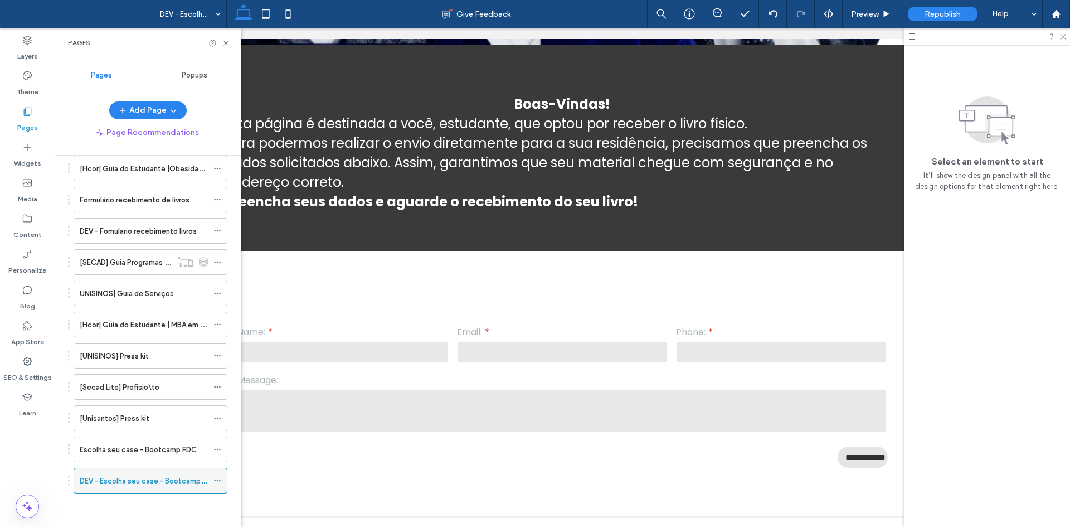
click at [217, 480] on use at bounding box center [217, 481] width 6 height 2
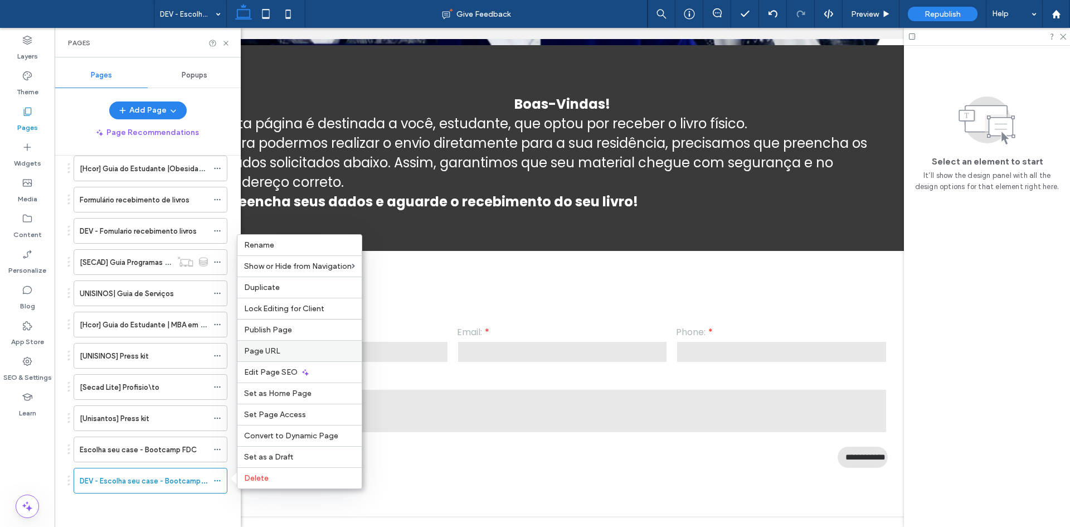
click at [281, 348] on label "Page URL" at bounding box center [299, 350] width 111 height 9
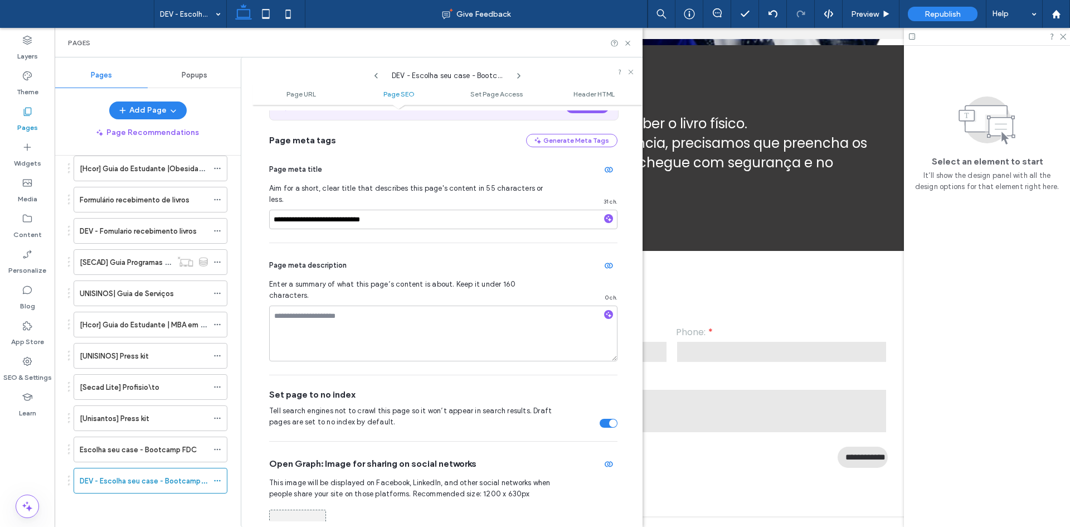
scroll to position [284, 0]
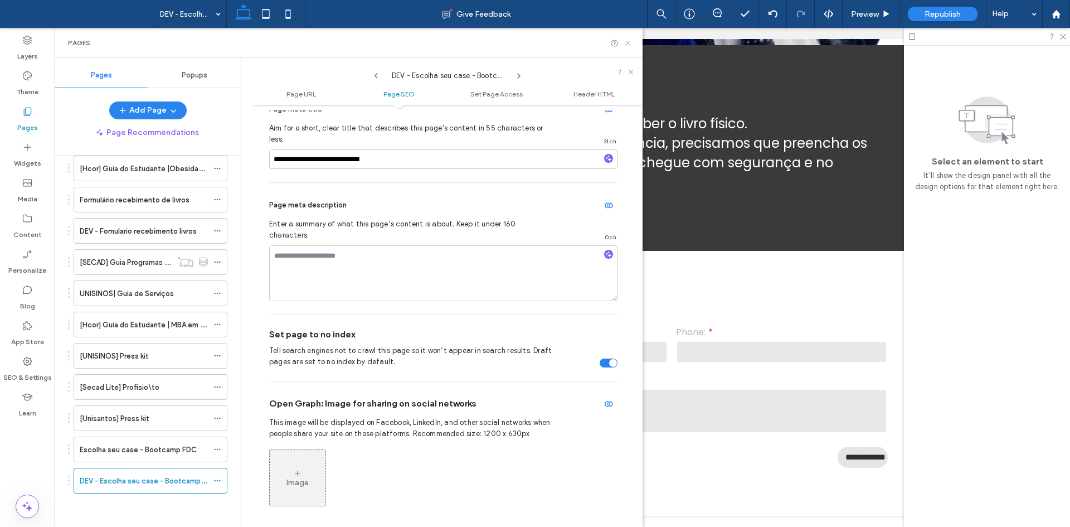
click at [630, 42] on icon at bounding box center [628, 43] width 8 height 8
